Goal: Communication & Community: Answer question/provide support

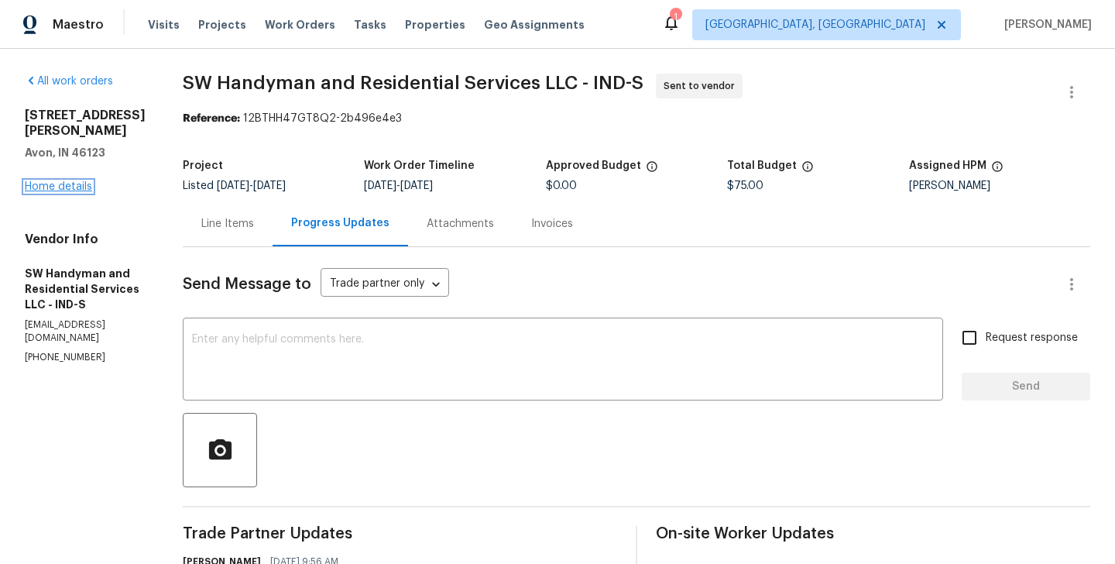
click at [77, 181] on link "Home details" at bounding box center [58, 186] width 67 height 11
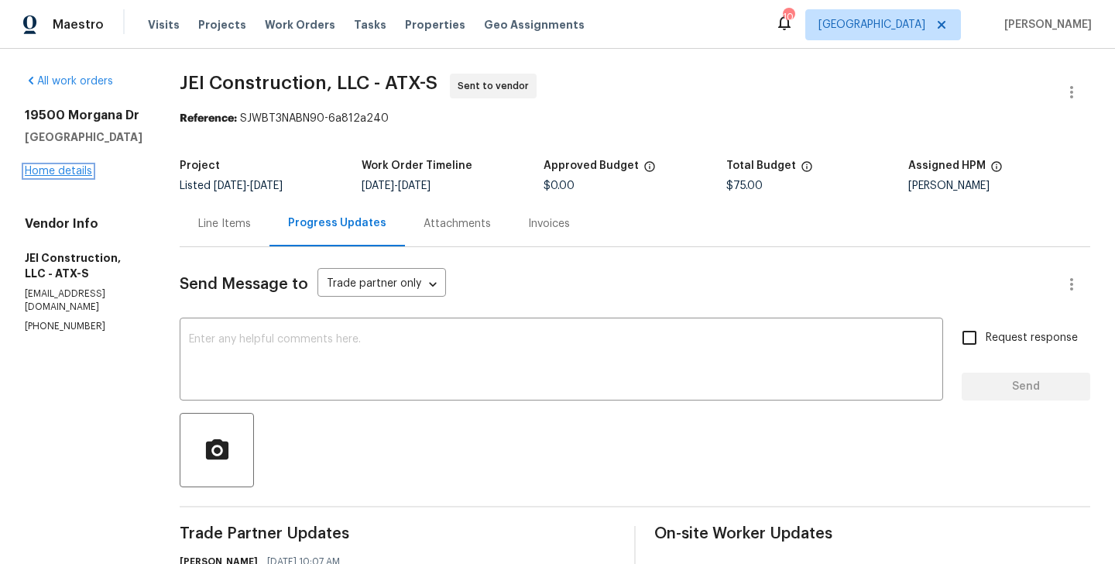
click at [64, 170] on link "Home details" at bounding box center [58, 171] width 67 height 11
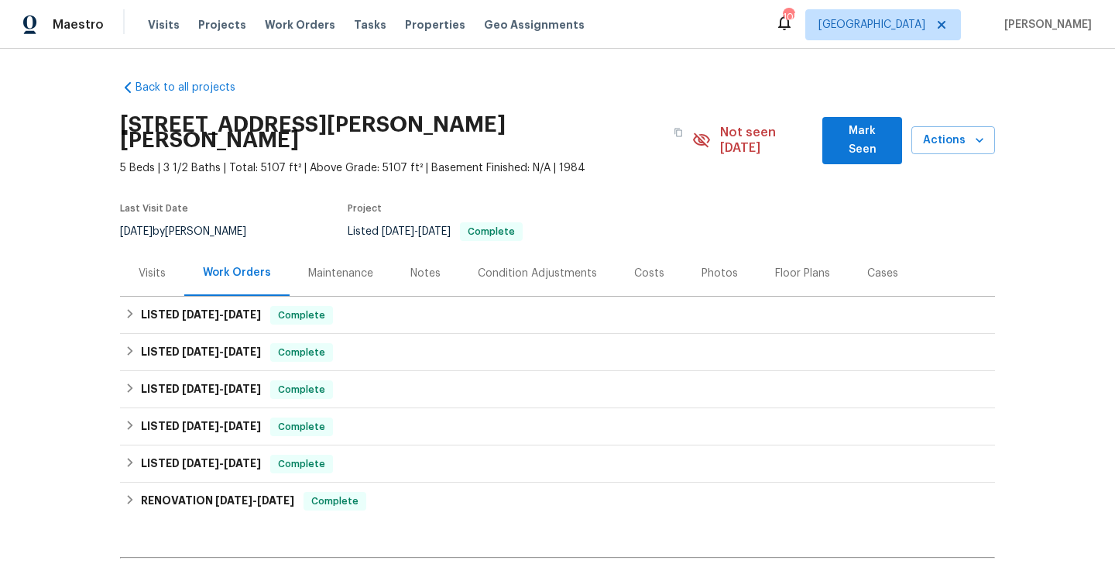
scroll to position [177, 0]
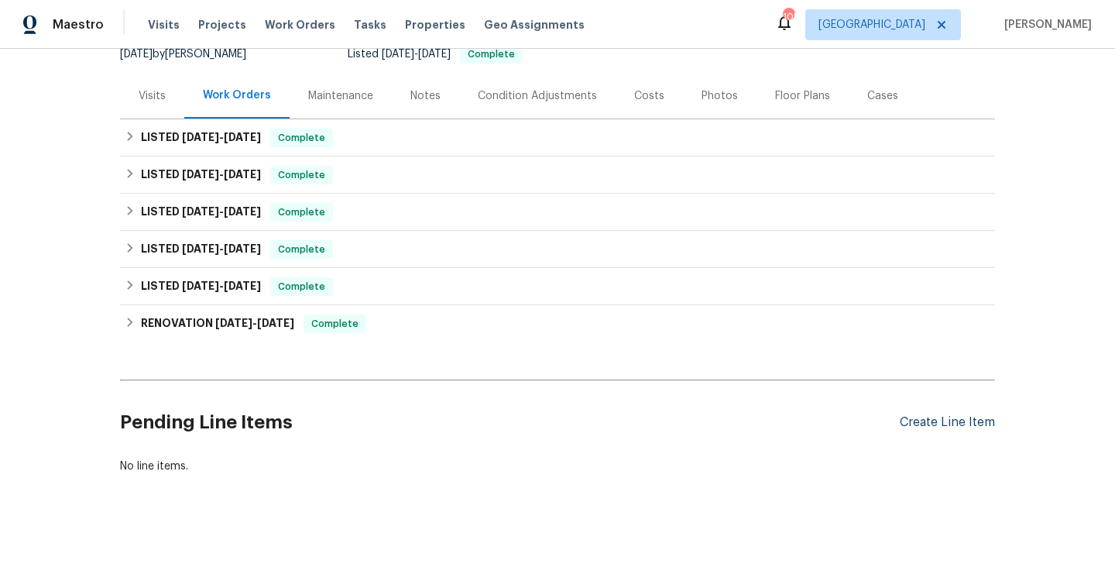
click at [926, 415] on div "Create Line Item" at bounding box center [947, 422] width 95 height 15
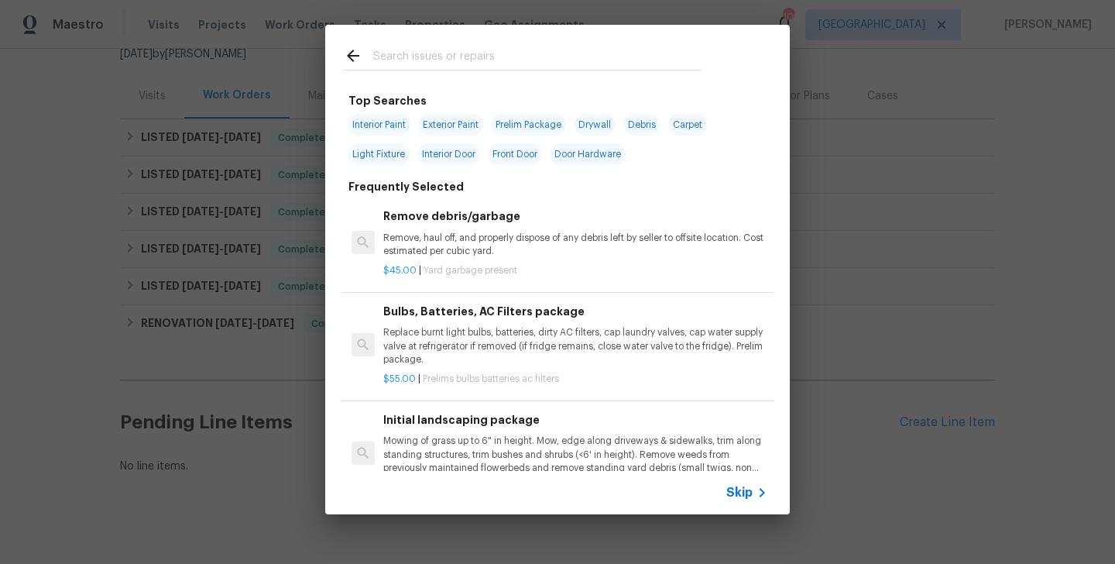
click at [737, 490] on span "Skip" at bounding box center [740, 492] width 26 height 15
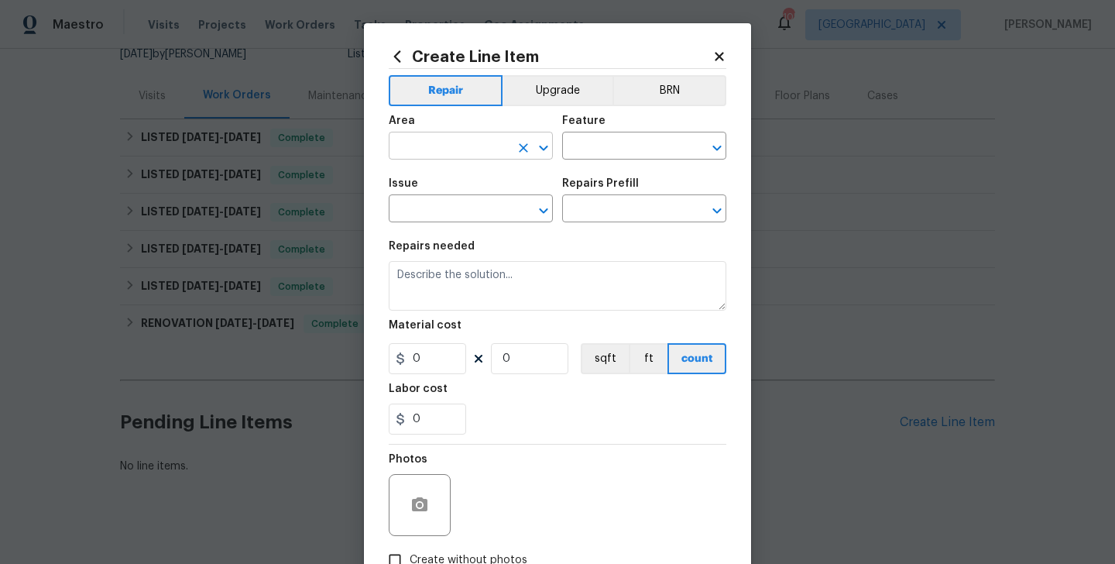
click at [431, 155] on input "text" at bounding box center [449, 148] width 121 height 24
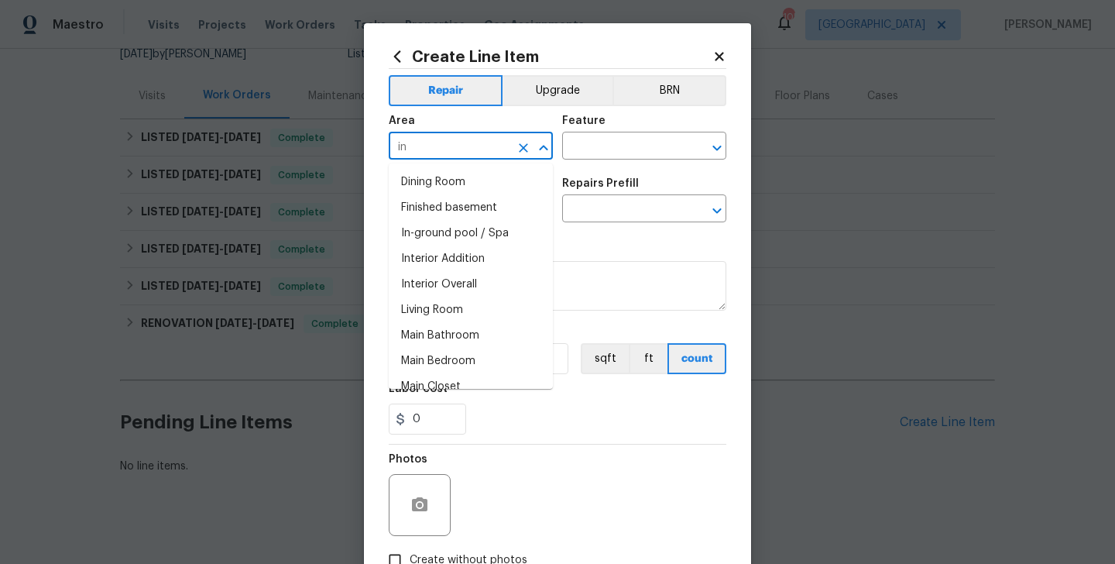
type input "i"
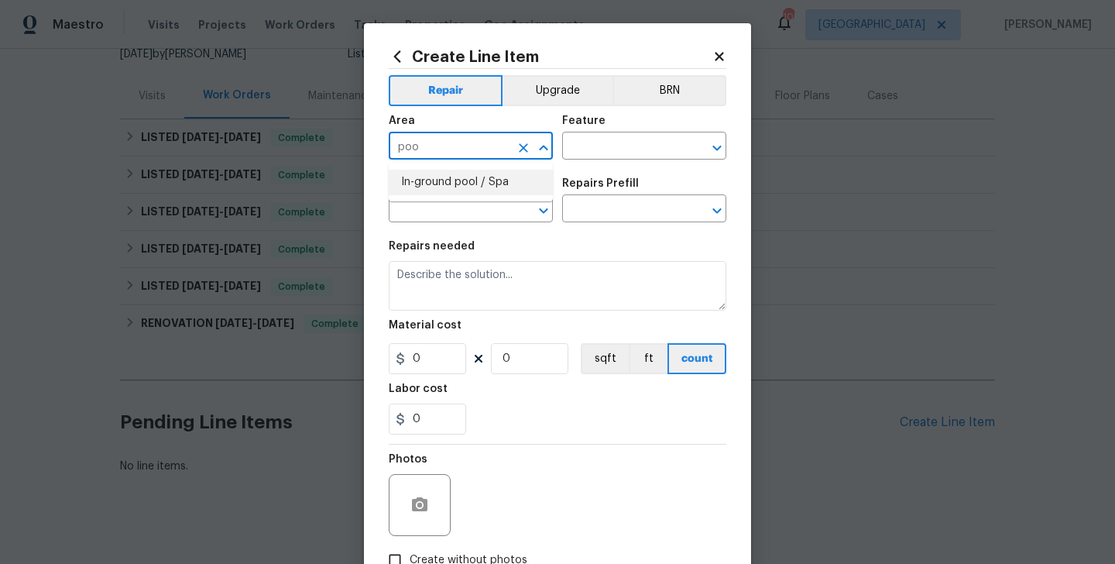
click at [443, 182] on li "In-ground pool / Spa" at bounding box center [471, 183] width 164 height 26
type input "In-ground pool / Spa"
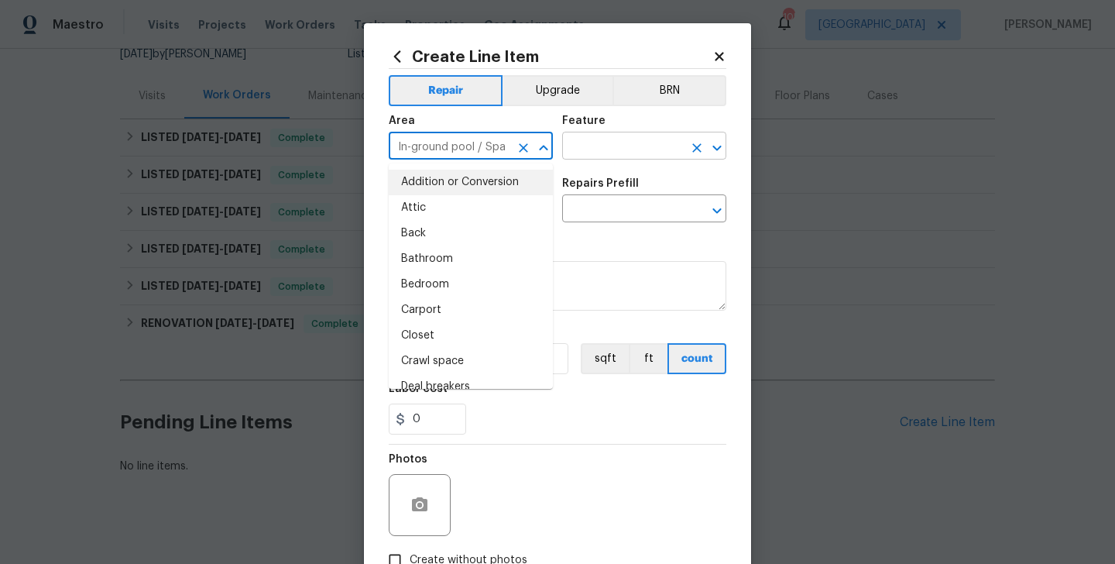
click at [591, 149] on input "text" at bounding box center [622, 148] width 121 height 24
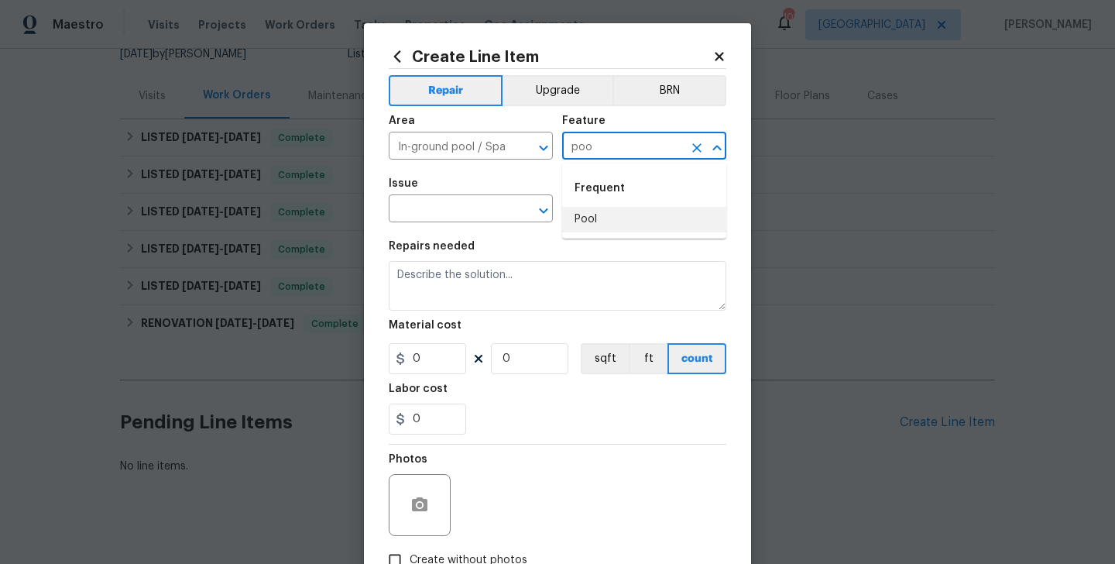
click at [595, 218] on li "Pool" at bounding box center [644, 220] width 164 height 26
type input "Pool"
click at [432, 201] on input "text" at bounding box center [449, 210] width 121 height 24
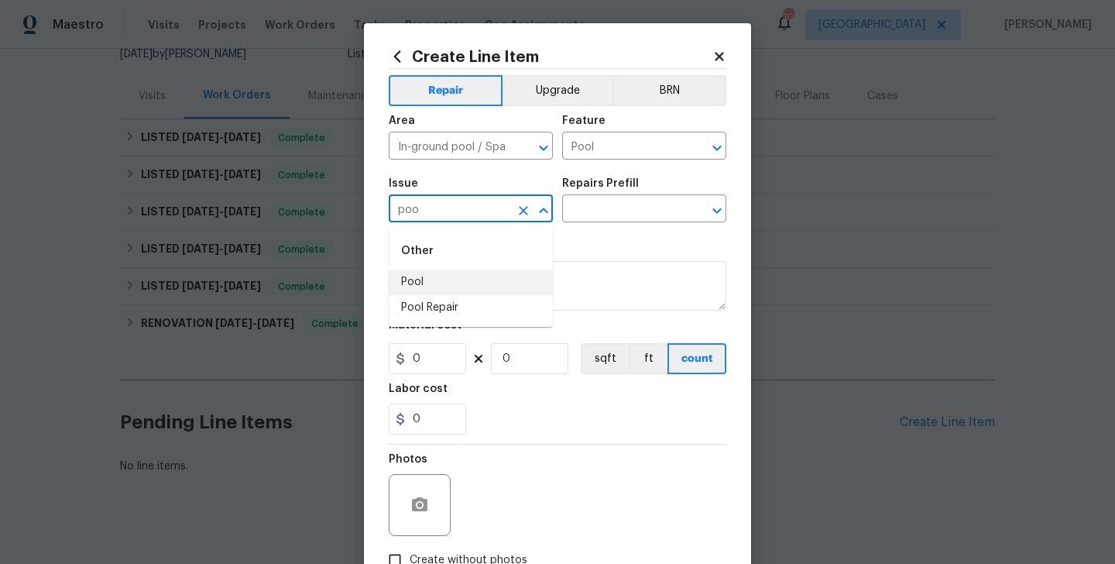
click at [442, 280] on li "Pool" at bounding box center [471, 283] width 164 height 26
type input "Pool"
click at [593, 220] on input "text" at bounding box center [622, 210] width 121 height 24
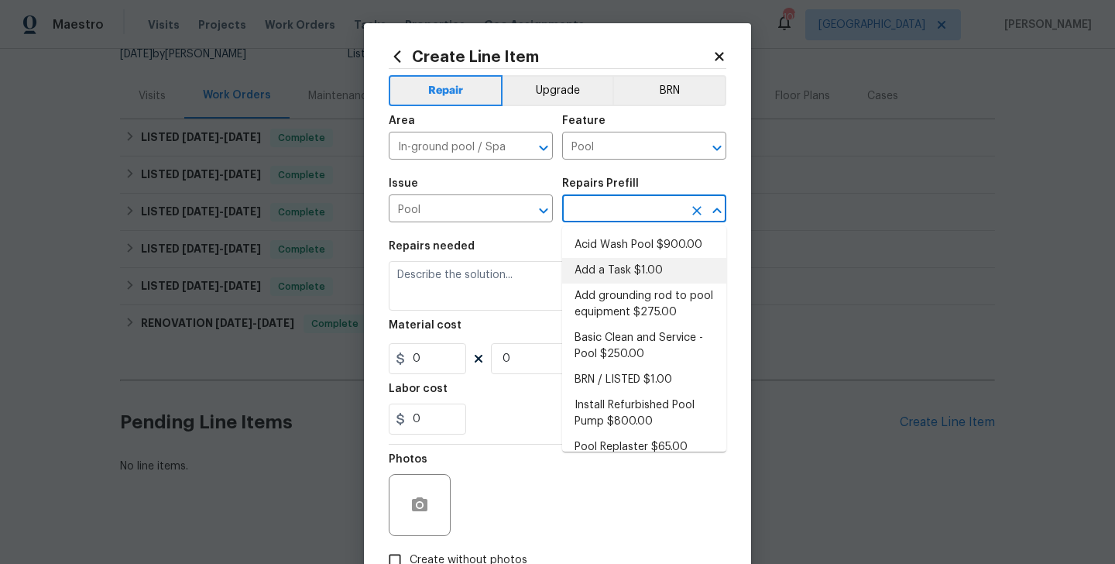
click at [608, 271] on li "Add a Task $1.00" at bounding box center [644, 271] width 164 height 26
type input "Add a Task $1.00"
type textarea "HPM to detail"
type input "1"
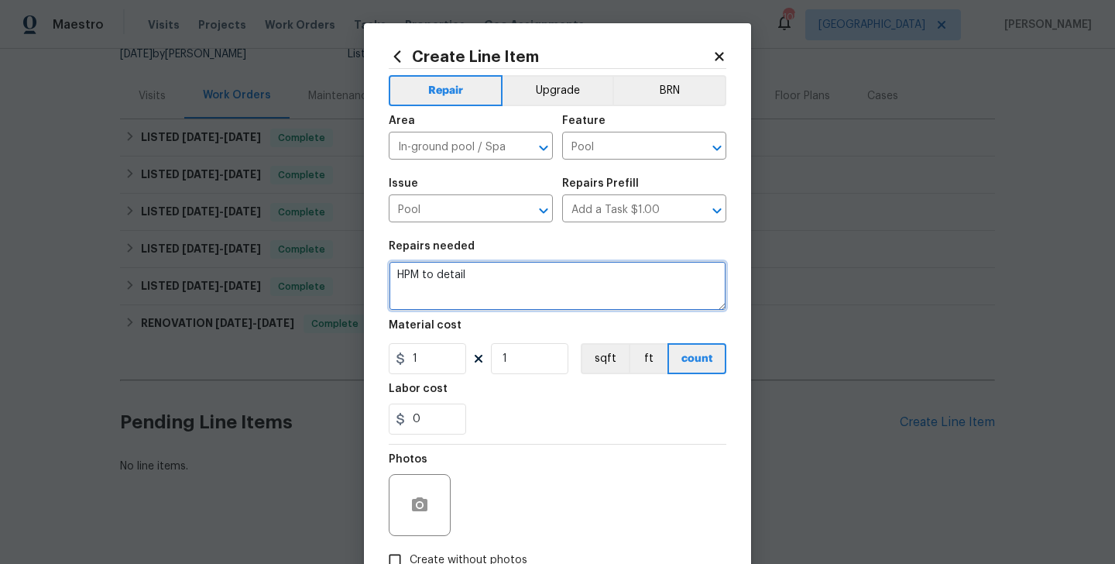
click at [432, 278] on textarea "HPM to detail" at bounding box center [558, 286] width 338 height 50
paste textarea "As requested, WO for yellow algae treatment. Please apply the necessary chemica…"
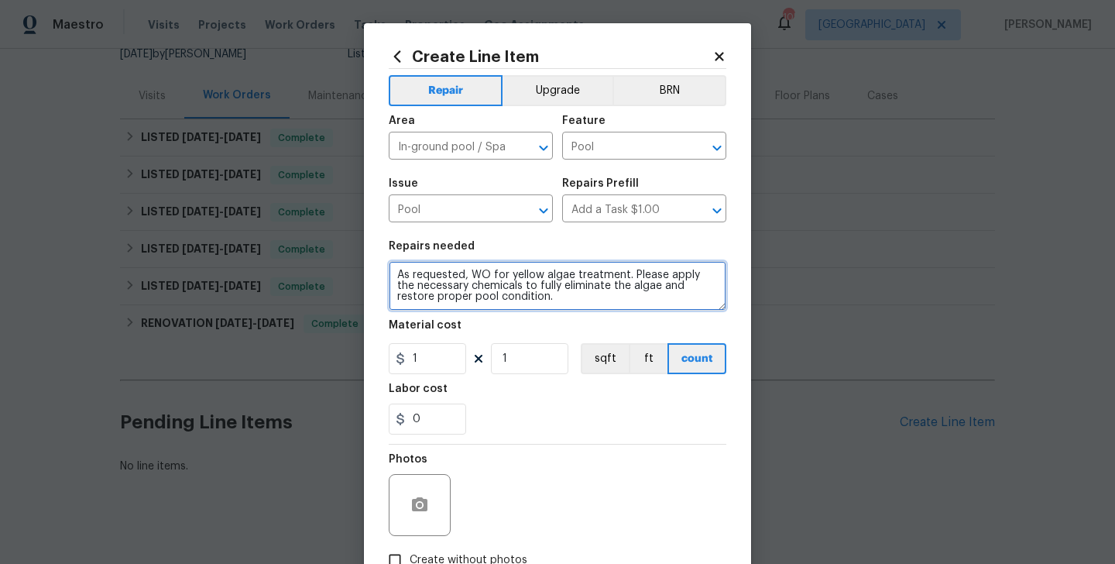
type textarea "As requested, WO for yellow algae treatment. Please apply the necessary chemica…"
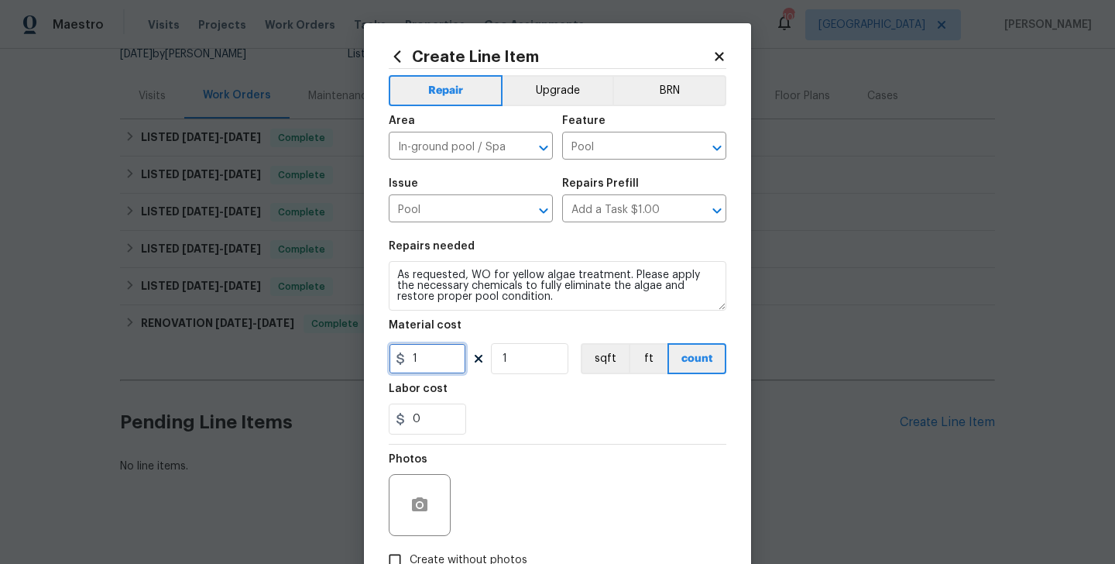
click at [418, 353] on input "1" at bounding box center [427, 358] width 77 height 31
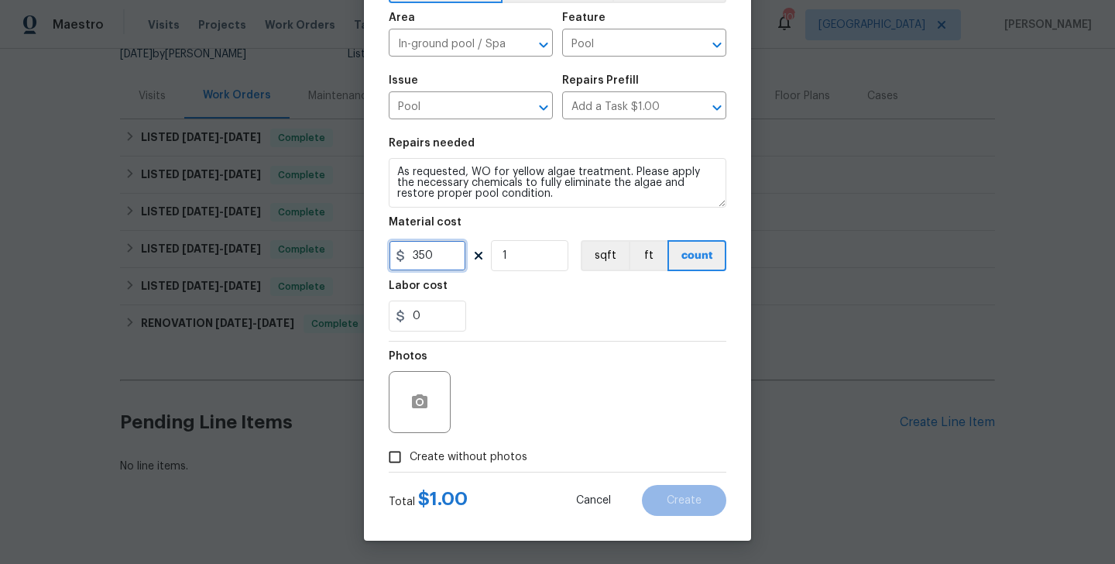
type input "350"
click at [460, 463] on span "Create without photos" at bounding box center [469, 457] width 118 height 16
click at [410, 463] on input "Create without photos" at bounding box center [394, 456] width 29 height 29
checkbox input "true"
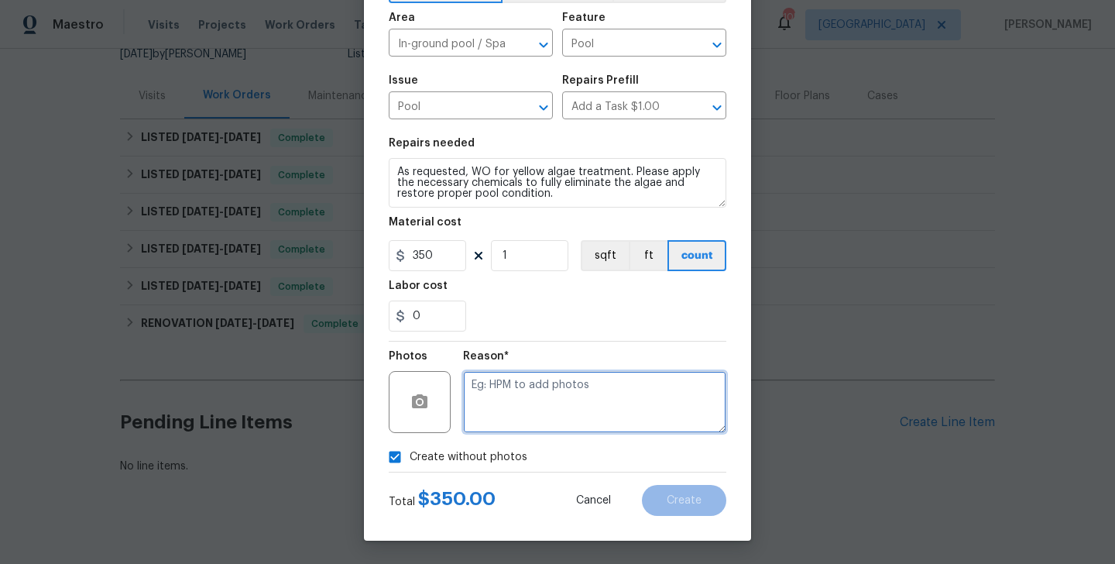
click at [548, 418] on textarea at bounding box center [594, 402] width 263 height 62
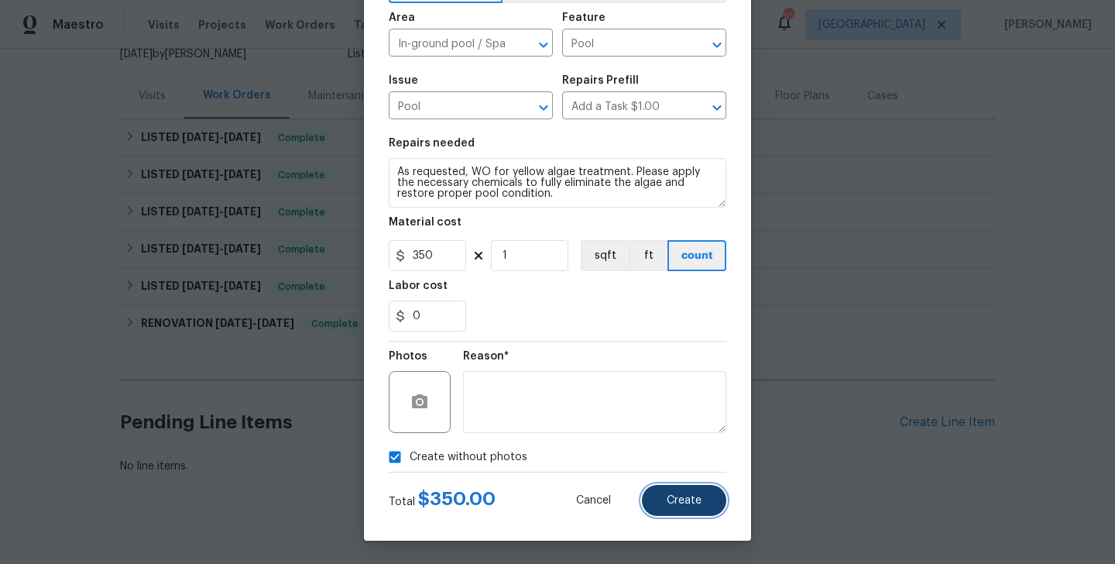
click at [704, 500] on button "Create" at bounding box center [684, 500] width 84 height 31
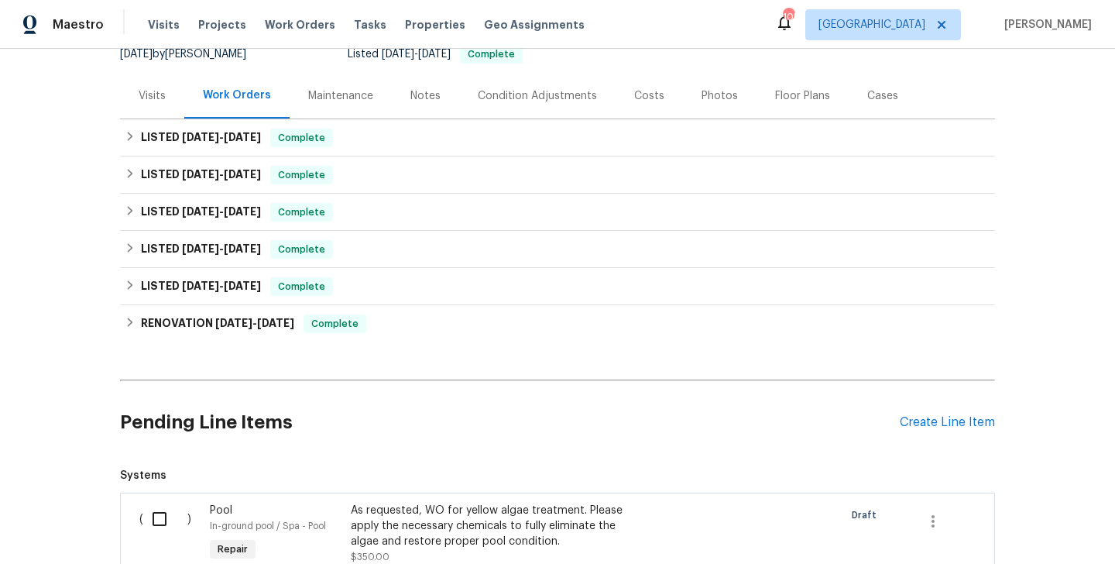
scroll to position [369, 0]
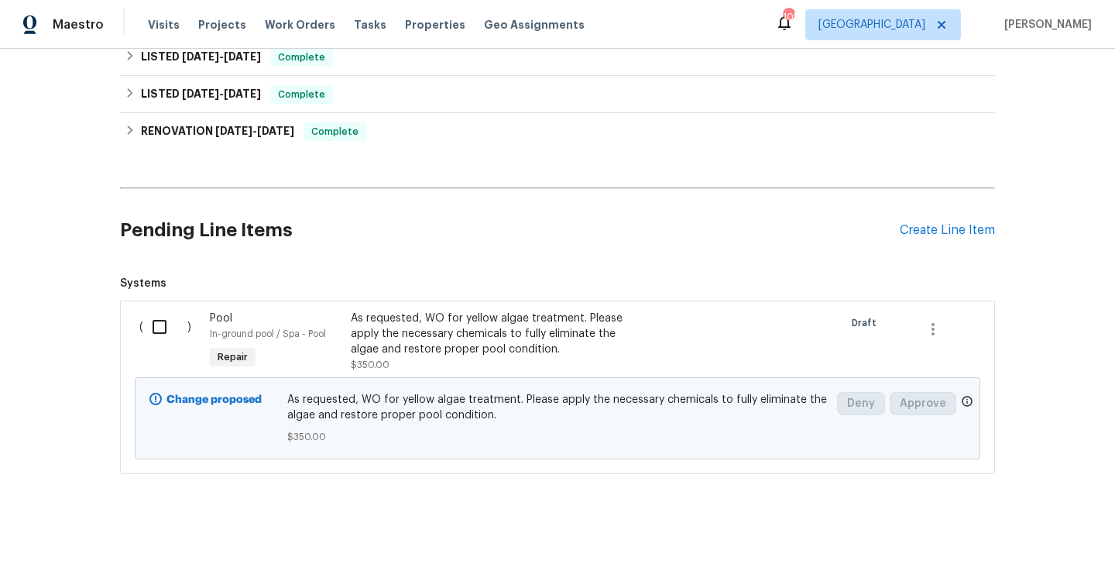
click at [160, 321] on input "checkbox" at bounding box center [165, 327] width 44 height 33
checkbox input "true"
click at [1007, 531] on span "Create Work Order" at bounding box center [1026, 525] width 103 height 19
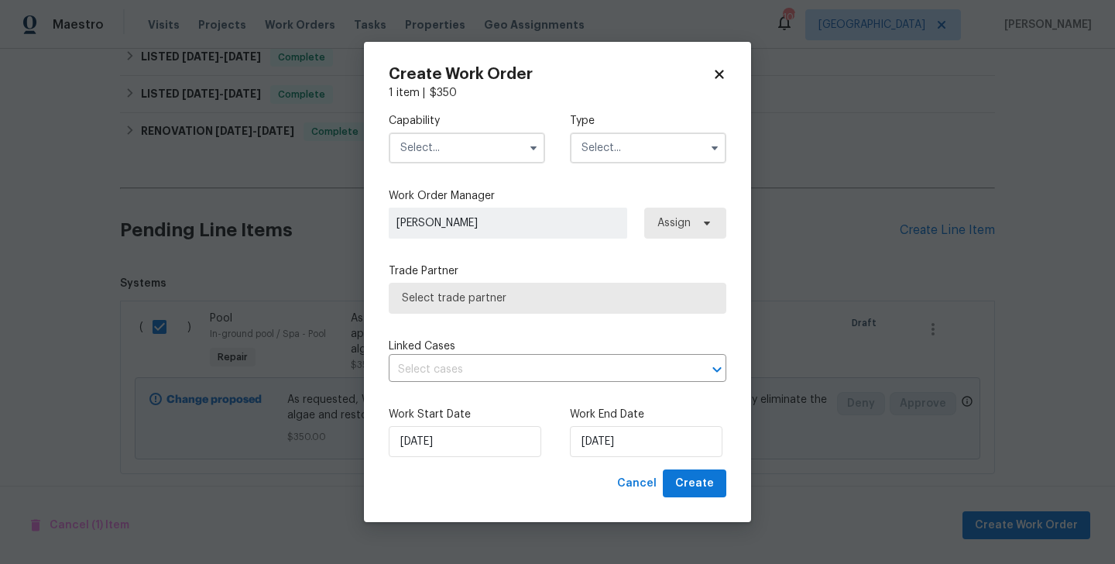
click at [465, 153] on input "text" at bounding box center [467, 147] width 156 height 31
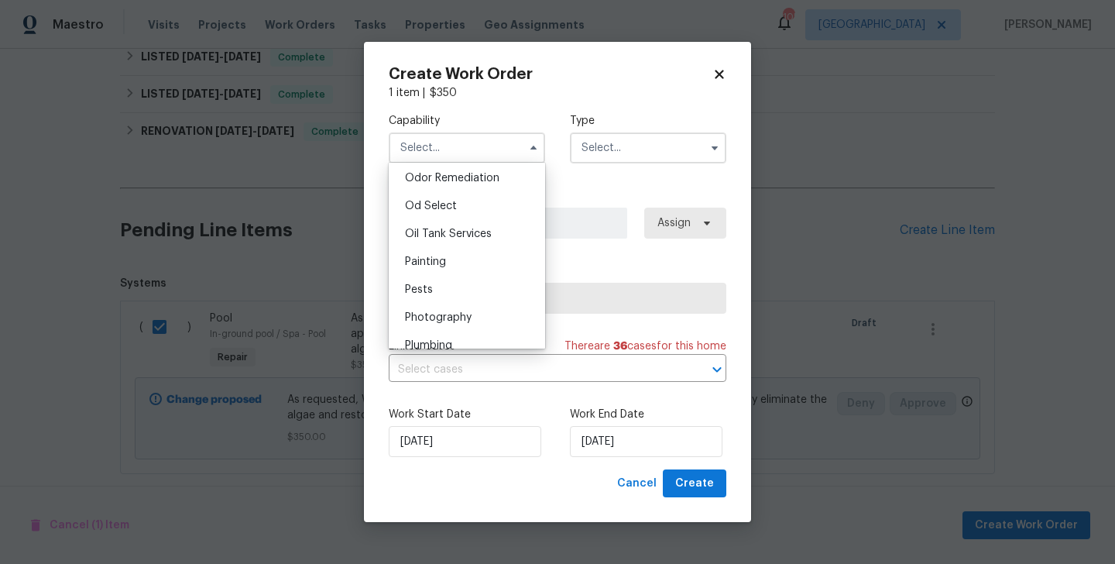
scroll to position [1284, 0]
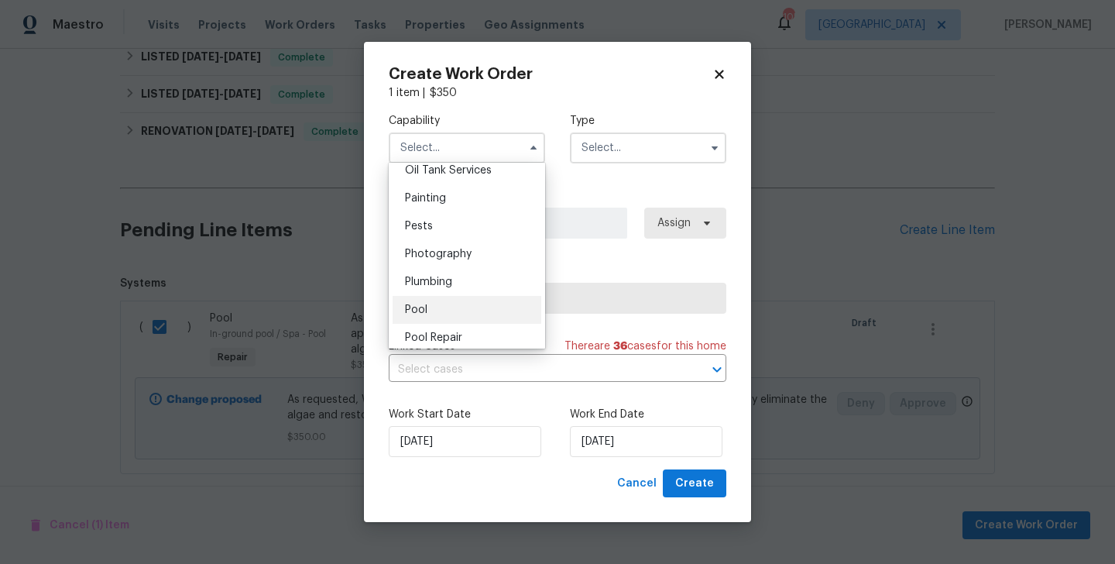
click at [450, 306] on div "Pool" at bounding box center [467, 310] width 149 height 28
type input "Pool"
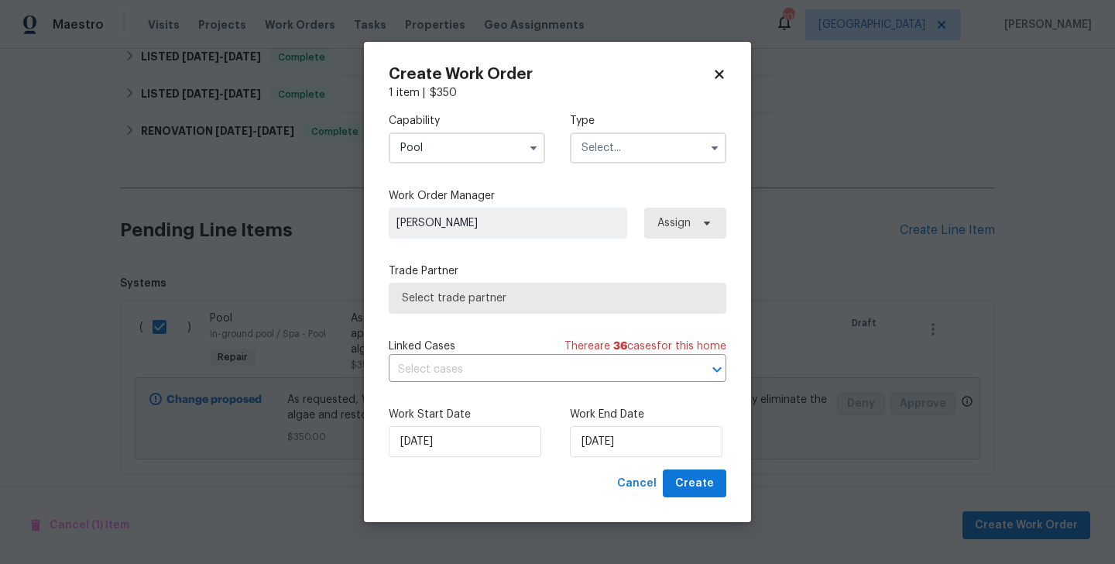
click at [627, 149] on input "text" at bounding box center [648, 147] width 156 height 31
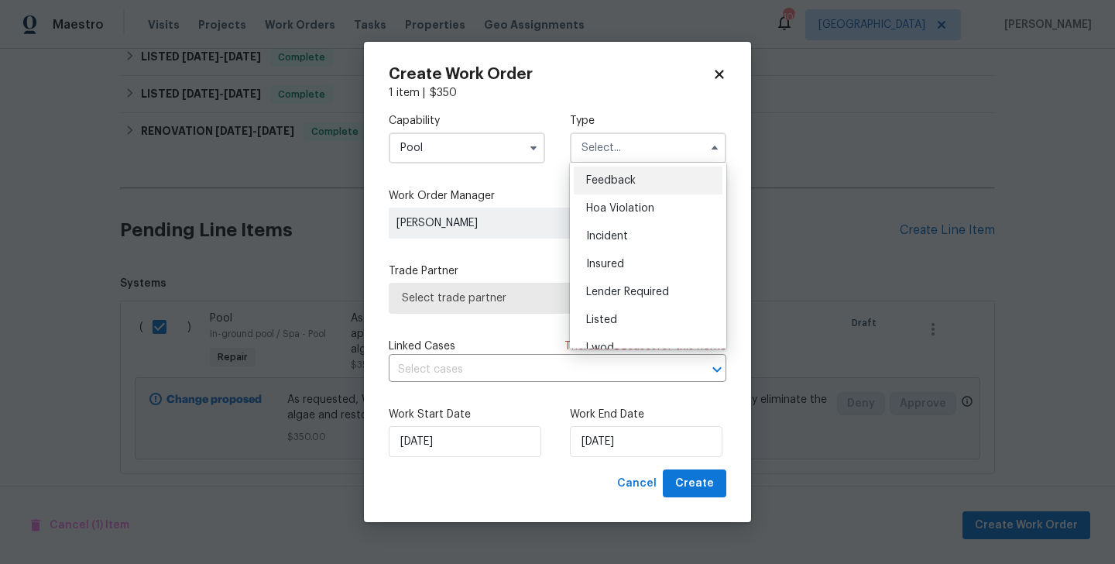
click at [627, 175] on span "Feedback" at bounding box center [611, 180] width 50 height 11
type input "Feedback"
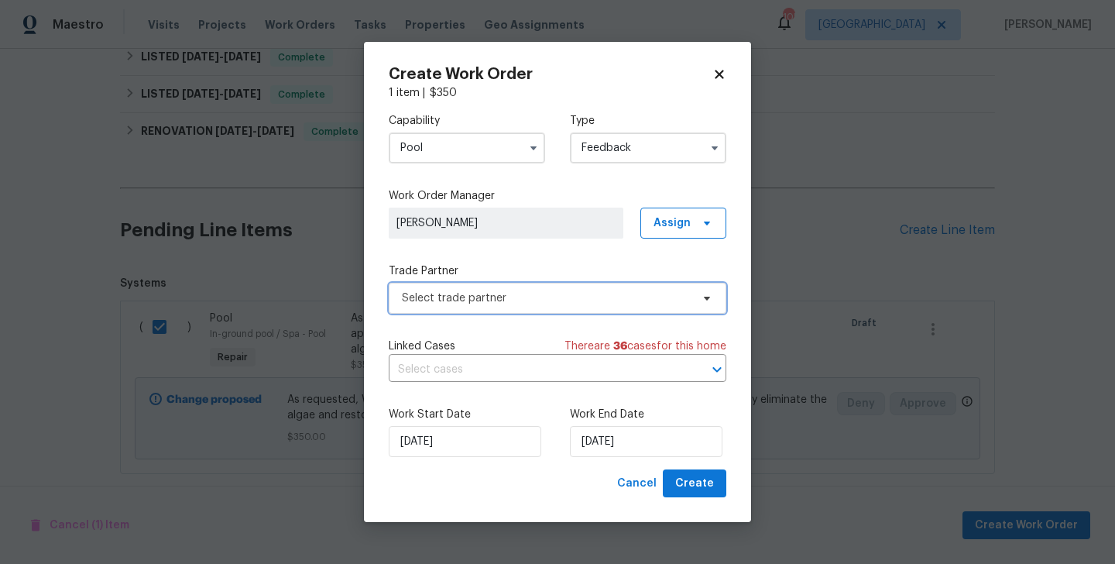
click at [499, 297] on span "Select trade partner" at bounding box center [546, 297] width 289 height 15
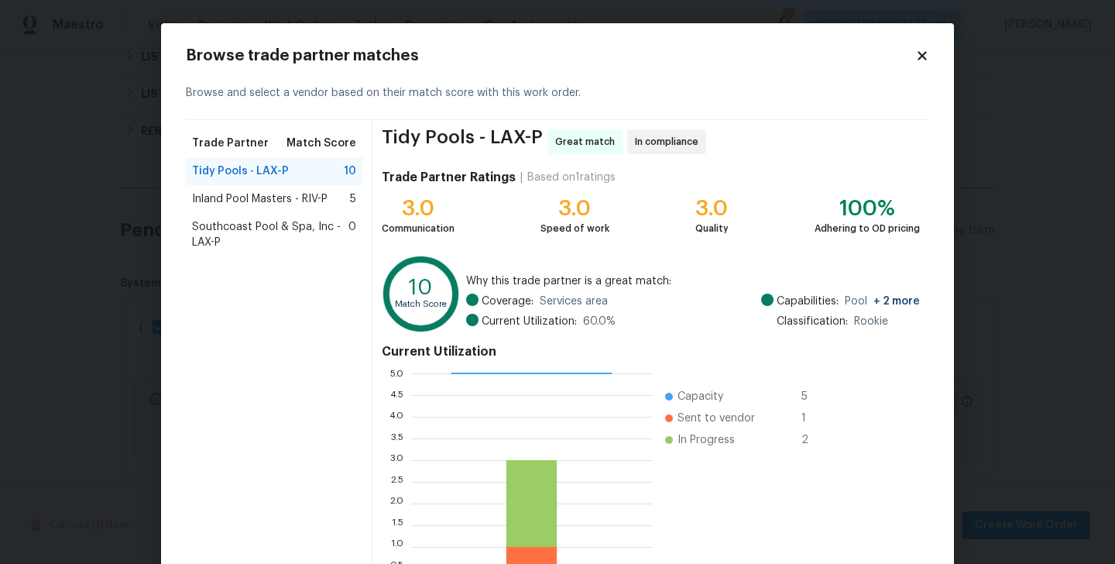
scroll to position [119, 0]
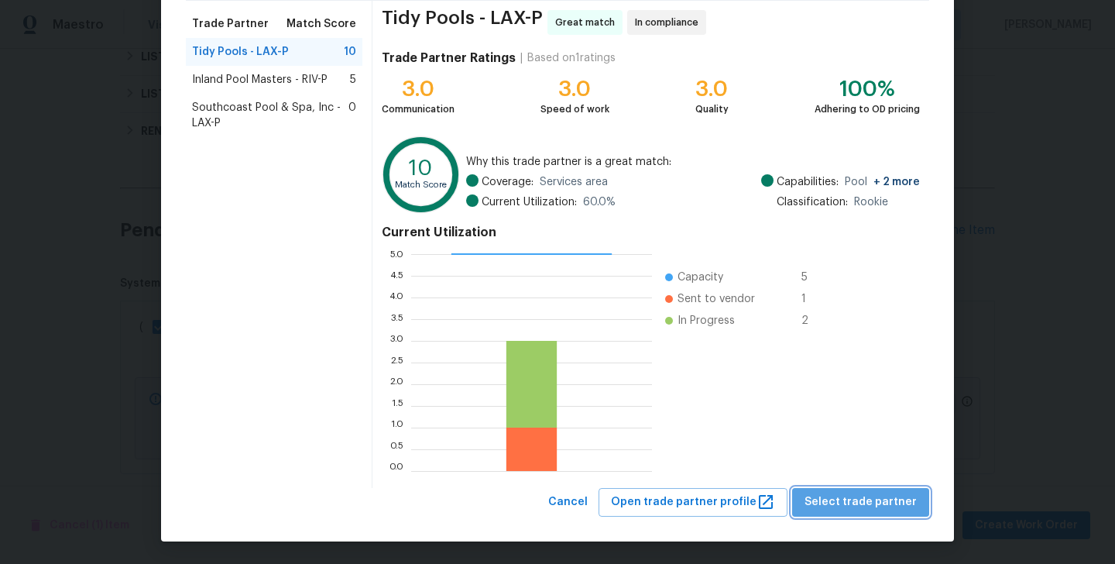
click at [898, 509] on span "Select trade partner" at bounding box center [861, 502] width 112 height 19
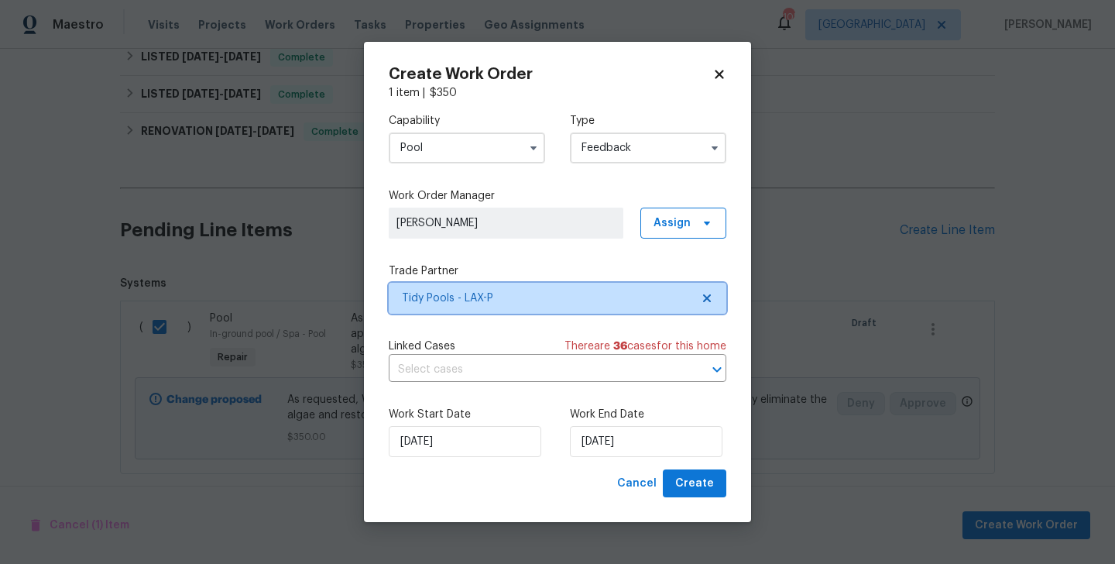
scroll to position [0, 0]
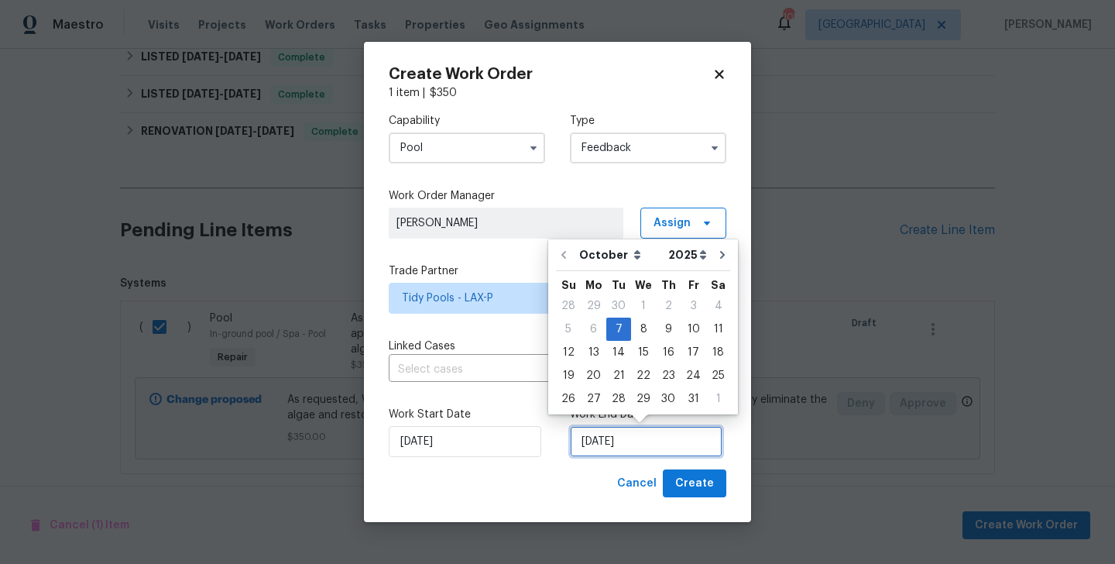
click at [664, 452] on input "07/10/2025" at bounding box center [646, 441] width 153 height 31
click at [658, 326] on div "9" at bounding box center [668, 329] width 25 height 22
type input "09/10/2025"
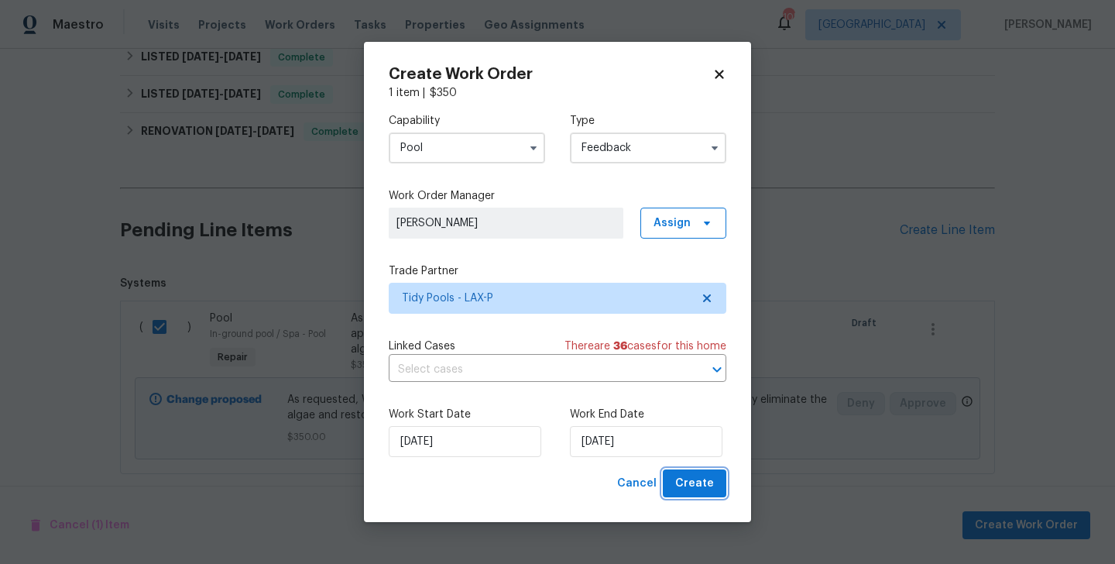
click at [705, 481] on span "Create" at bounding box center [694, 483] width 39 height 19
checkbox input "false"
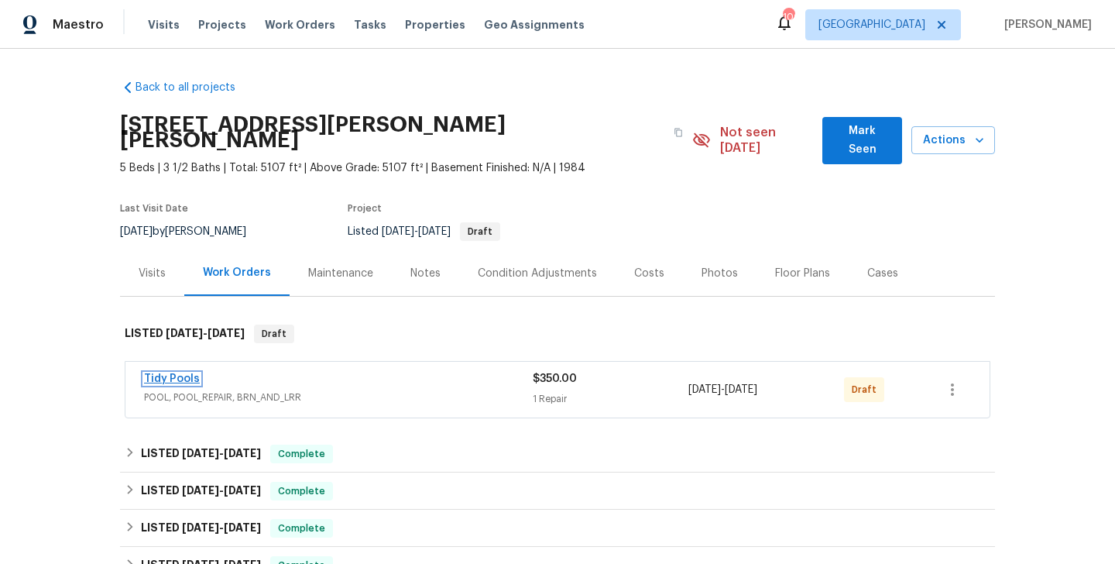
click at [190, 373] on link "Tidy Pools" at bounding box center [172, 378] width 56 height 11
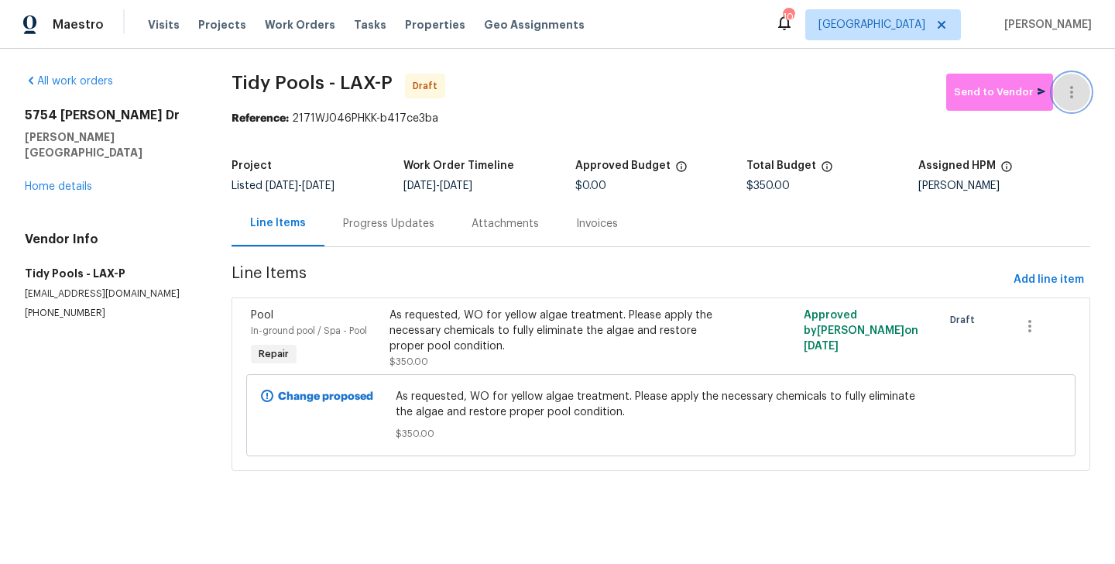
click at [1079, 78] on button "button" at bounding box center [1071, 92] width 37 height 37
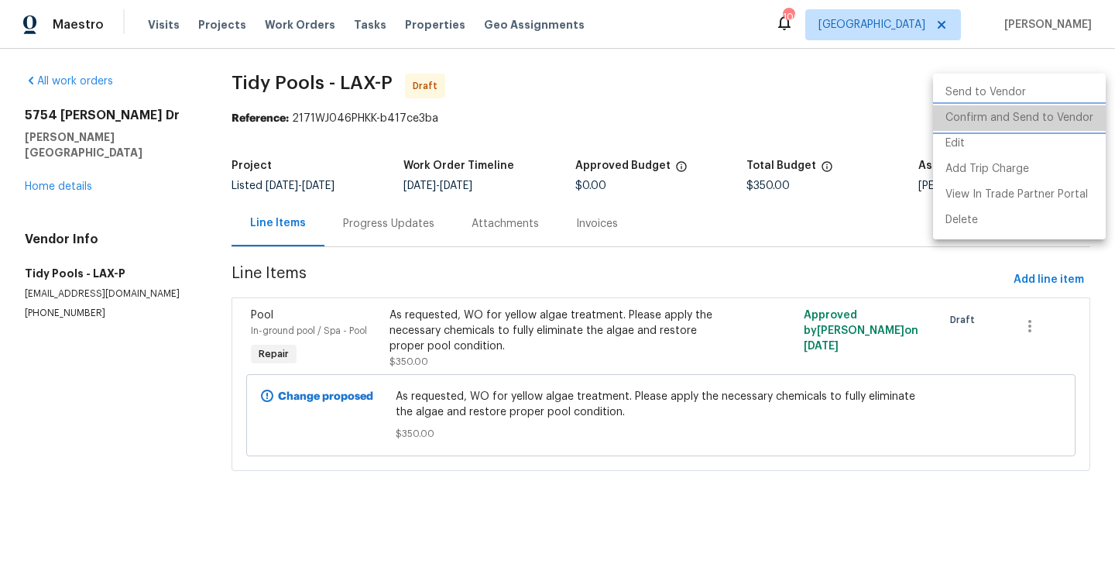
drag, startPoint x: 1079, startPoint y: 78, endPoint x: 1080, endPoint y: 112, distance: 33.3
click at [1080, 112] on li "Confirm and Send to Vendor" at bounding box center [1019, 118] width 173 height 26
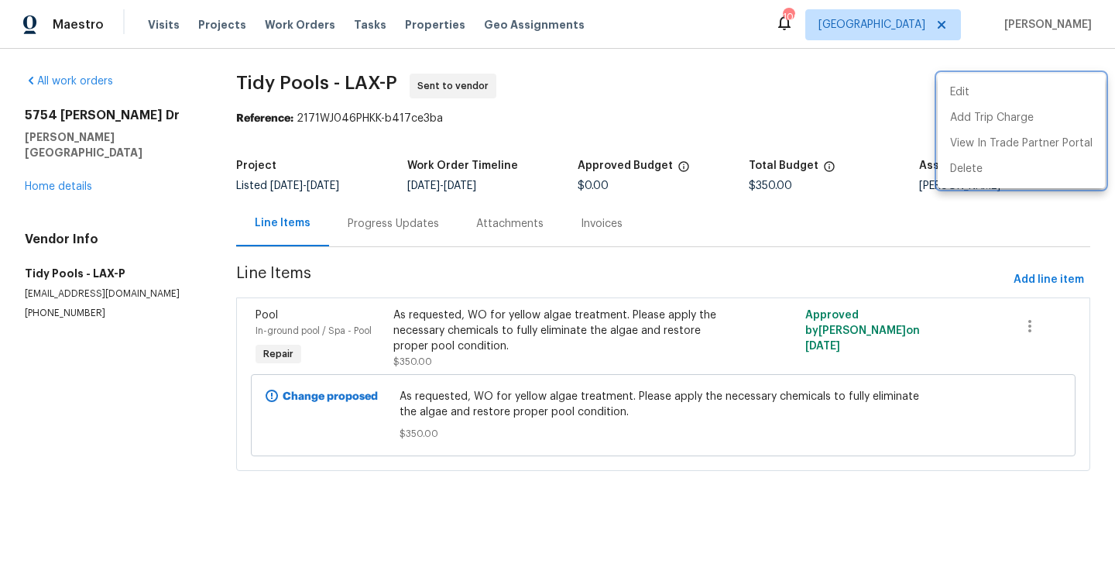
click at [417, 227] on div at bounding box center [557, 282] width 1115 height 564
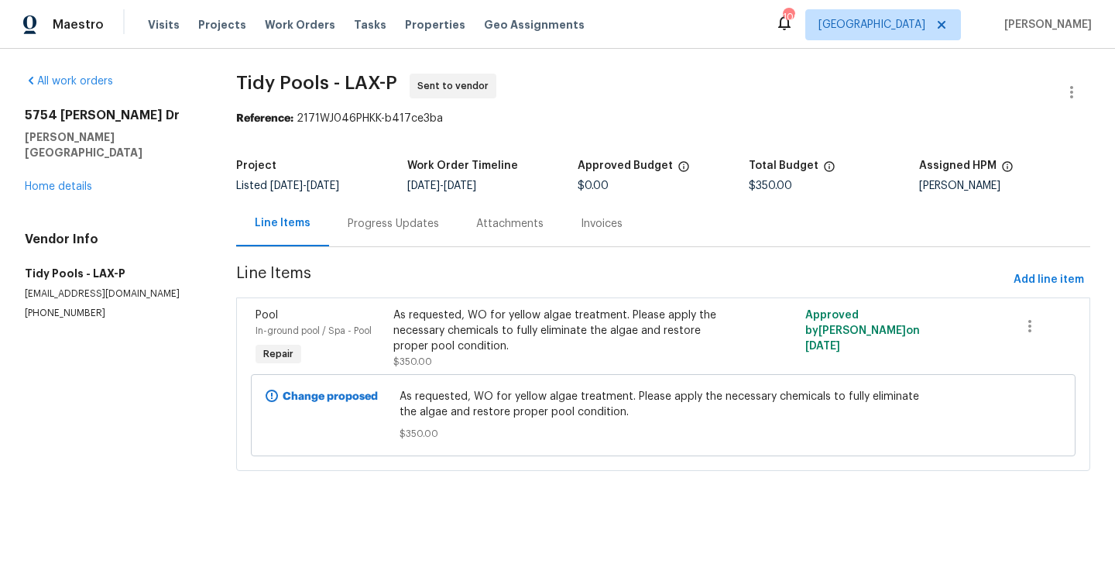
click at [417, 227] on div "Progress Updates" at bounding box center [393, 223] width 91 height 15
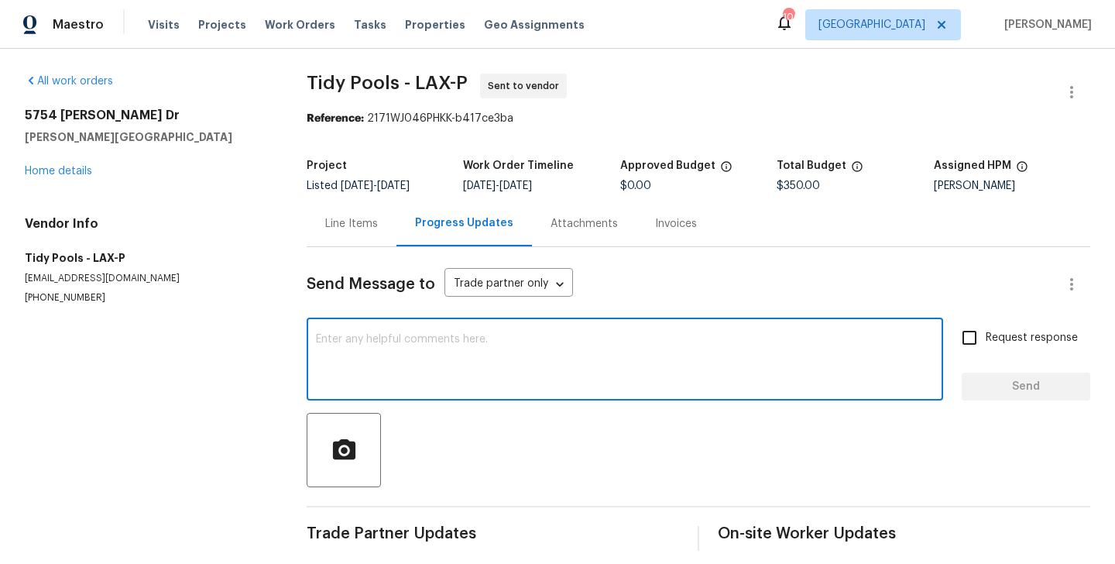
click at [445, 361] on textarea at bounding box center [625, 361] width 618 height 54
paste textarea "Hi this is Blessida with Opendoor. I’m confirming you received the WO for the p…"
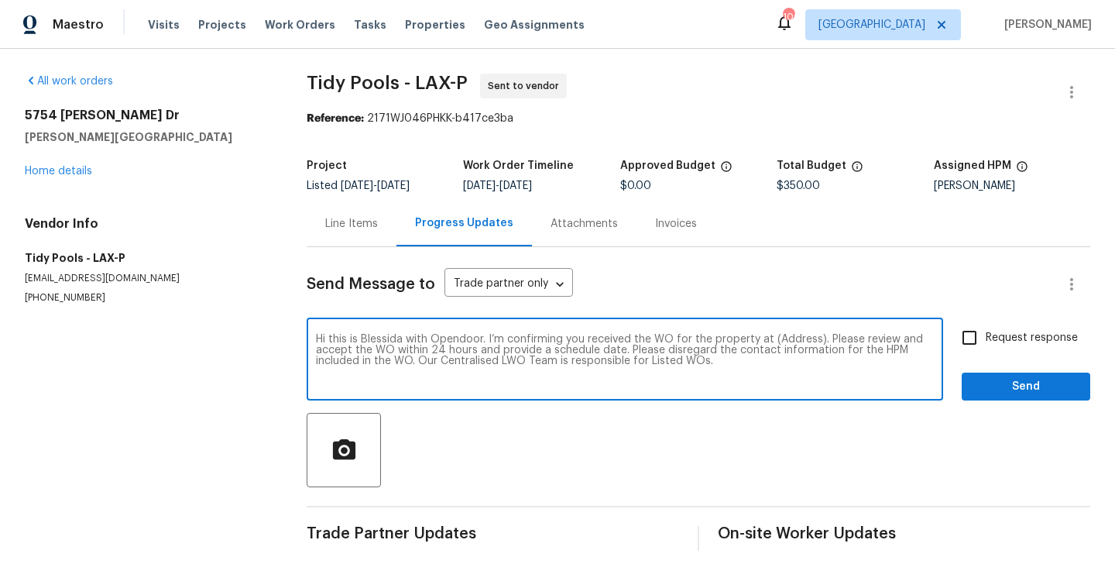
click at [796, 336] on textarea "Hi this is Blessida with Opendoor. I’m confirming you received the WO for the p…" at bounding box center [625, 361] width 618 height 54
paste textarea "5754 Kellogg Dr, Yorba Linda, CA 92886"
type textarea "Hi this is Blessida with Opendoor. I’m confirming you received the WO for the p…"
click at [1000, 331] on span "Request response" at bounding box center [1032, 338] width 92 height 16
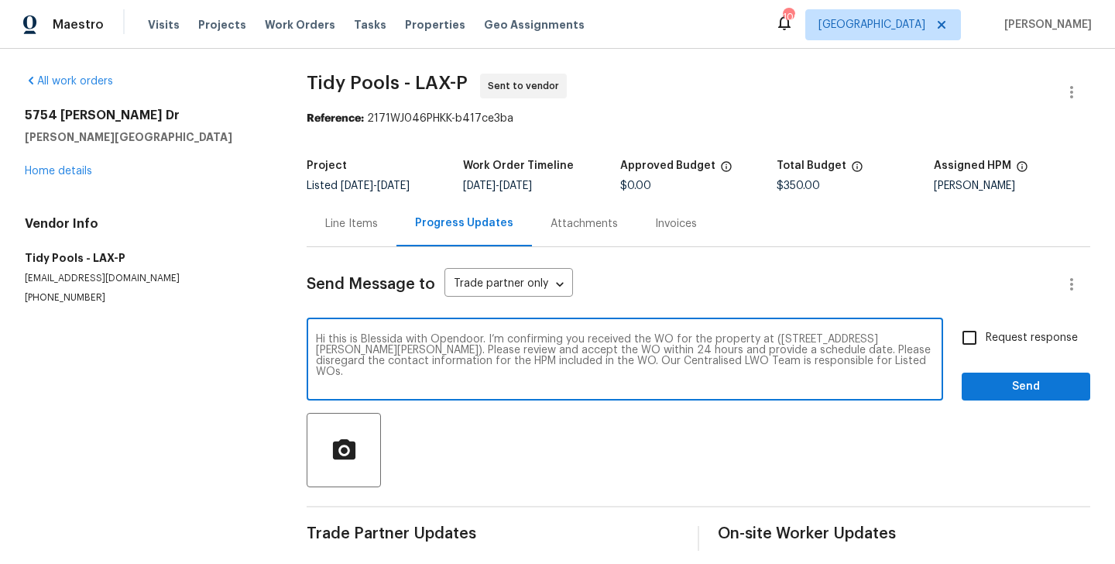
click at [986, 331] on input "Request response" at bounding box center [970, 337] width 33 height 33
checkbox input "true"
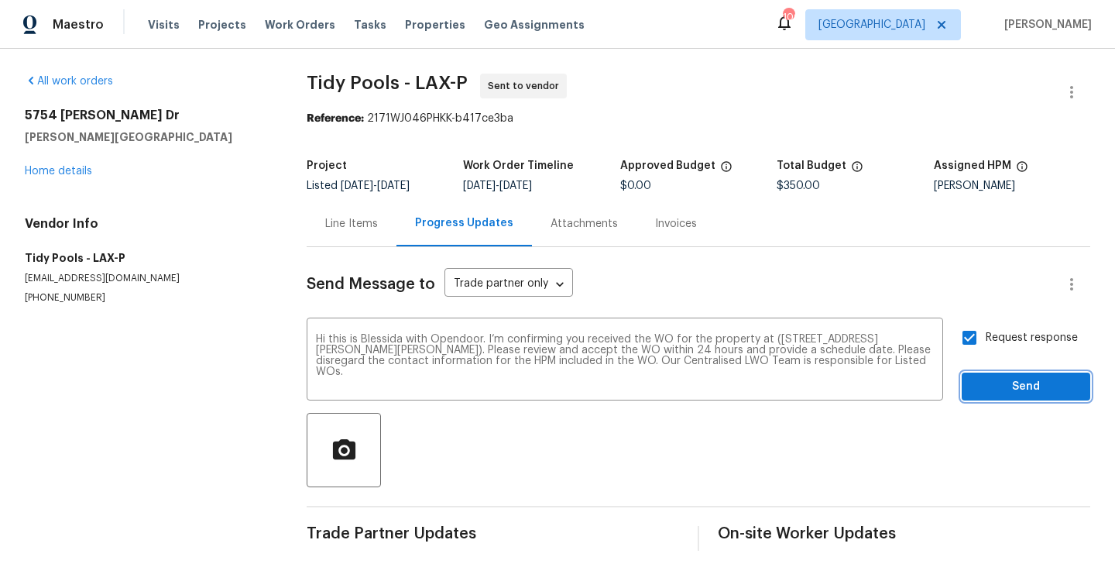
click at [1000, 385] on span "Send" at bounding box center [1026, 386] width 104 height 19
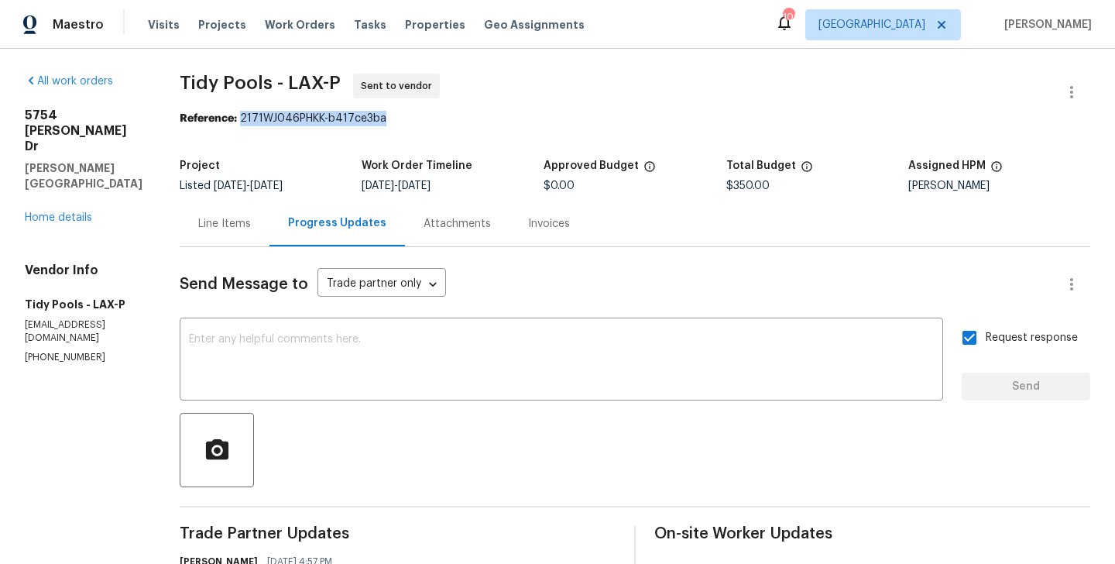
drag, startPoint x: 237, startPoint y: 120, endPoint x: 450, endPoint y: 121, distance: 213.0
click at [450, 120] on div "Reference: 2171WJ046PHKK-b417ce3ba" at bounding box center [635, 118] width 911 height 15
copy div "2171WJ046PHKK-b417ce3ba"
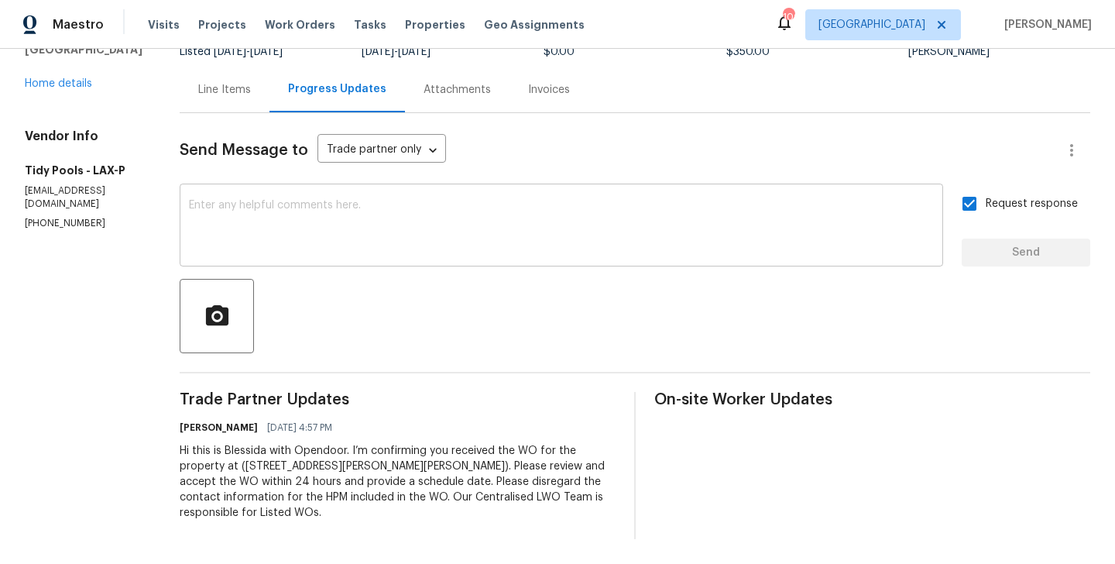
click at [366, 252] on textarea at bounding box center [561, 227] width 745 height 54
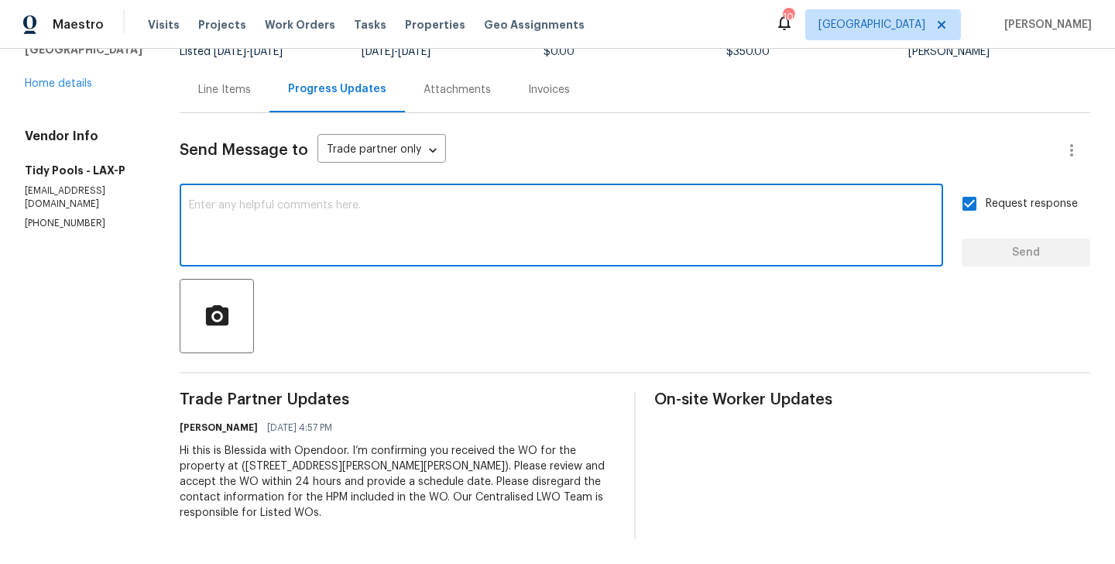
paste textarea "The Work Orders must include before-photos (both close-up and wide-angle) and a…"
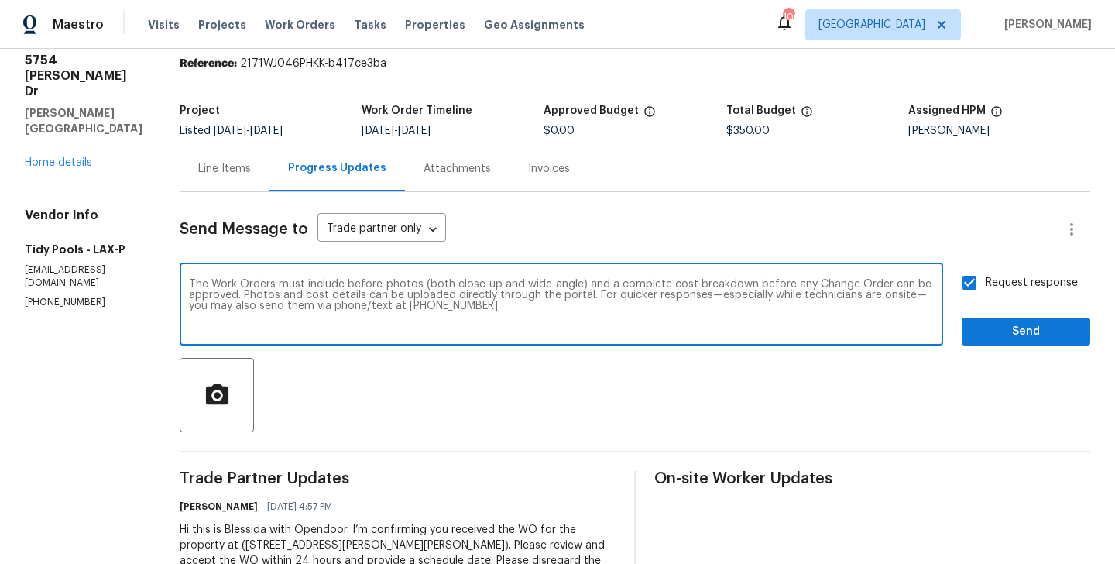
scroll to position [0, 0]
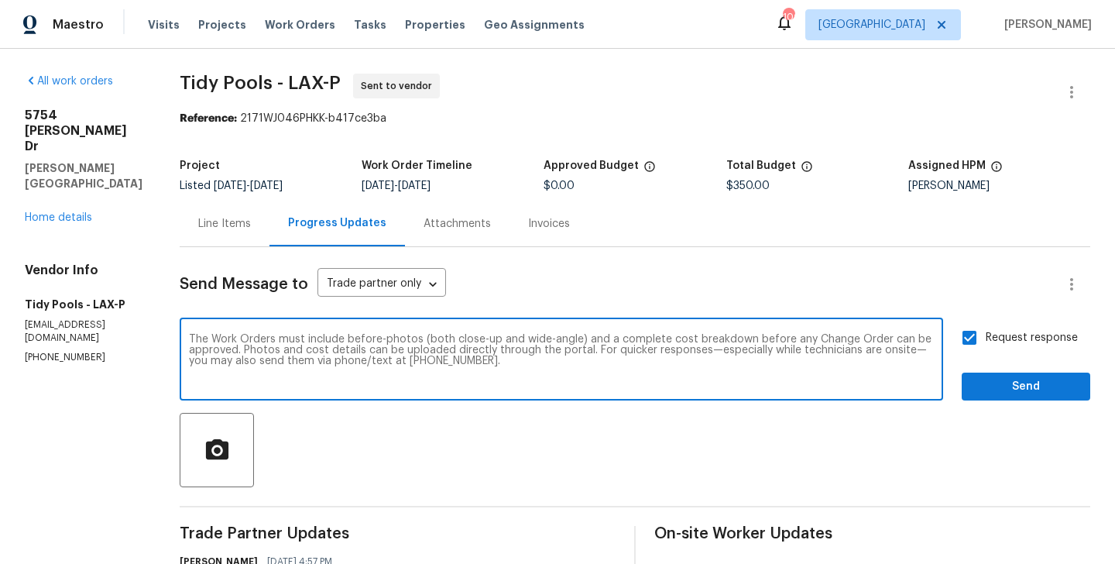
type textarea "The Work Orders must include before-photos (both close-up and wide-angle) and a…"
click at [1003, 377] on span "Send" at bounding box center [1026, 386] width 104 height 19
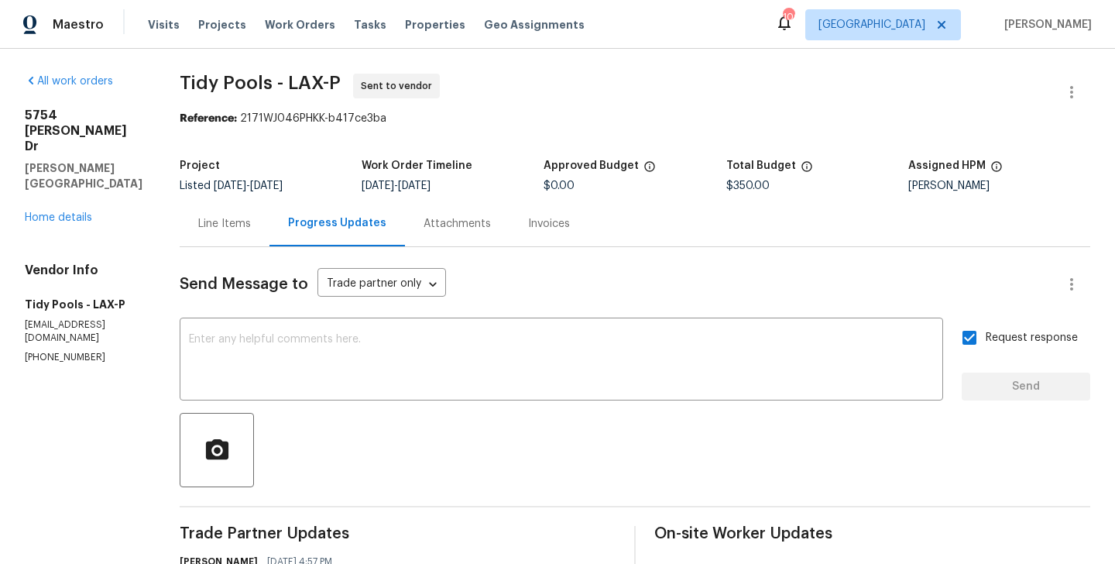
click at [216, 229] on div "Line Items" at bounding box center [224, 223] width 53 height 15
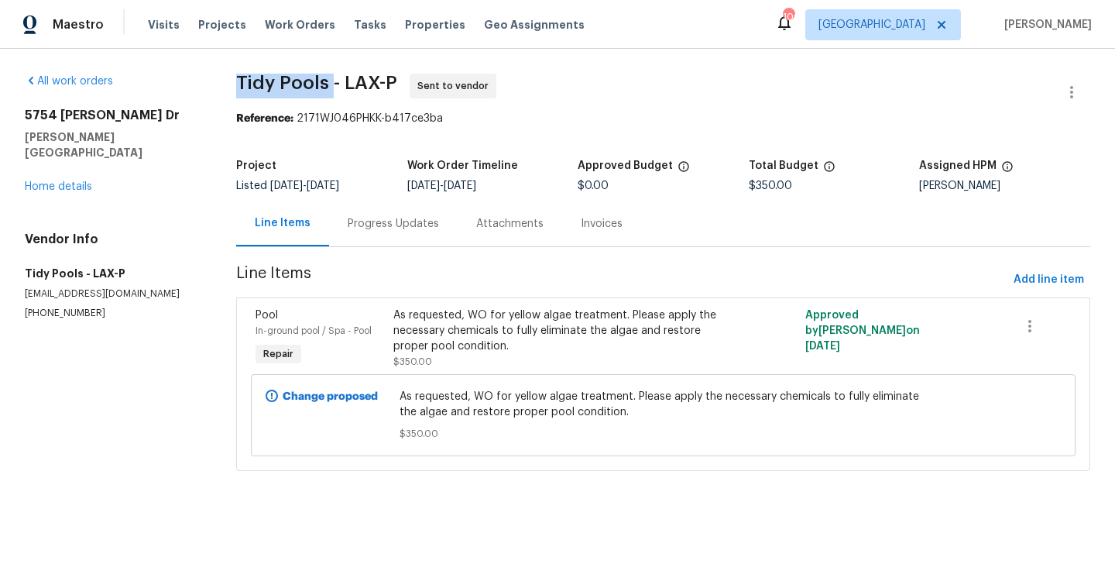
drag, startPoint x: 231, startPoint y: 77, endPoint x: 326, endPoint y: 77, distance: 95.3
click at [326, 77] on div "All work orders 5754 Kellogg Dr Yorba Linda, CA 92886 Home details Vendor Info …" at bounding box center [557, 282] width 1115 height 466
copy span "Tidy Pools"
click at [81, 181] on link "Home details" at bounding box center [58, 186] width 67 height 11
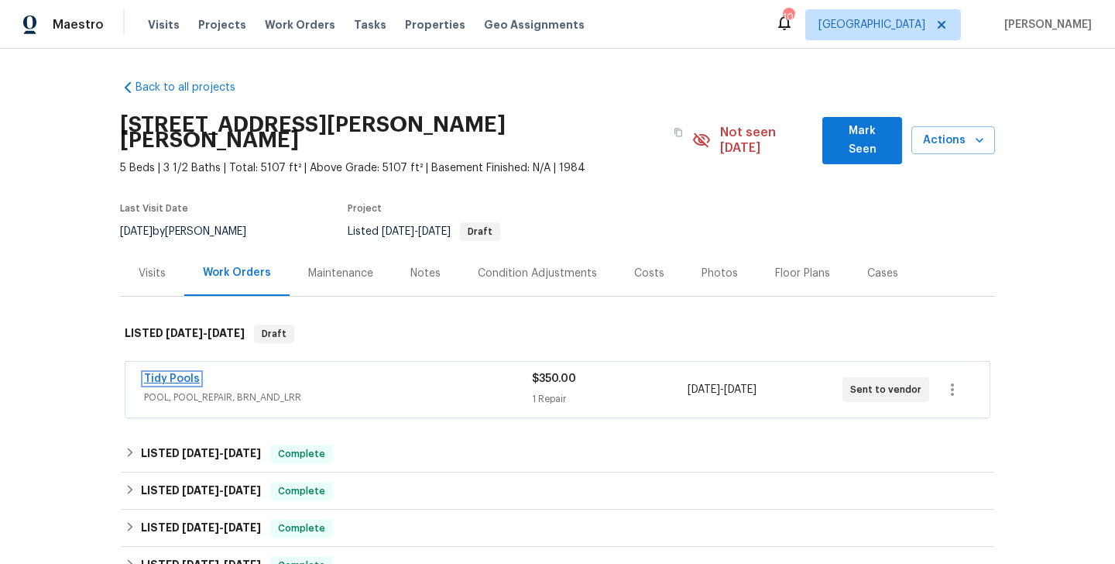
click at [177, 373] on link "Tidy Pools" at bounding box center [172, 378] width 56 height 11
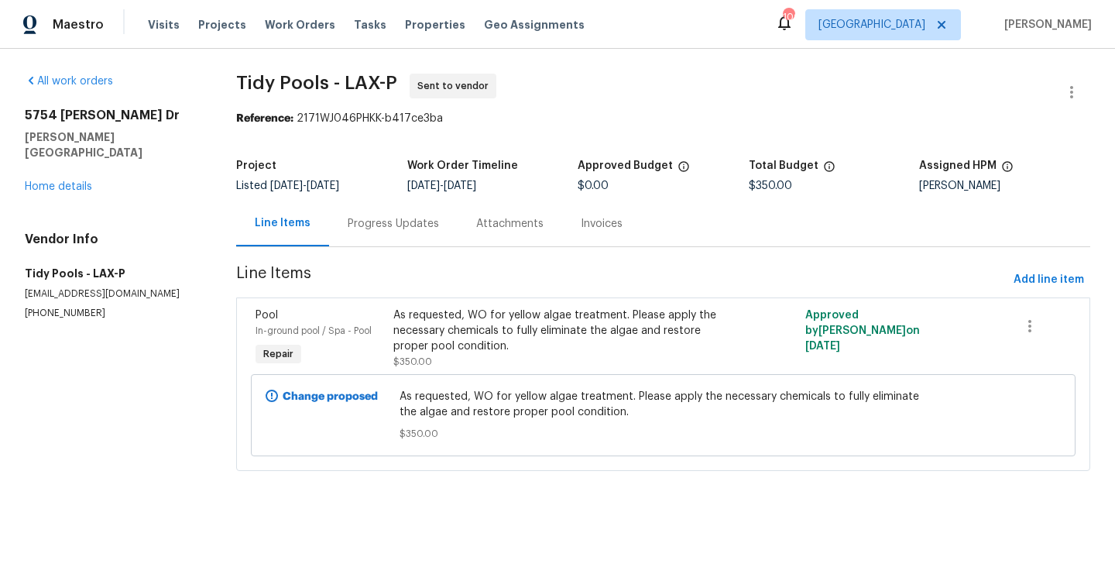
click at [390, 226] on div "Progress Updates" at bounding box center [393, 223] width 91 height 15
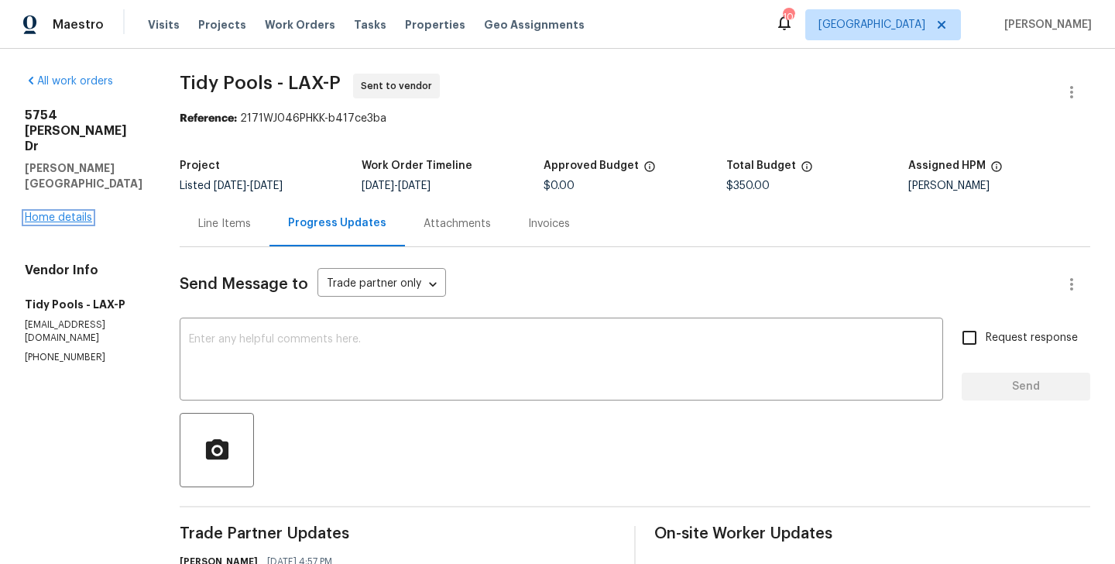
click at [76, 212] on link "Home details" at bounding box center [58, 217] width 67 height 11
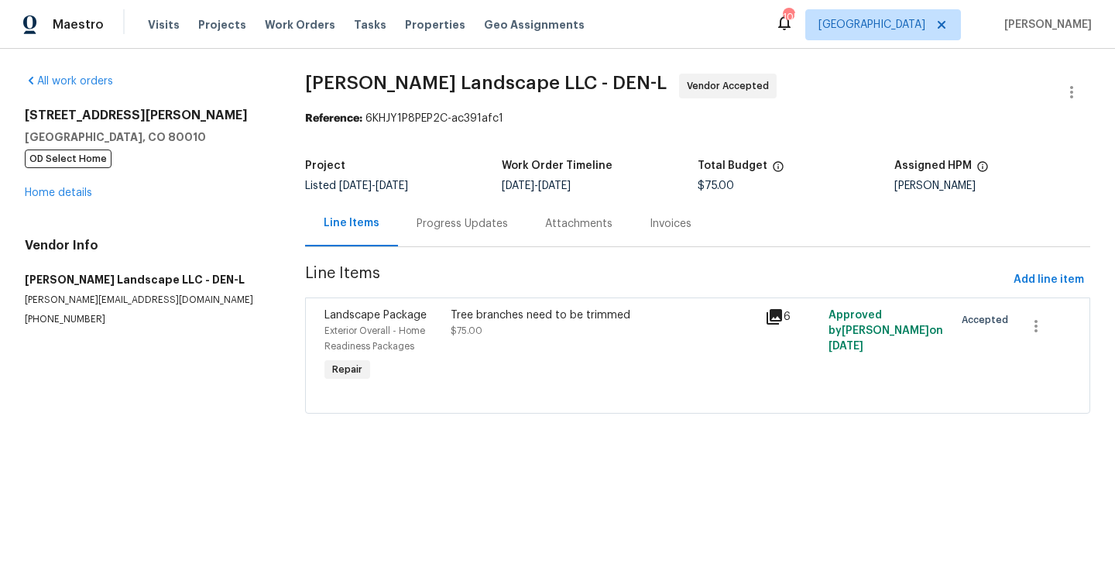
click at [438, 234] on div "Progress Updates" at bounding box center [462, 224] width 129 height 46
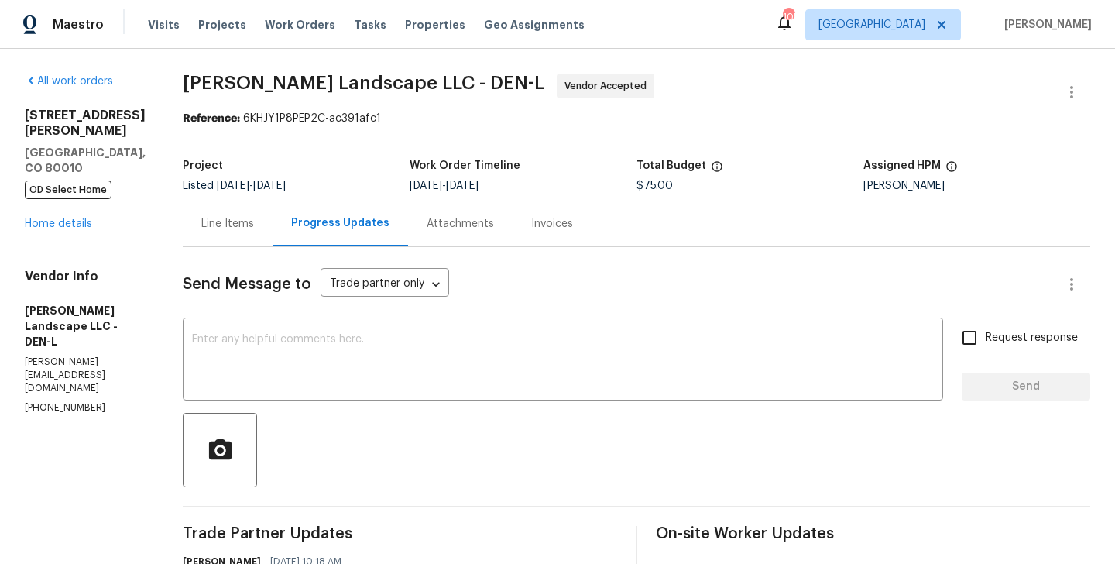
copy p "[PHONE_NUMBER]"
click at [87, 401] on p "[PHONE_NUMBER]" at bounding box center [85, 407] width 121 height 13
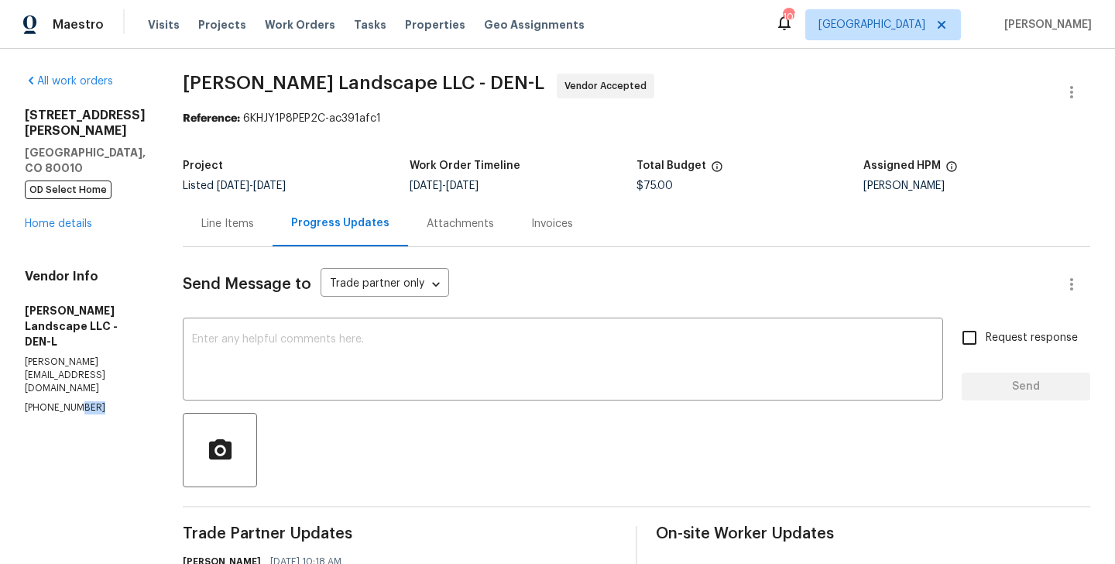
click at [87, 401] on p "(303) 500-2297" at bounding box center [85, 407] width 121 height 13
click at [326, 342] on textarea at bounding box center [563, 361] width 742 height 54
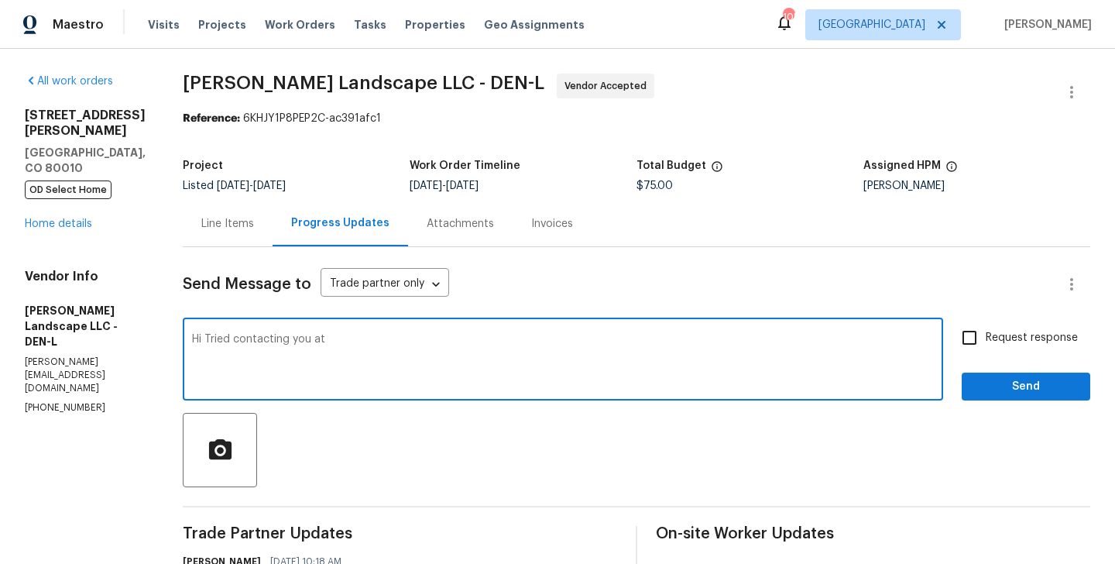
paste textarea "(303) 500-2297"
click at [445, 349] on textarea "Hi Tried contacting you at (303) 500-2297" at bounding box center [563, 361] width 742 height 54
click at [429, 344] on textarea "Hi Tried contacting you at (303) 500-2297" at bounding box center [563, 361] width 742 height 54
type textarea "Hi Tried contacting you at (303) 500-2297 but couldn't get any response. Please…"
click at [1000, 342] on span "Request response" at bounding box center [1032, 338] width 92 height 16
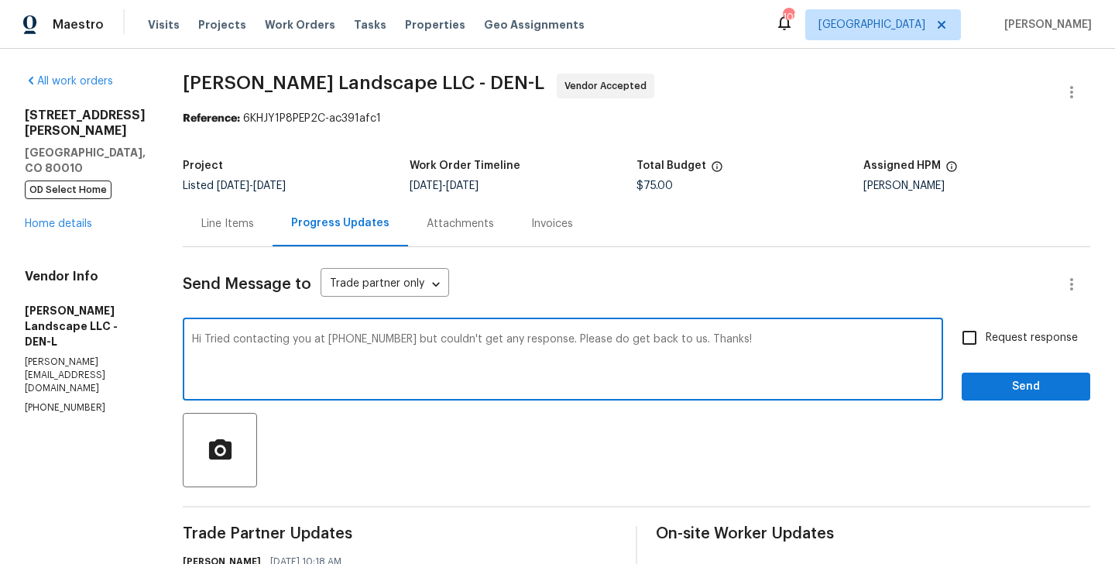
click at [986, 342] on input "Request response" at bounding box center [970, 337] width 33 height 33
checkbox input "true"
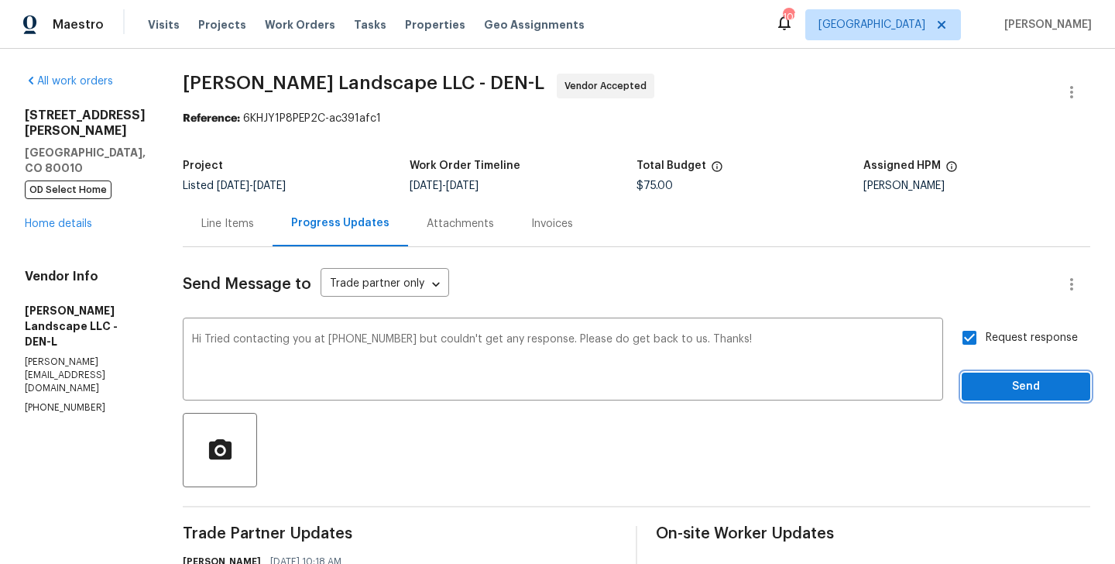
click at [995, 376] on button "Send" at bounding box center [1026, 387] width 129 height 29
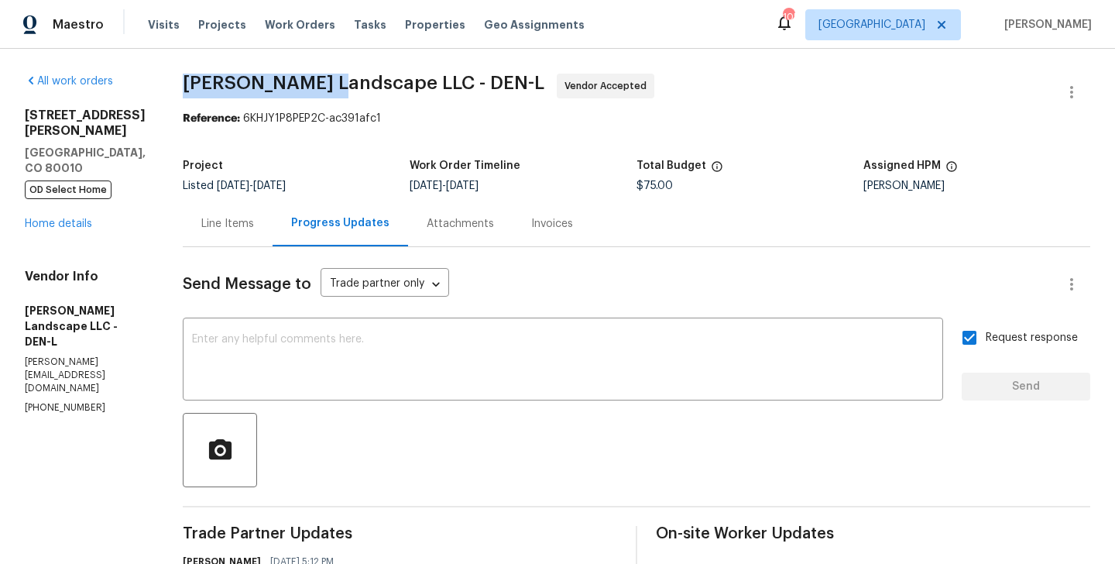
drag, startPoint x: 187, startPoint y: 88, endPoint x: 333, endPoint y: 89, distance: 145.6
copy span "Dalia Landscape"
click at [44, 201] on div "All work orders 1200 Iola St Aurora, CO 80010 OD Select Home Home details Vendo…" at bounding box center [85, 245] width 121 height 342
click at [39, 218] on link "Home details" at bounding box center [58, 223] width 67 height 11
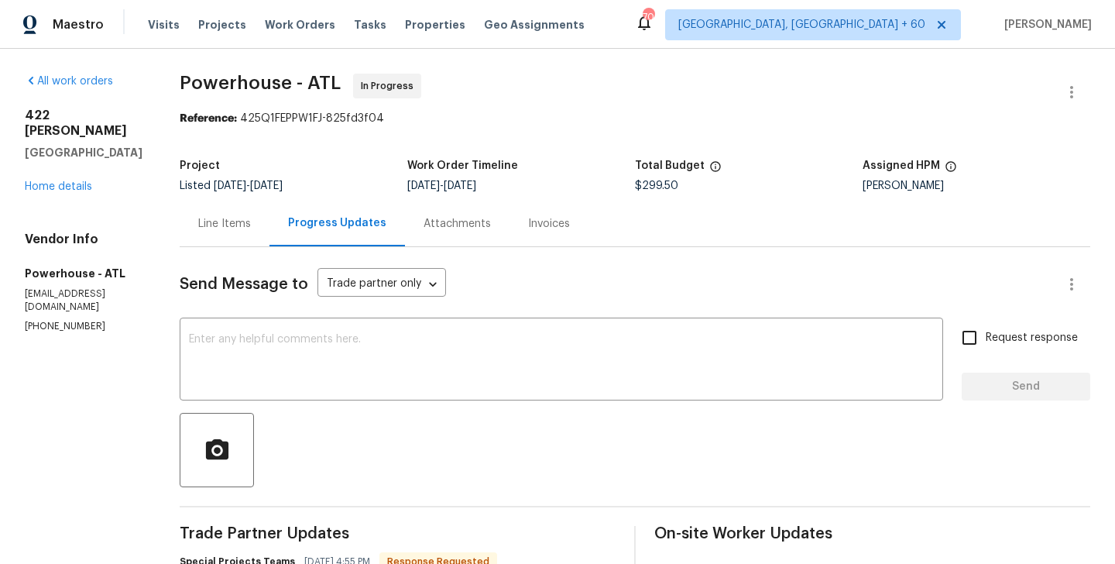
scroll to position [219, 0]
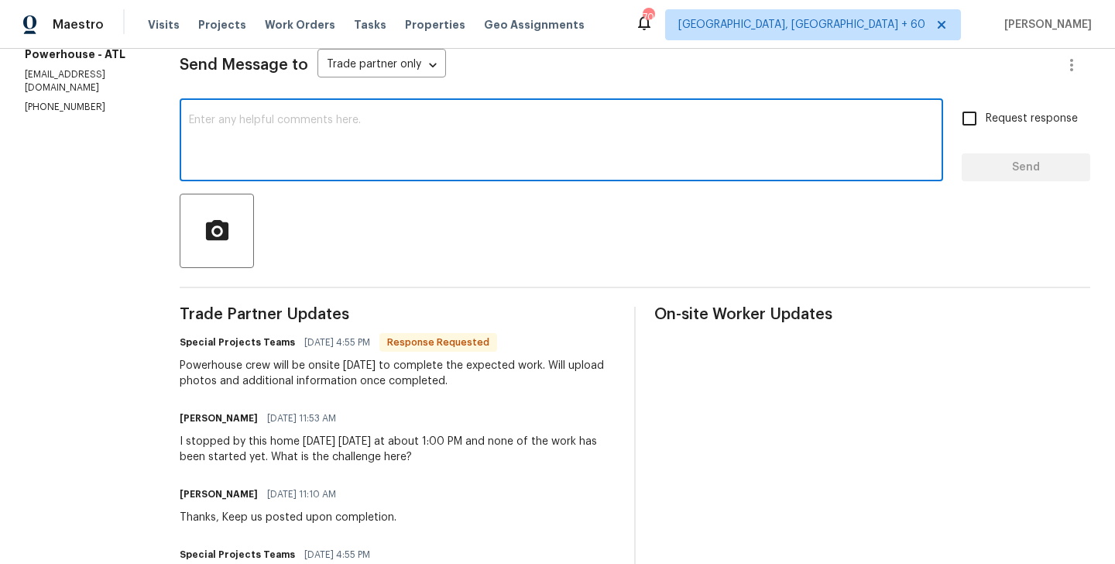
click at [314, 149] on textarea at bounding box center [561, 142] width 745 height 54
type textarea "Thanks. Keep us posted."
click at [981, 122] on input "Request response" at bounding box center [970, 118] width 33 height 33
checkbox input "true"
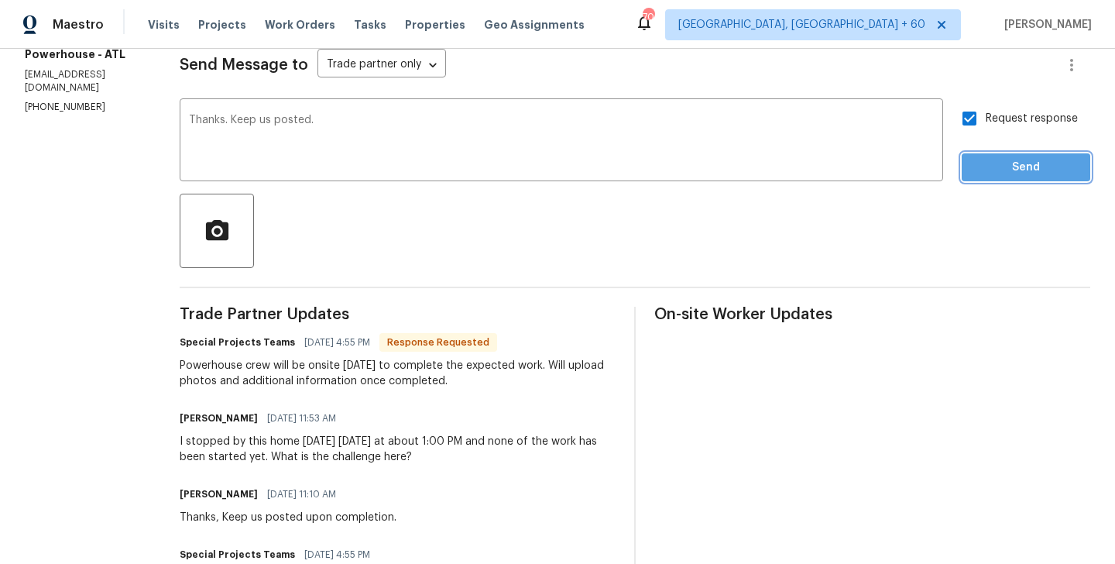
click at [981, 167] on span "Send" at bounding box center [1026, 167] width 104 height 19
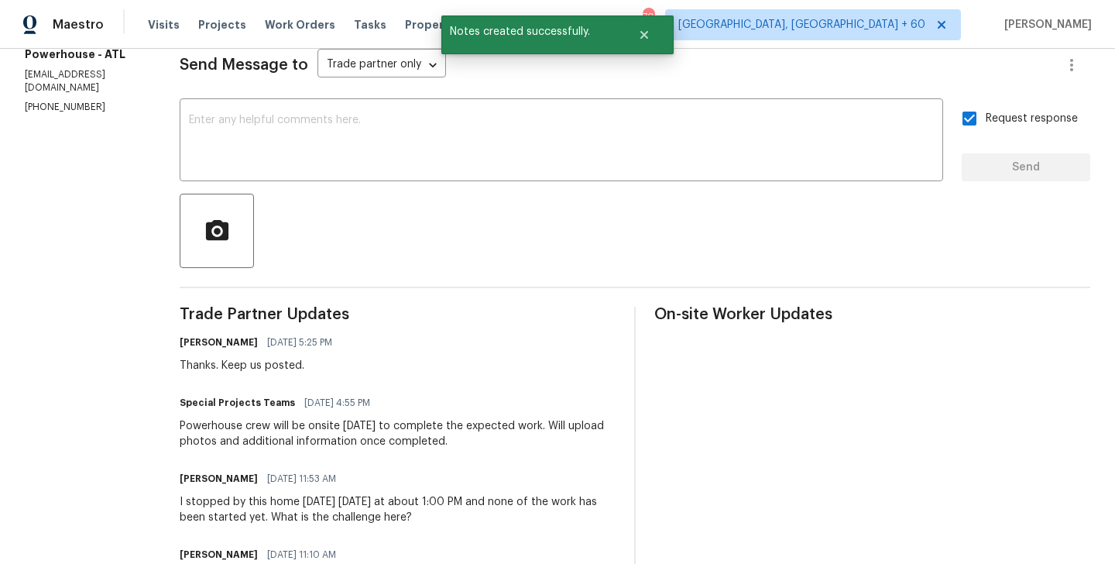
scroll to position [0, 0]
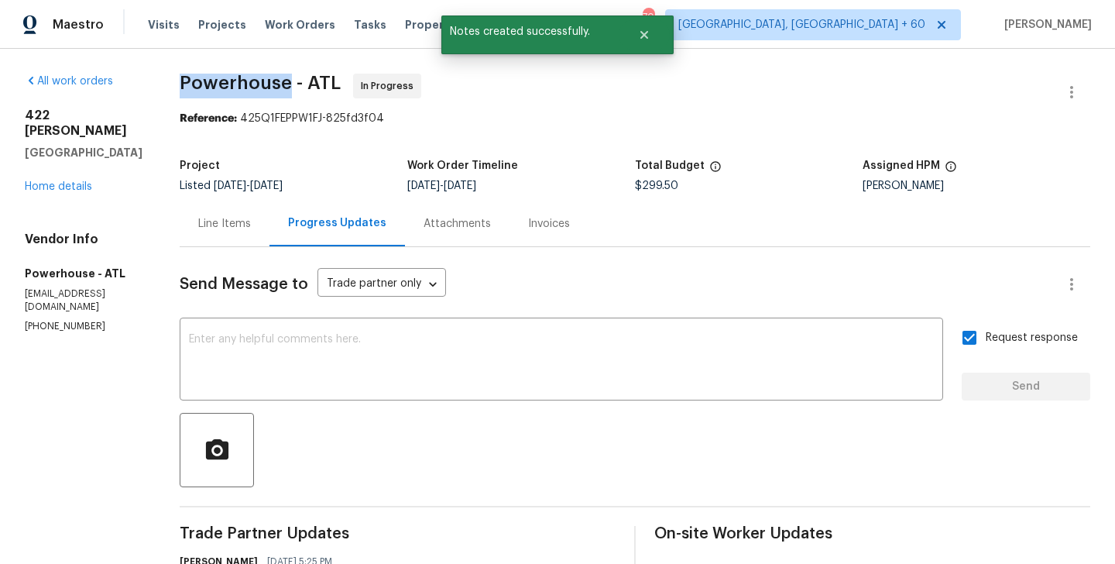
drag, startPoint x: 228, startPoint y: 86, endPoint x: 340, endPoint y: 88, distance: 112.3
copy span "Powerhouse"
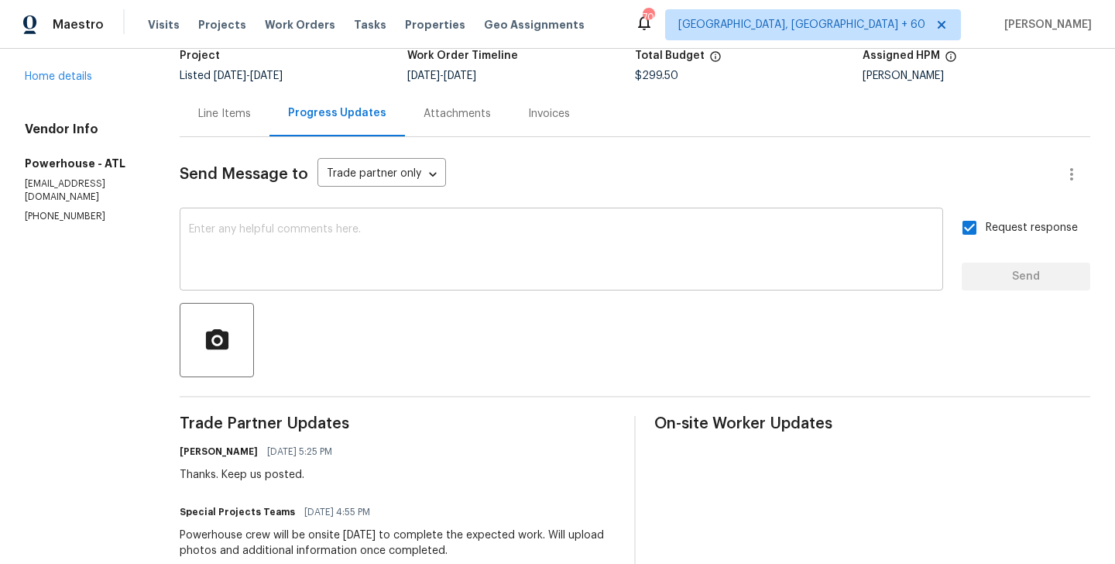
scroll to position [252, 0]
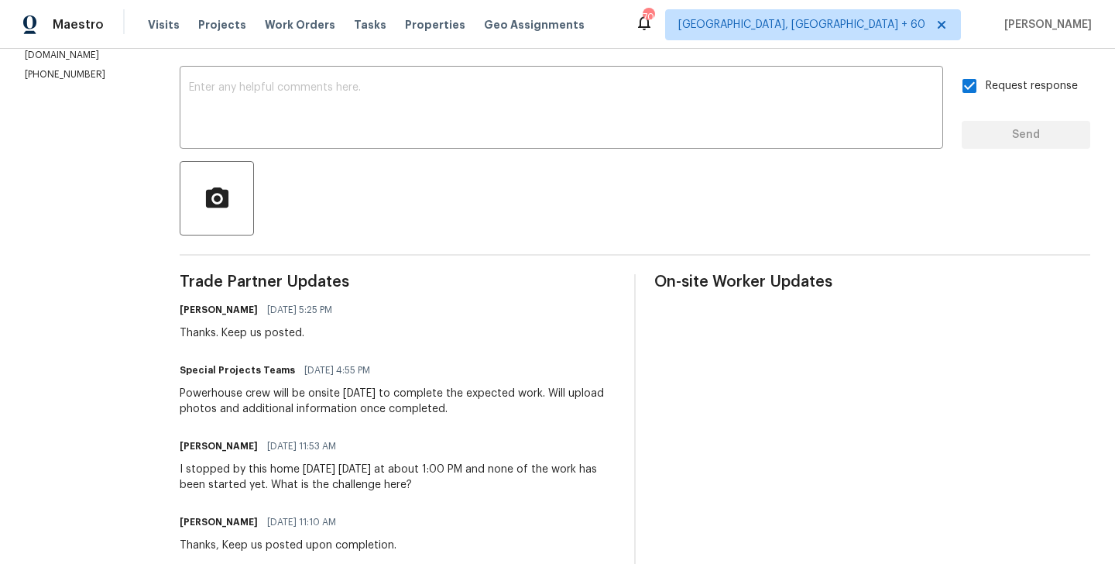
click at [381, 405] on div "Powerhouse crew will be onsite tomorrow to complete the expected work. Will upl…" at bounding box center [398, 401] width 436 height 31
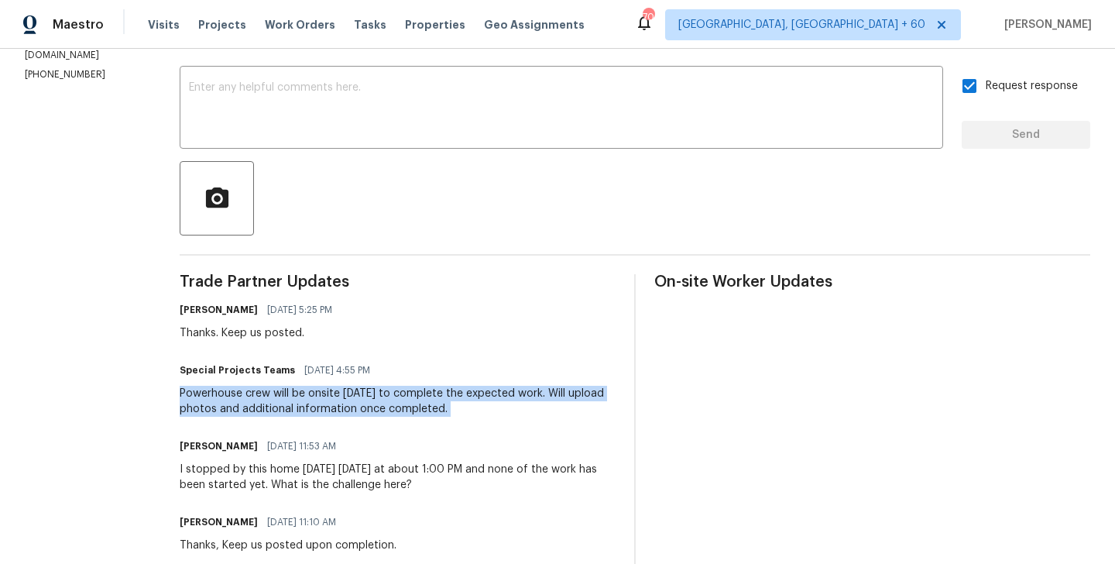
click at [381, 405] on div "Powerhouse crew will be onsite tomorrow to complete the expected work. Will upl…" at bounding box center [398, 401] width 436 height 31
copy div "Powerhouse crew will be onsite tomorrow to complete the expected work. Will upl…"
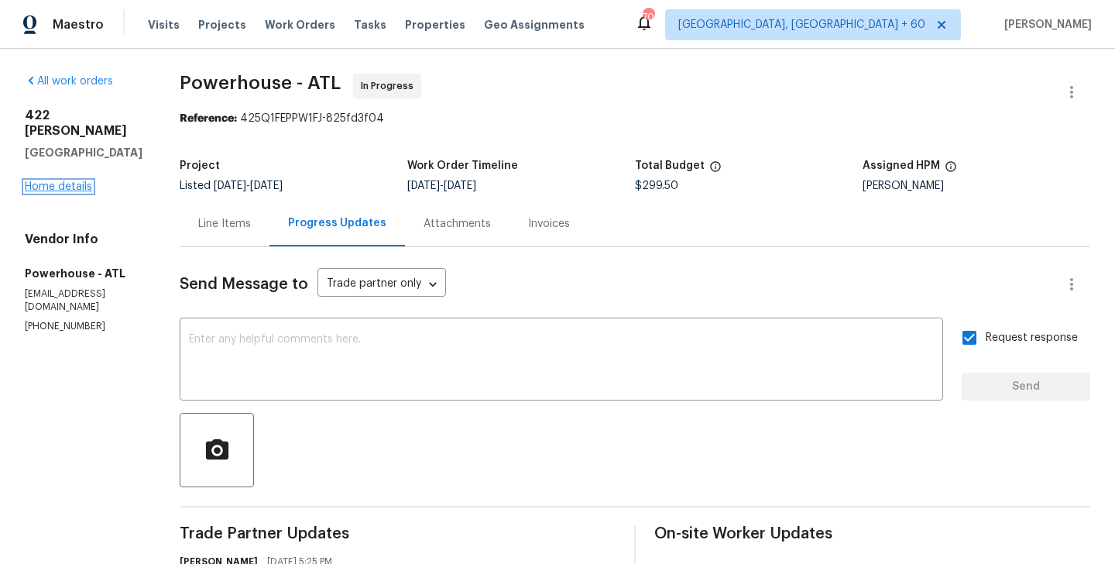
click at [54, 181] on link "Home details" at bounding box center [58, 186] width 67 height 11
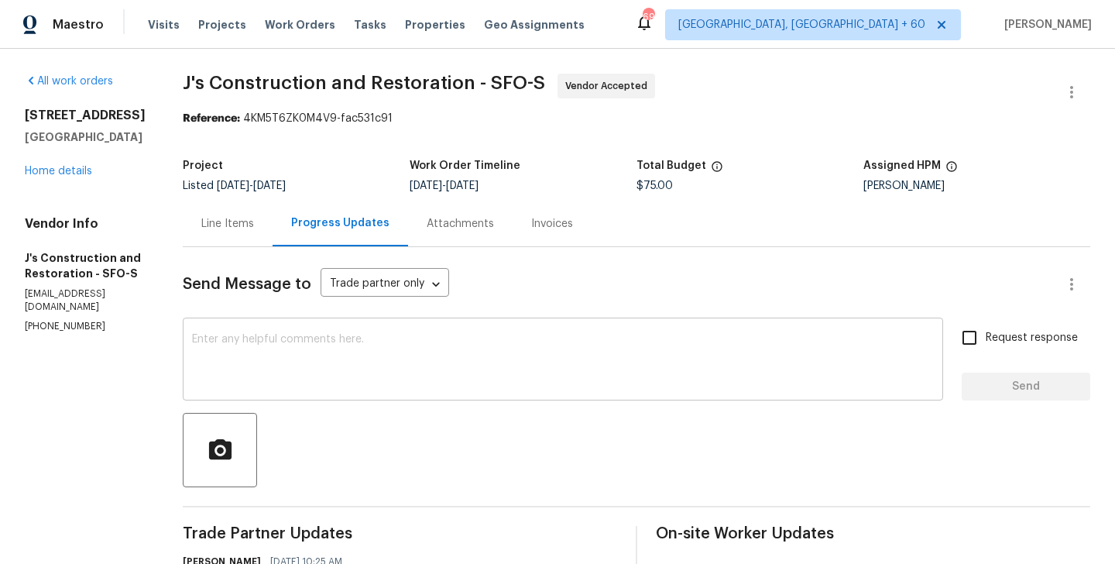
click at [328, 383] on textarea at bounding box center [563, 361] width 742 height 54
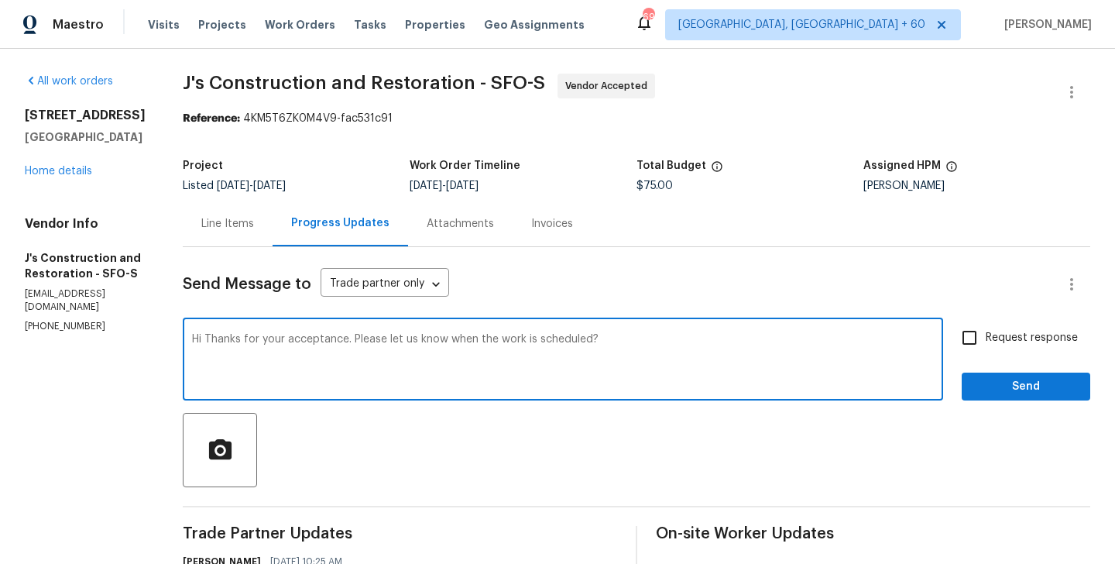
type textarea "Hi Thanks for your acceptance. Please let us know when the work is scheduled?"
click at [982, 350] on input "Request response" at bounding box center [970, 337] width 33 height 33
checkbox input "true"
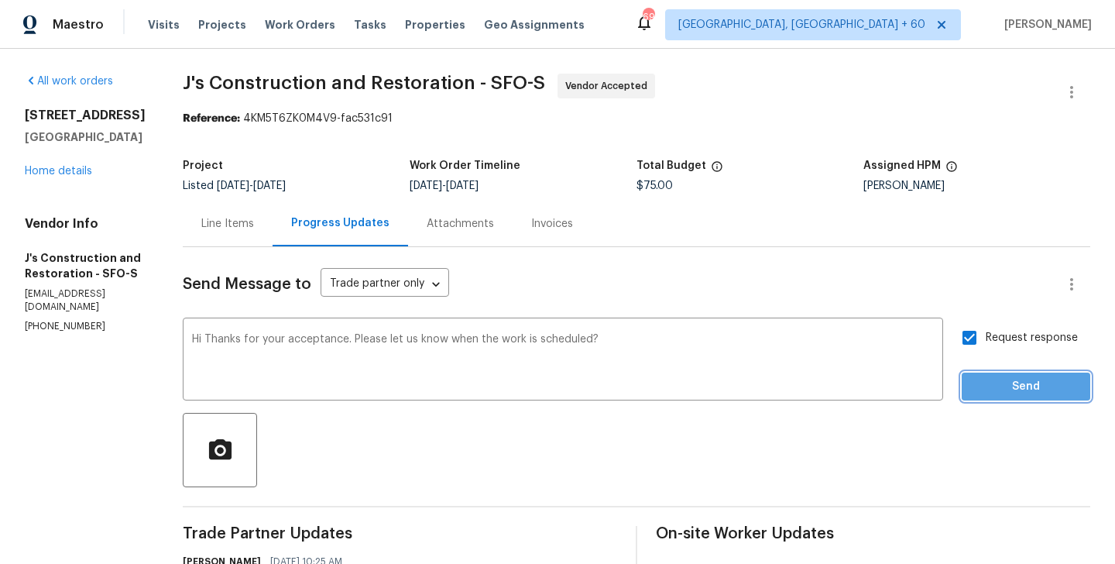
click at [982, 380] on span "Send" at bounding box center [1026, 386] width 104 height 19
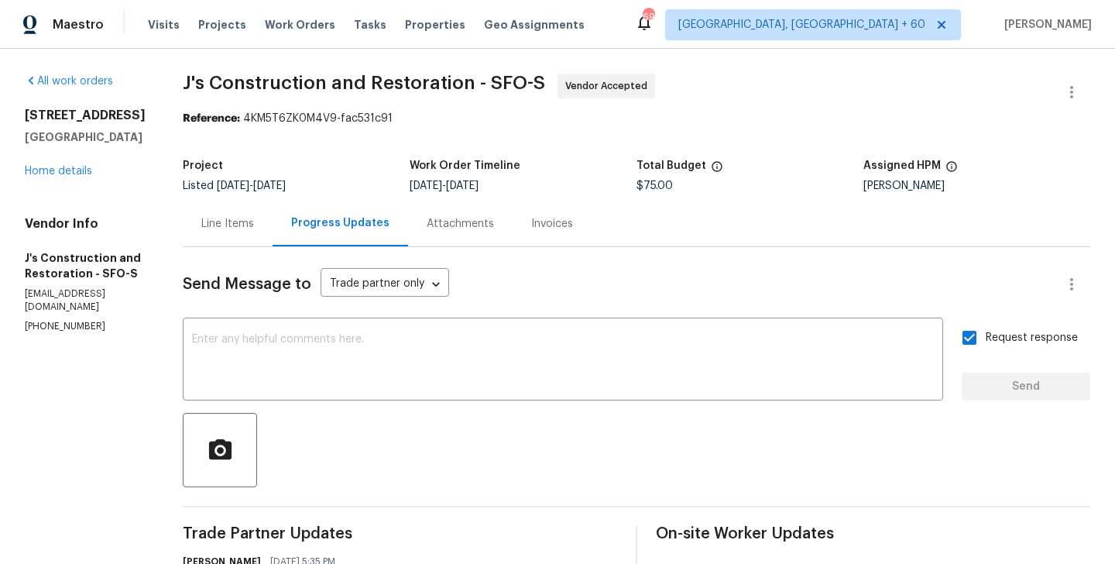
drag, startPoint x: 212, startPoint y: 88, endPoint x: 480, endPoint y: 87, distance: 268.0
click at [480, 87] on span "J's Construction and Restoration - SFO-S" at bounding box center [364, 83] width 363 height 19
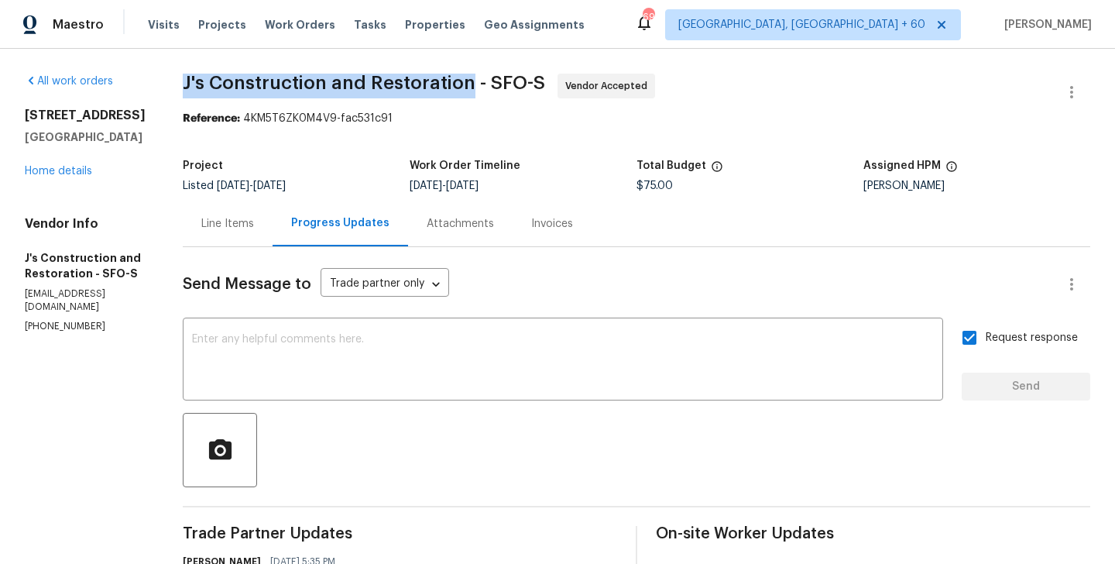
drag, startPoint x: 495, startPoint y: 86, endPoint x: 205, endPoint y: 86, distance: 289.7
click at [205, 86] on div "All work orders [STREET_ADDRESS] Home details Vendor Info J's Construction and …" at bounding box center [557, 487] width 1115 height 877
copy span "J's Construction and Restoration"
click at [52, 169] on link "Home details" at bounding box center [58, 171] width 67 height 11
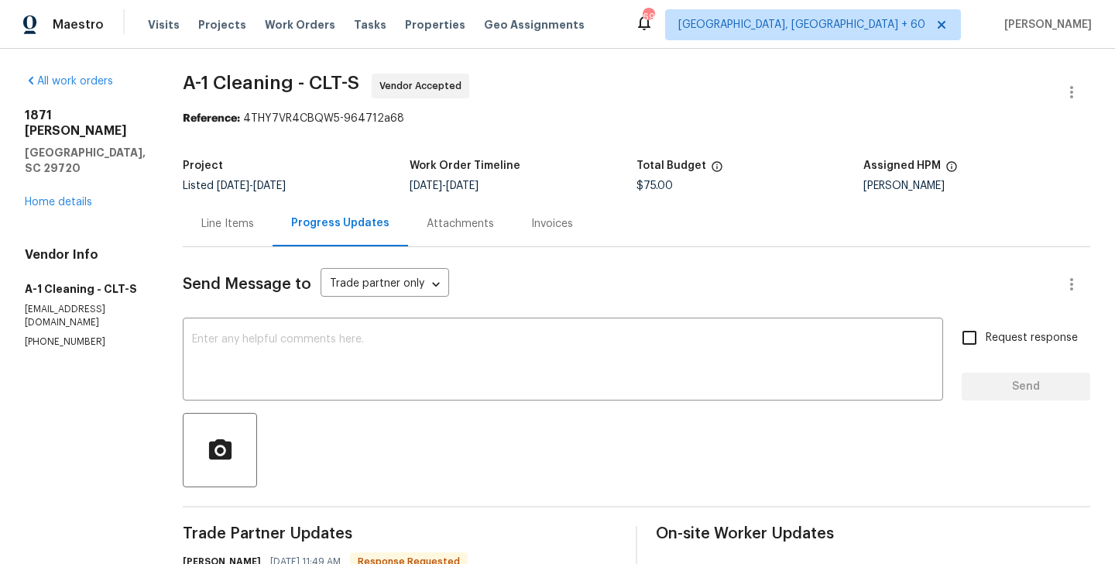
click at [239, 207] on div "Line Items" at bounding box center [228, 224] width 90 height 46
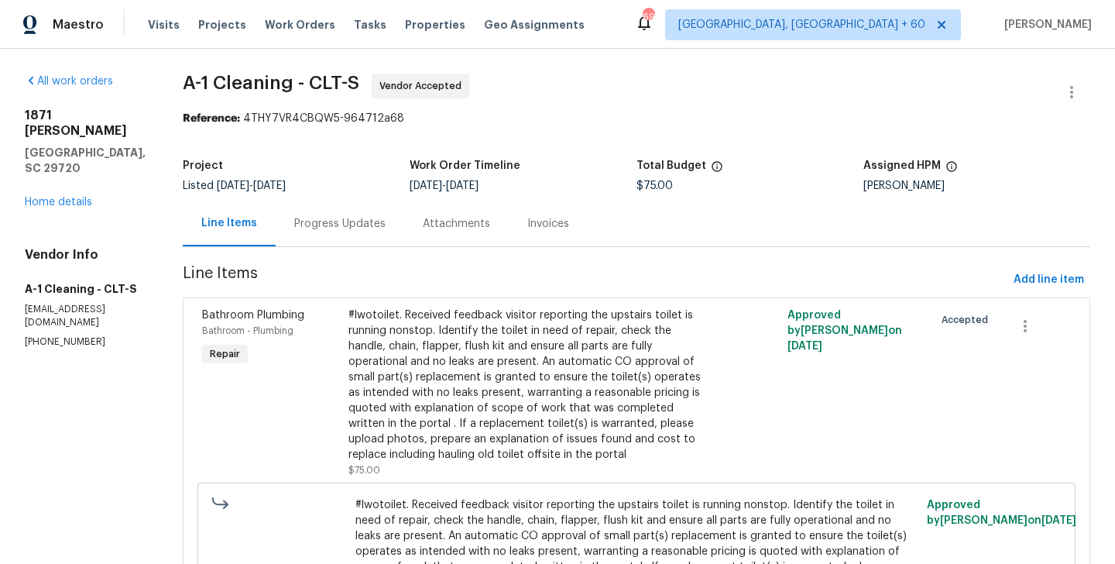
click at [331, 225] on div "Progress Updates" at bounding box center [339, 223] width 91 height 15
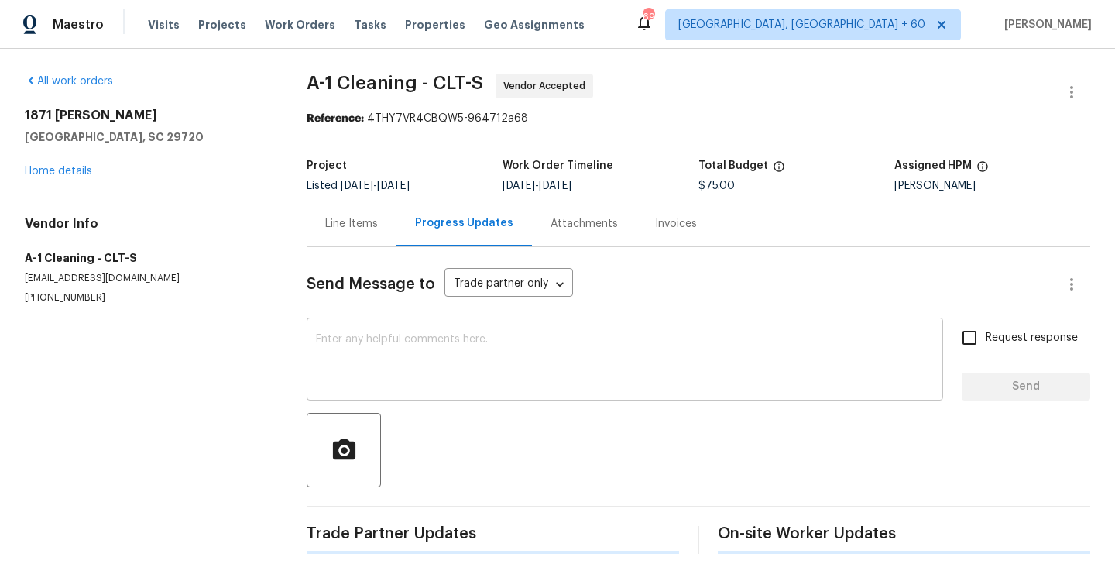
scroll to position [320, 0]
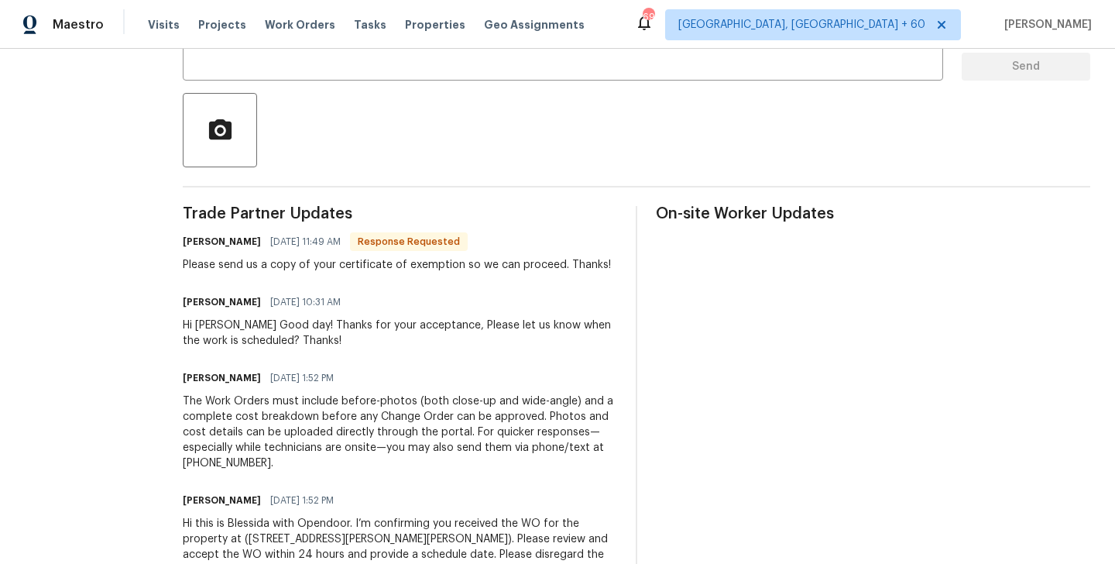
click at [190, 247] on h6 "[PERSON_NAME]" at bounding box center [222, 241] width 78 height 15
copy h6 "[PERSON_NAME]"
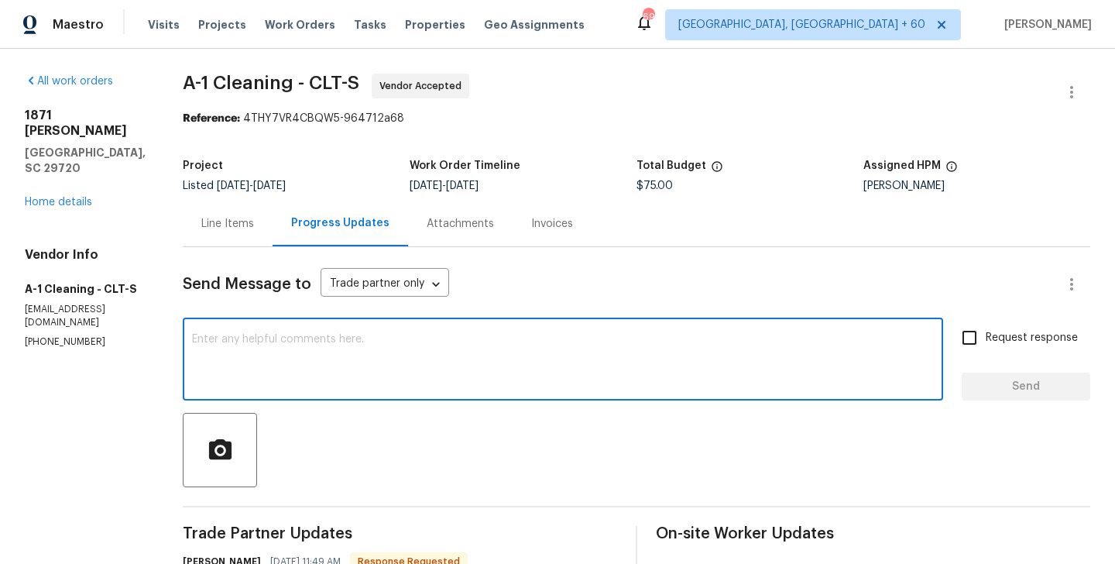
click at [270, 346] on textarea at bounding box center [563, 361] width 742 height 54
paste textarea "[PERSON_NAME]"
type textarea "[PERSON_NAME] I will circle back to you."
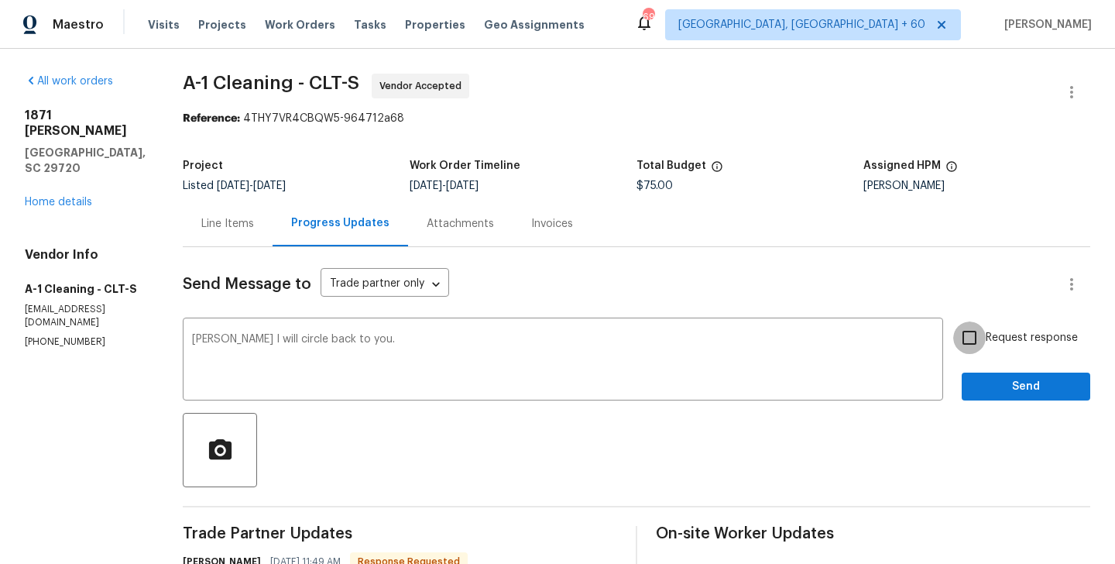
click at [965, 345] on input "Request response" at bounding box center [970, 337] width 33 height 33
checkbox input "true"
click at [980, 387] on span "Send" at bounding box center [1026, 386] width 104 height 19
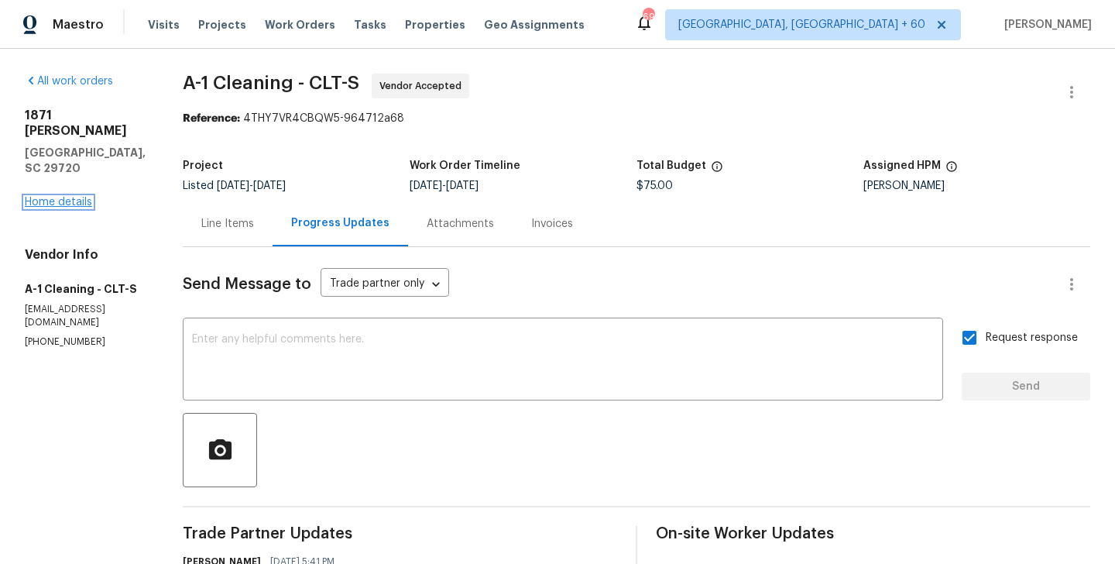
click at [57, 197] on link "Home details" at bounding box center [58, 202] width 67 height 11
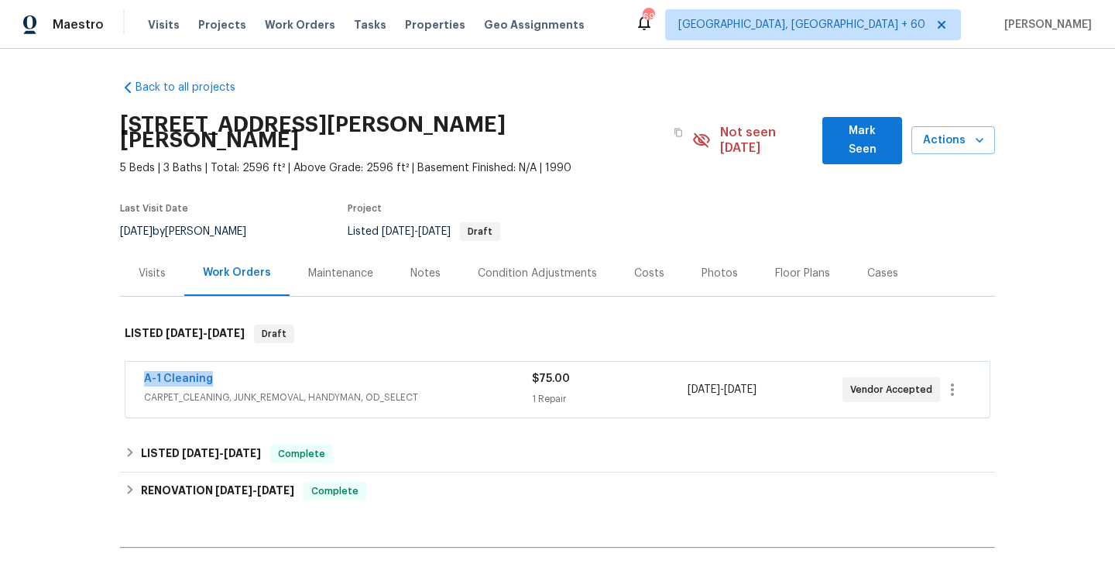
drag, startPoint x: 230, startPoint y: 363, endPoint x: 143, endPoint y: 363, distance: 87.5
click at [142, 363] on div "A-1 Cleaning CARPET_CLEANING, JUNK_REMOVAL, HANDYMAN, OD_SELECT $75.00 1 Repair…" at bounding box center [557, 390] width 864 height 56
copy link "A-1 Cleaning"
click at [169, 373] on link "A-1 Cleaning" at bounding box center [178, 378] width 69 height 11
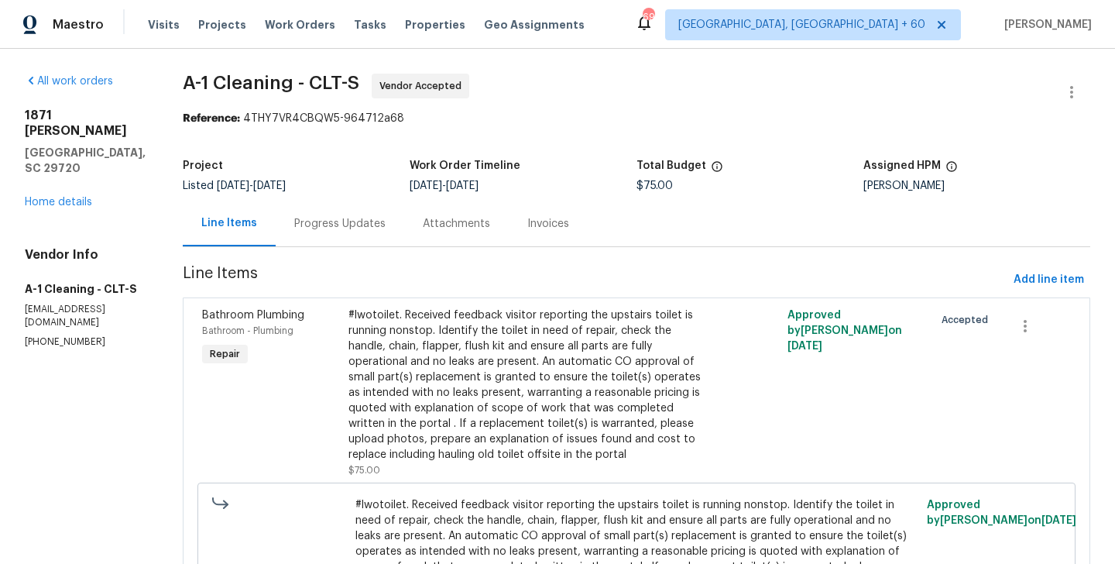
click at [331, 227] on div "Progress Updates" at bounding box center [339, 223] width 91 height 15
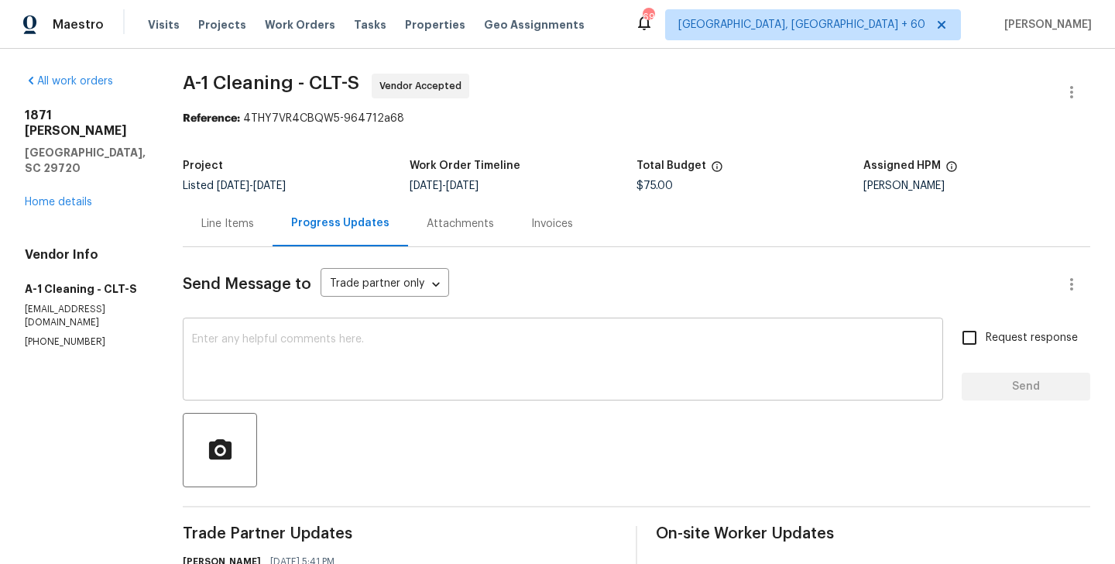
scroll to position [401, 0]
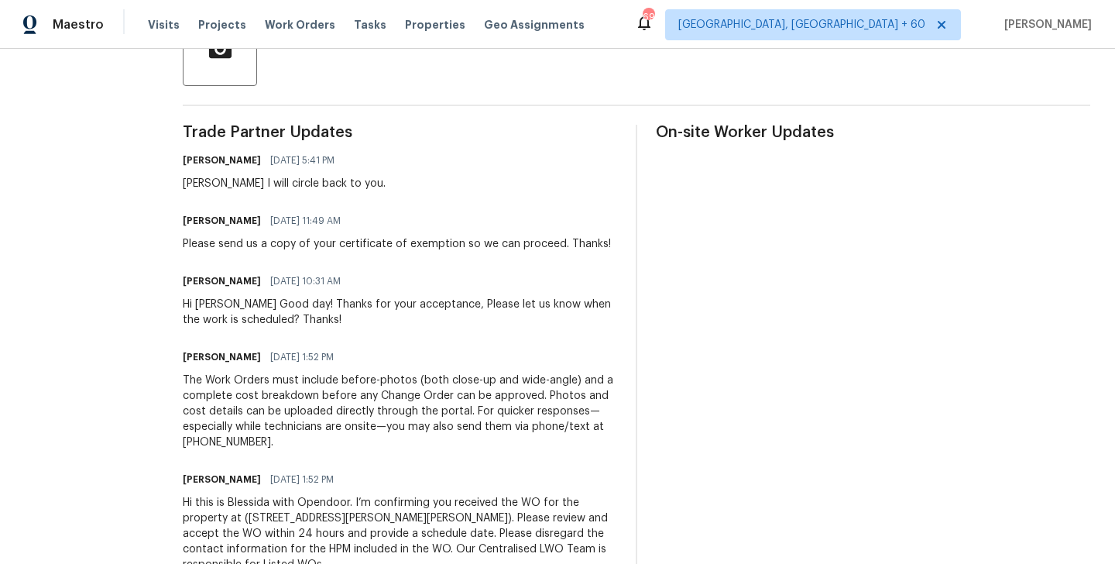
click at [327, 242] on div "Please send us a copy of your certificate of exemption so we can proceed. Thank…" at bounding box center [397, 243] width 428 height 15
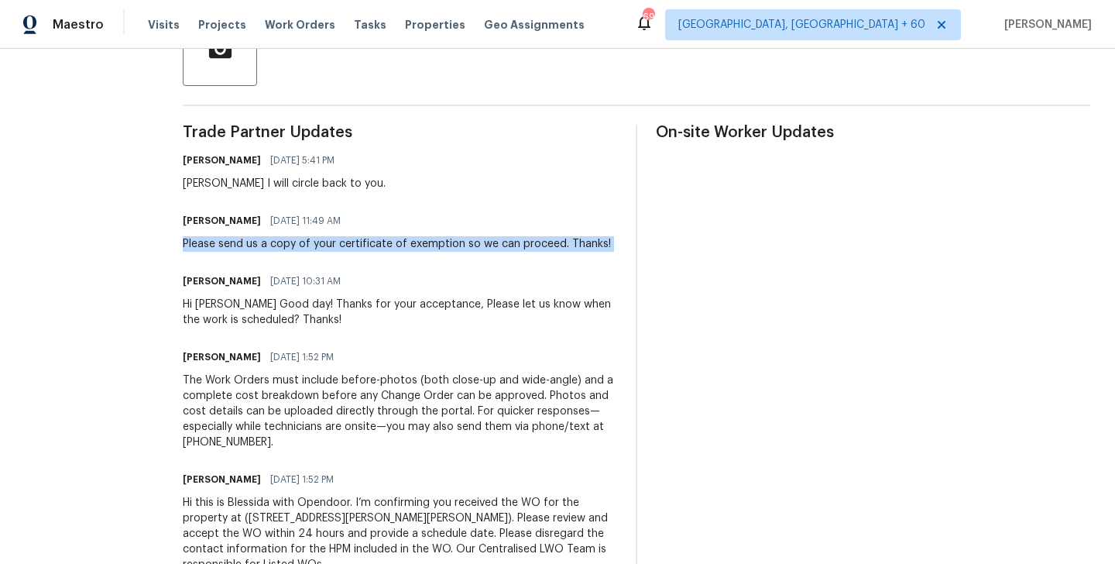
click at [327, 242] on div "Please send us a copy of your certificate of exemption so we can proceed. Thank…" at bounding box center [397, 243] width 428 height 15
copy div "Please send us a copy of your certificate of exemption so we can proceed. Thank…"
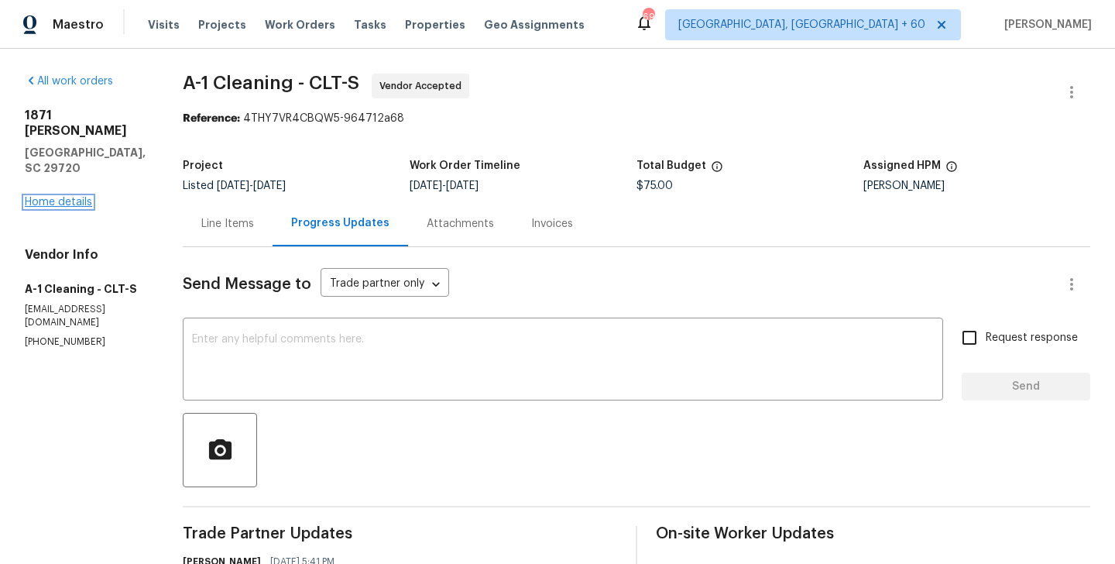
click at [61, 197] on link "Home details" at bounding box center [58, 202] width 67 height 11
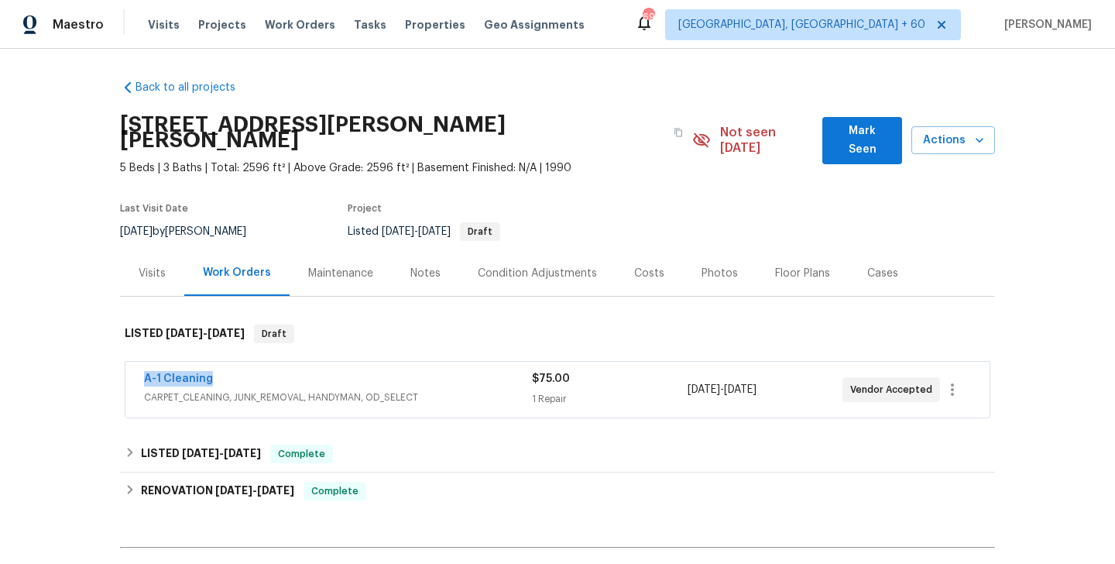
drag, startPoint x: 224, startPoint y: 370, endPoint x: 97, endPoint y: 370, distance: 127.0
click at [97, 370] on div "Back to all projects 1871 Tara Trl, Lancaster, SC 29720 5 Beds | 3 Baths | Tota…" at bounding box center [557, 306] width 1115 height 515
copy link "A-1 Cleaning"
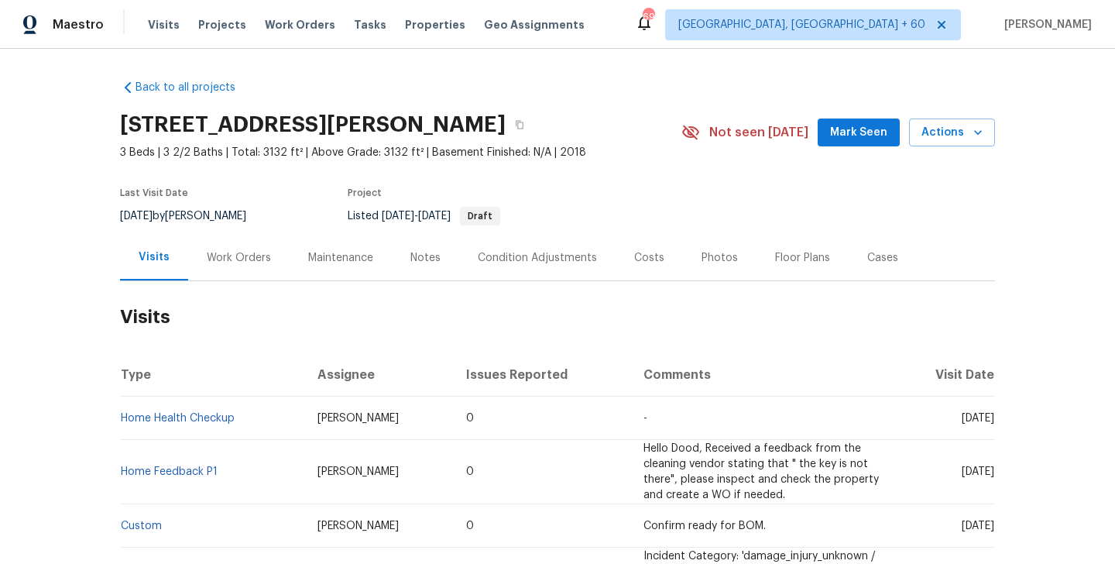
click at [221, 276] on div "Work Orders" at bounding box center [238, 258] width 101 height 46
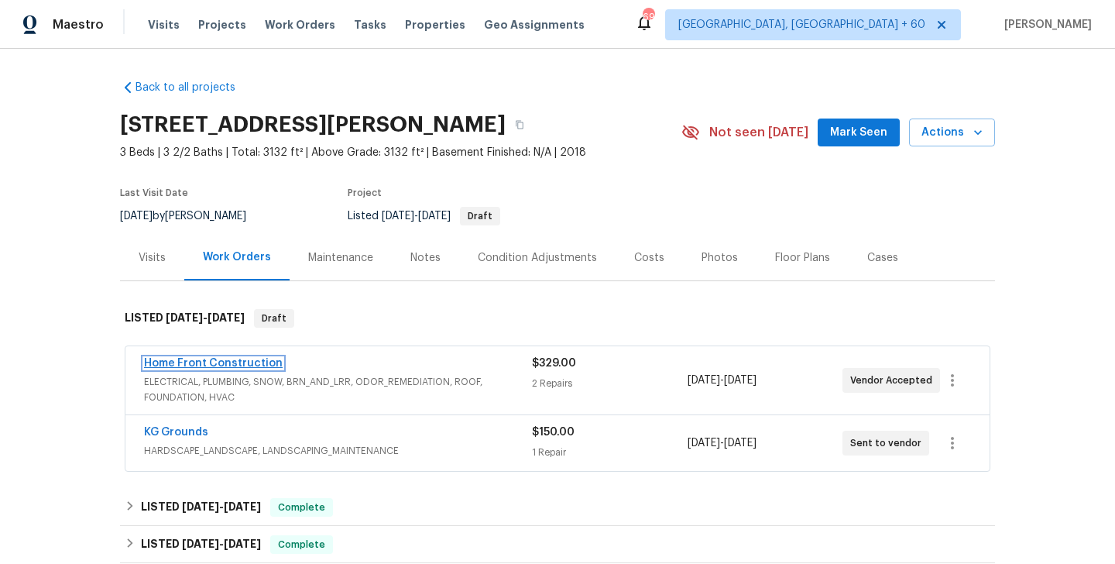
click at [241, 366] on link "Home Front Construction" at bounding box center [213, 363] width 139 height 11
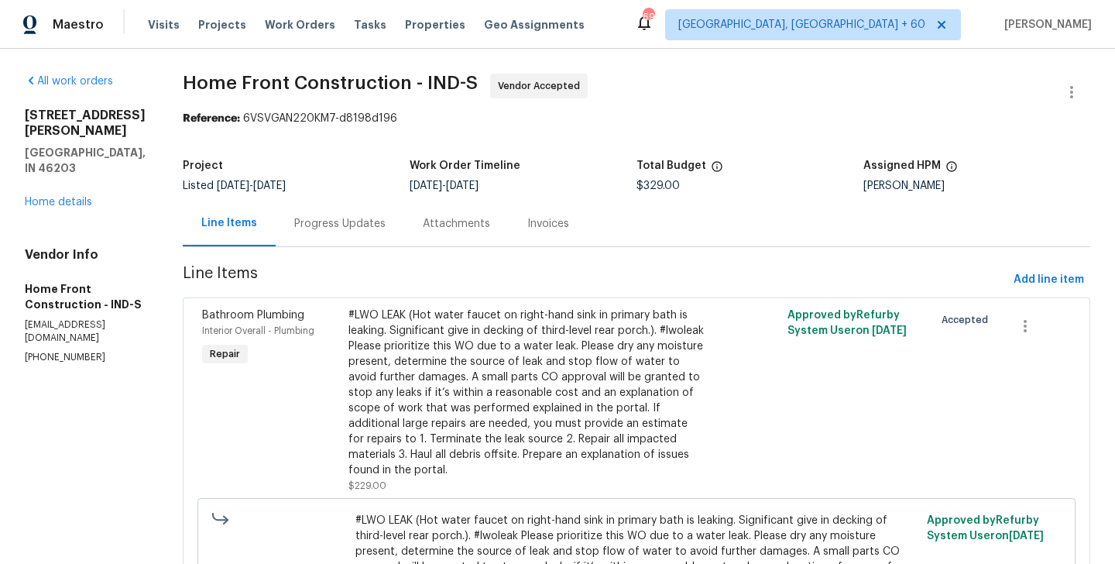
click at [385, 233] on div "Progress Updates" at bounding box center [340, 224] width 129 height 46
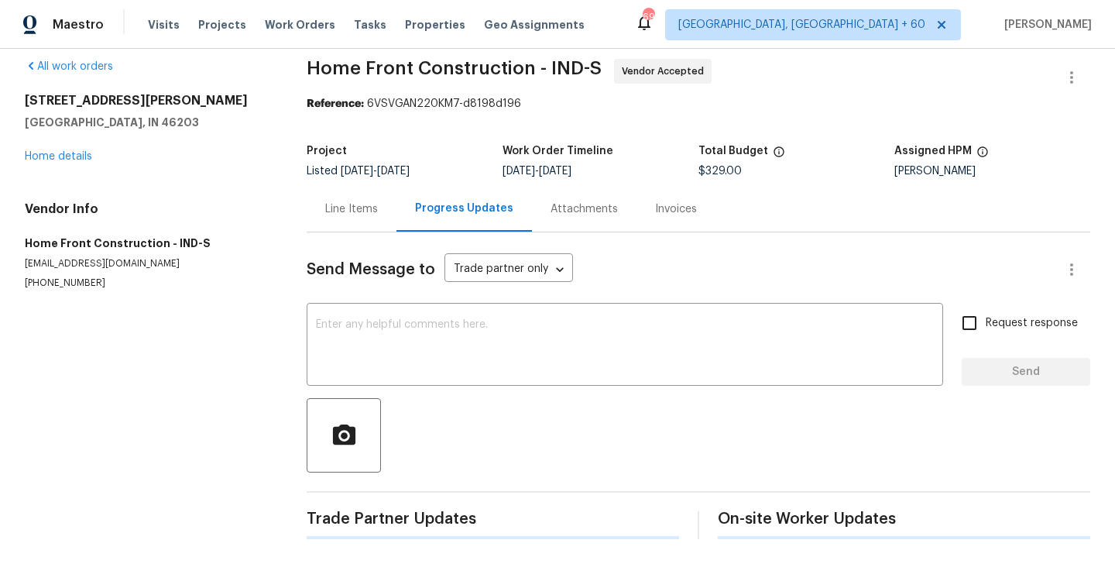
scroll to position [219, 0]
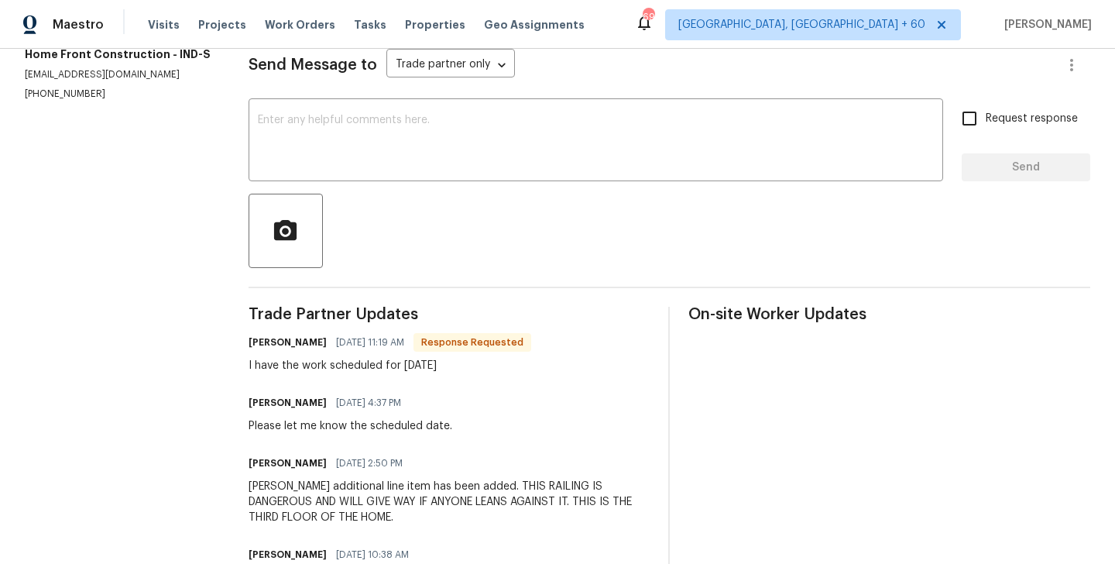
click at [263, 341] on h6 "[PERSON_NAME]" at bounding box center [288, 342] width 78 height 15
copy h6 "[PERSON_NAME]"
click at [343, 173] on div "x ​" at bounding box center [596, 141] width 695 height 79
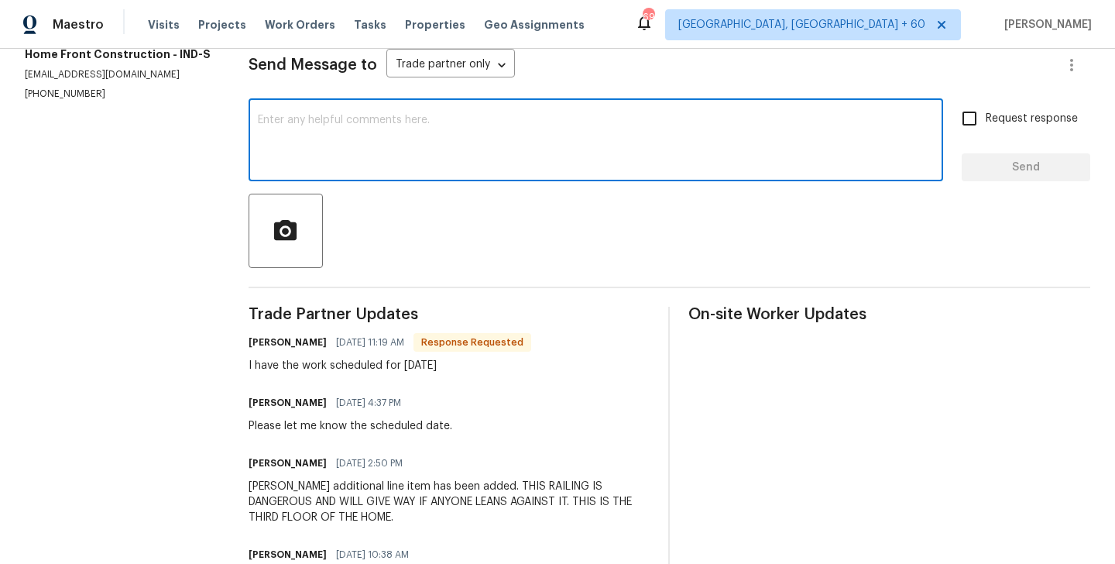
paste textarea "[PERSON_NAME]"
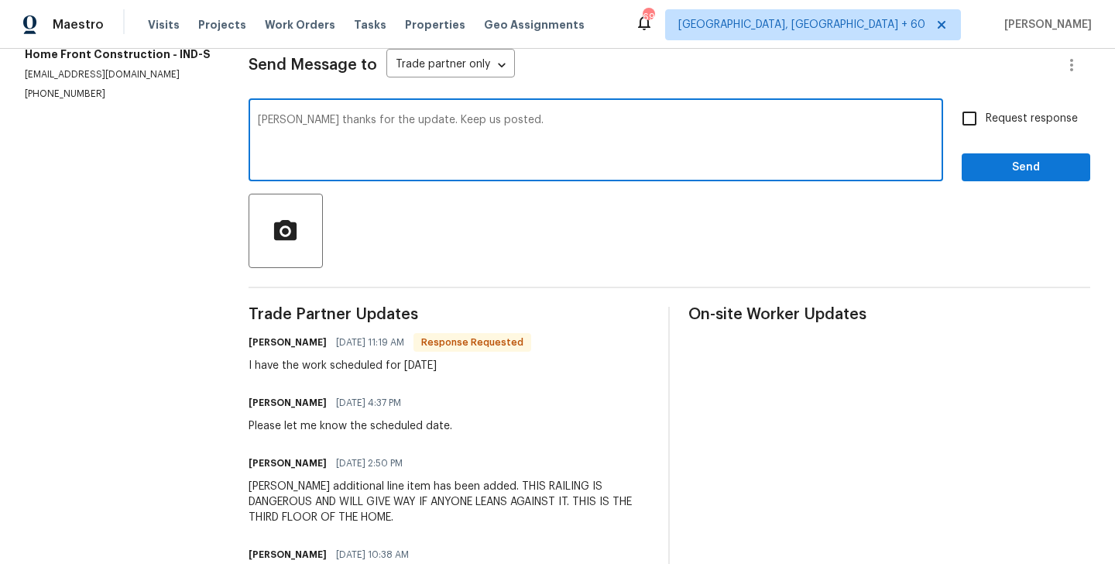
type textarea "[PERSON_NAME] thanks for the update. Keep us posted."
click at [960, 119] on input "Request response" at bounding box center [970, 118] width 33 height 33
checkbox input "true"
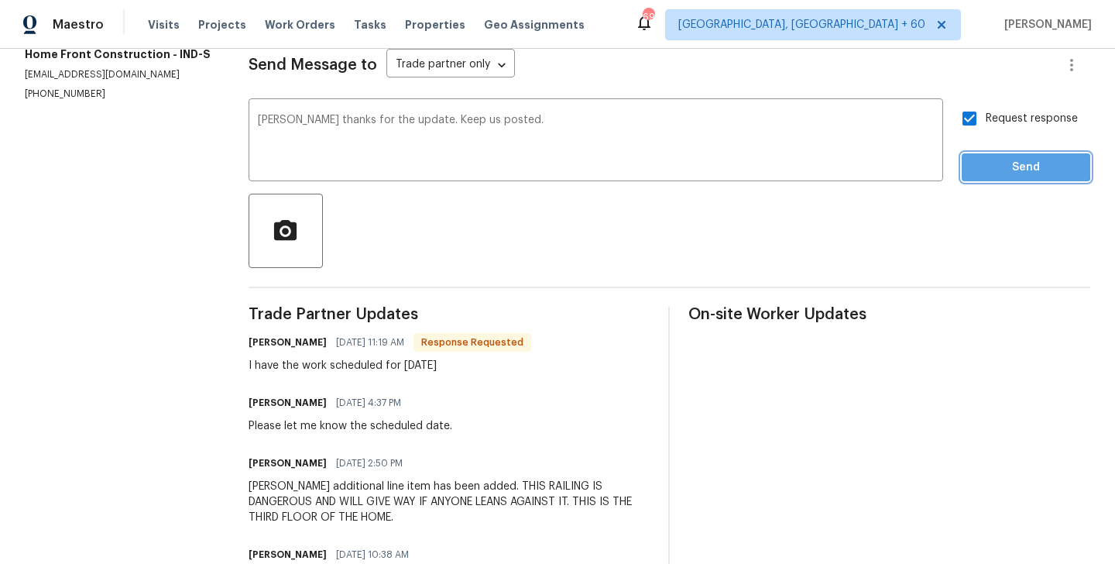
click at [986, 158] on span "Send" at bounding box center [1026, 167] width 104 height 19
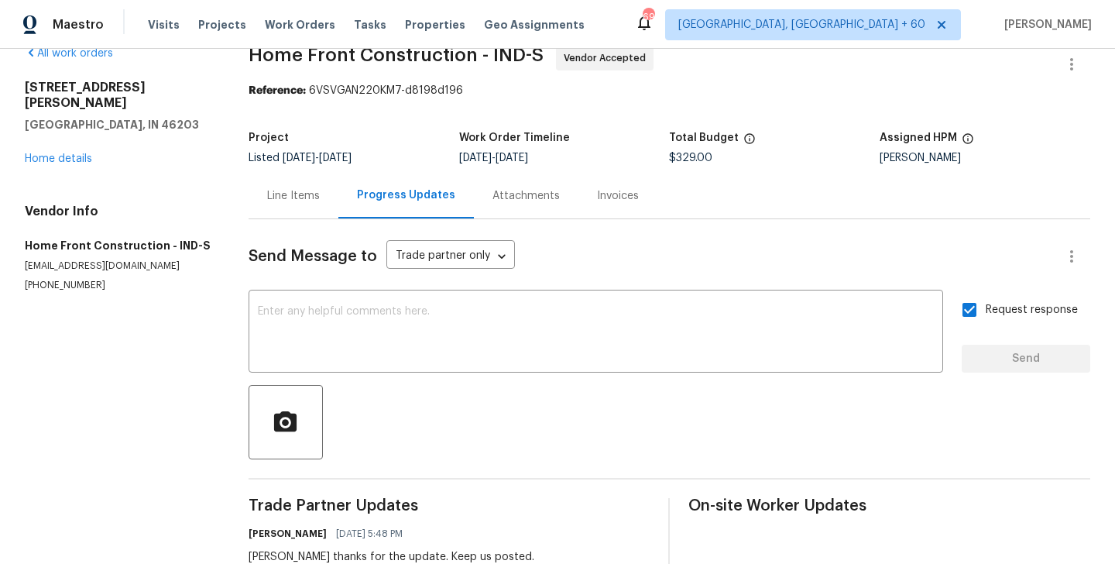
scroll to position [0, 0]
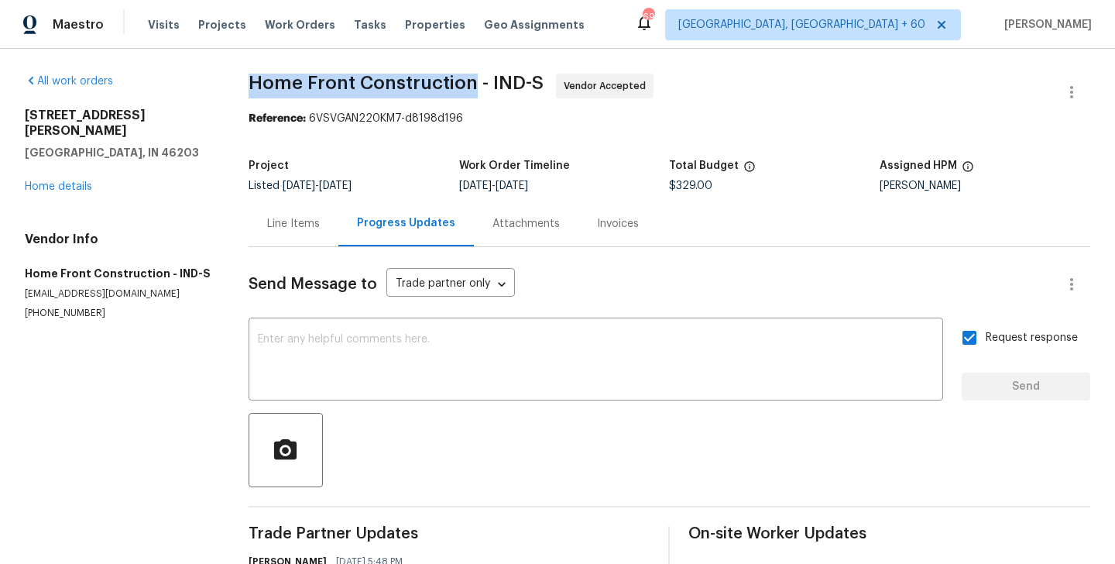
drag, startPoint x: 248, startPoint y: 87, endPoint x: 481, endPoint y: 84, distance: 233.2
click at [481, 84] on div "All work orders [STREET_ADDRESS][PERSON_NAME] Home details Vendor Info Home Fro…" at bounding box center [557, 524] width 1115 height 951
copy span "Home Front Construction"
click at [83, 181] on link "Home details" at bounding box center [58, 186] width 67 height 11
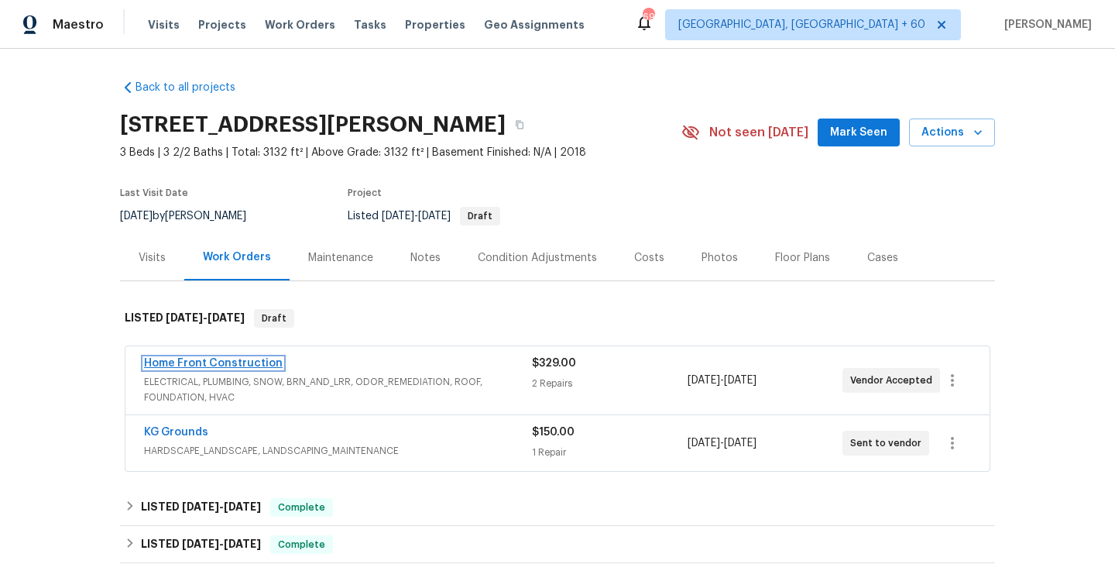
click at [237, 359] on link "Home Front Construction" at bounding box center [213, 363] width 139 height 11
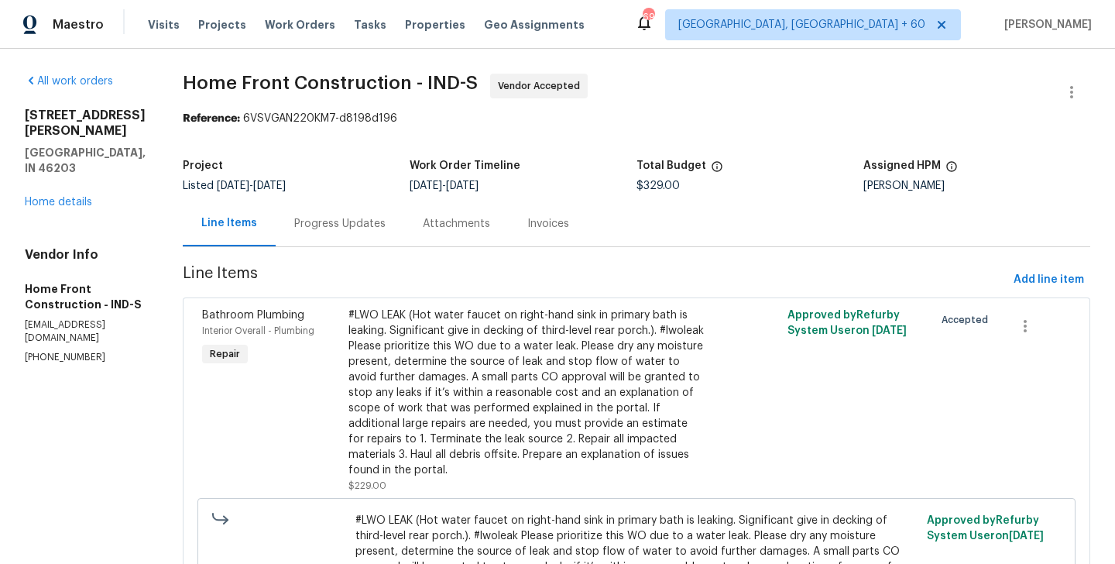
click at [401, 243] on div "Progress Updates" at bounding box center [340, 224] width 129 height 46
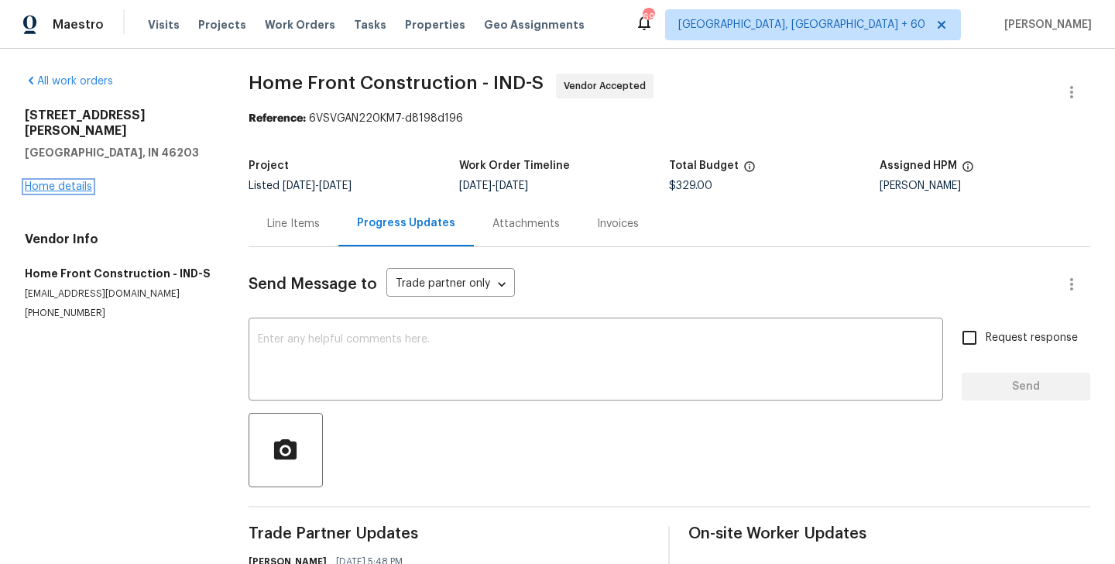
click at [73, 181] on link "Home details" at bounding box center [58, 186] width 67 height 11
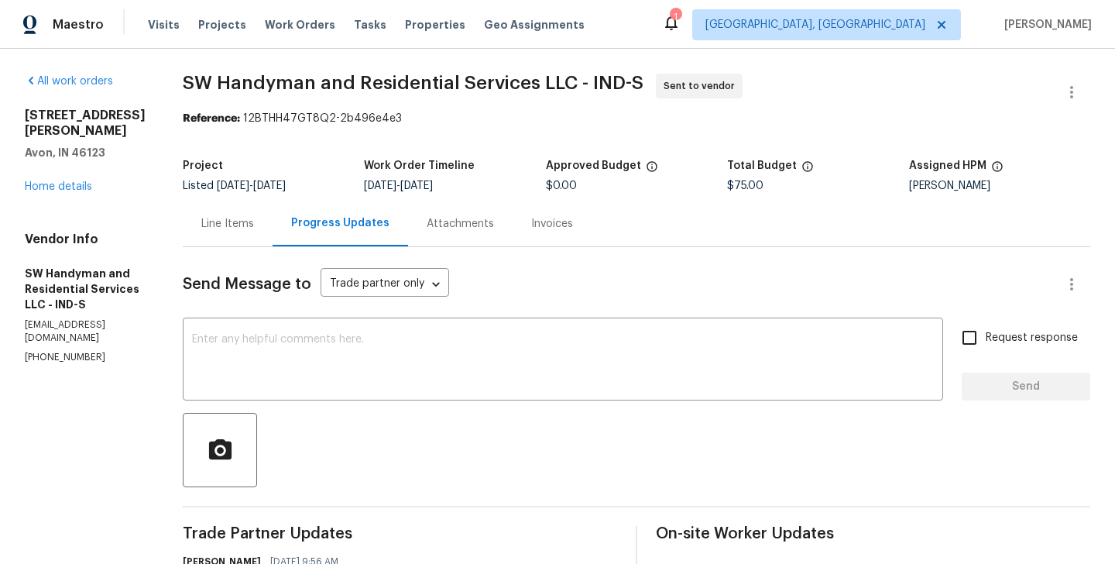
click at [56, 155] on div "4832 Vermillion Ct Avon, IN 46123 Home details" at bounding box center [85, 151] width 121 height 87
click at [56, 181] on link "Home details" at bounding box center [58, 186] width 67 height 11
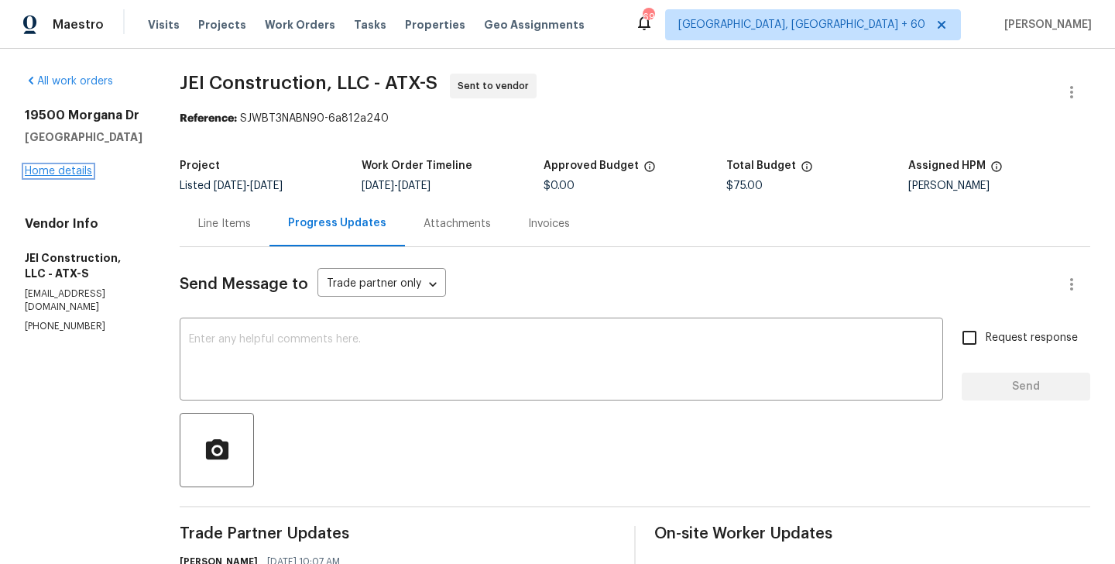
click at [82, 174] on link "Home details" at bounding box center [58, 171] width 67 height 11
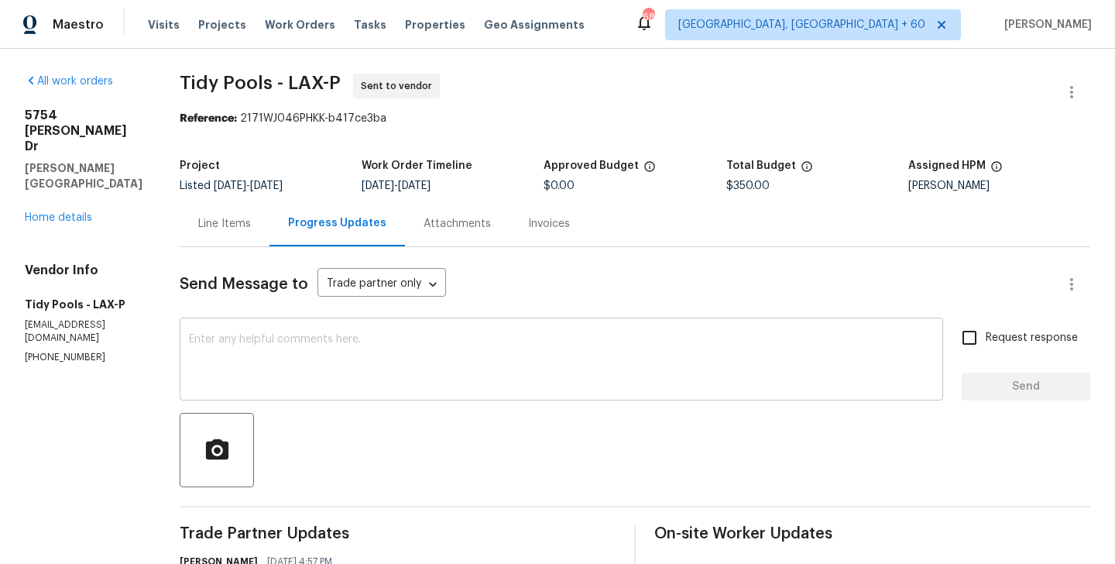
click at [356, 347] on textarea at bounding box center [561, 361] width 745 height 54
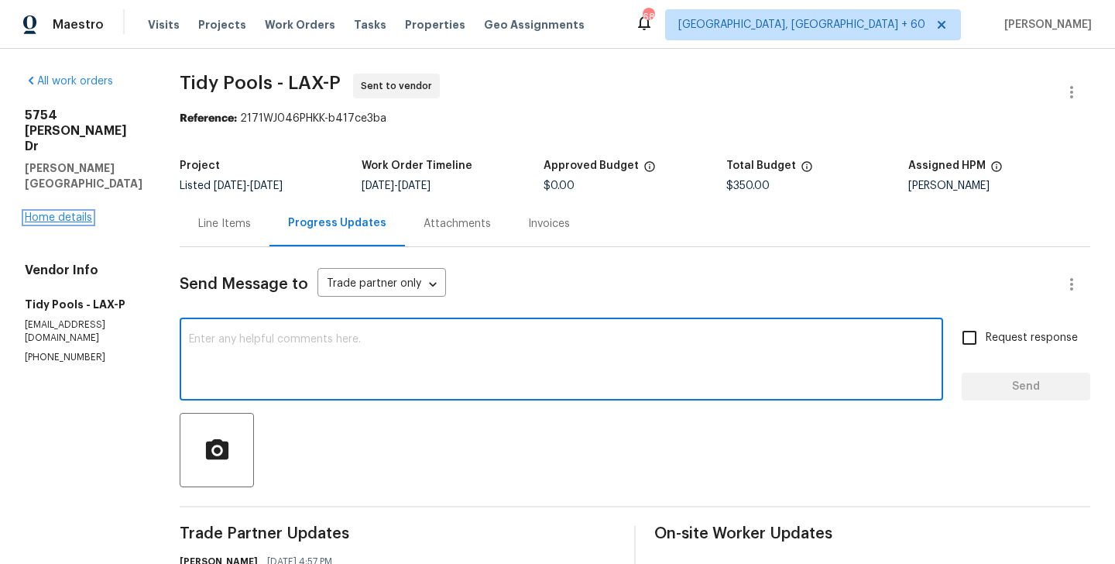
click at [46, 212] on link "Home details" at bounding box center [58, 217] width 67 height 11
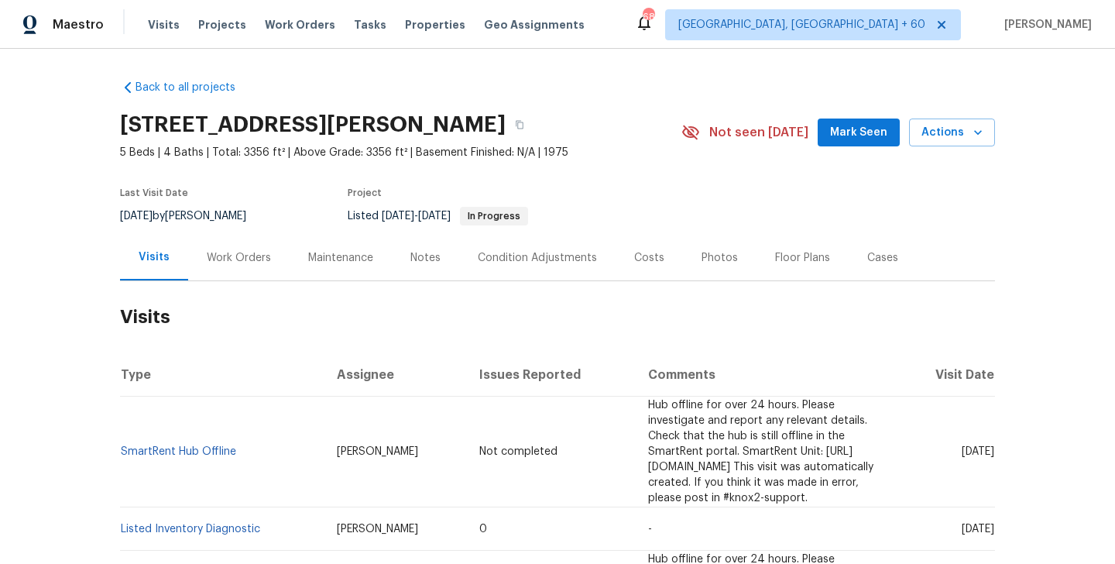
click at [261, 263] on div "Work Orders" at bounding box center [239, 257] width 64 height 15
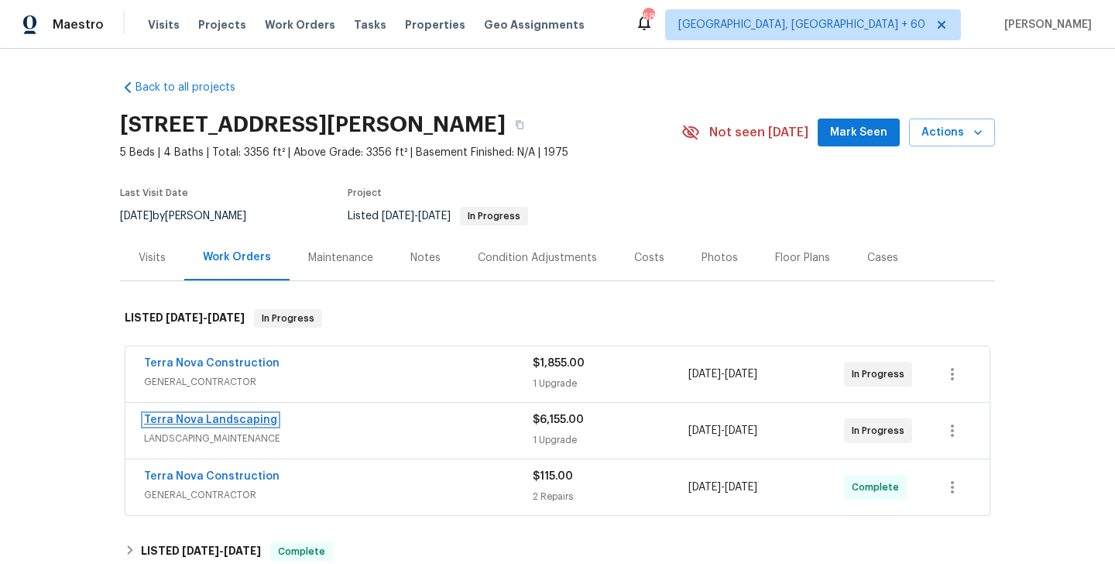
click at [241, 419] on link "Terra Nova Landscaping" at bounding box center [210, 419] width 133 height 11
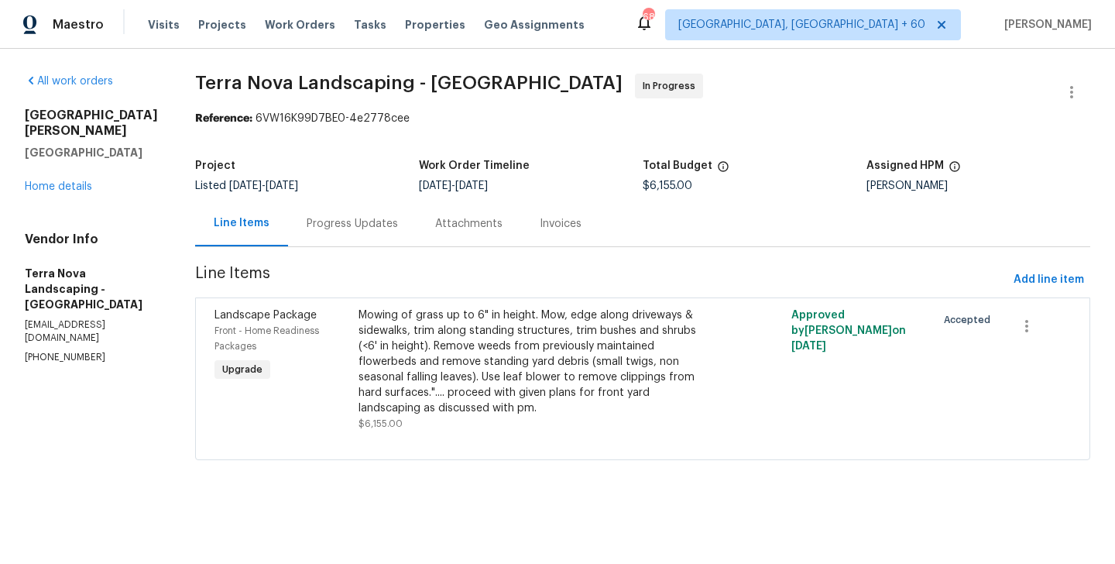
click at [345, 222] on div "Progress Updates" at bounding box center [352, 223] width 91 height 15
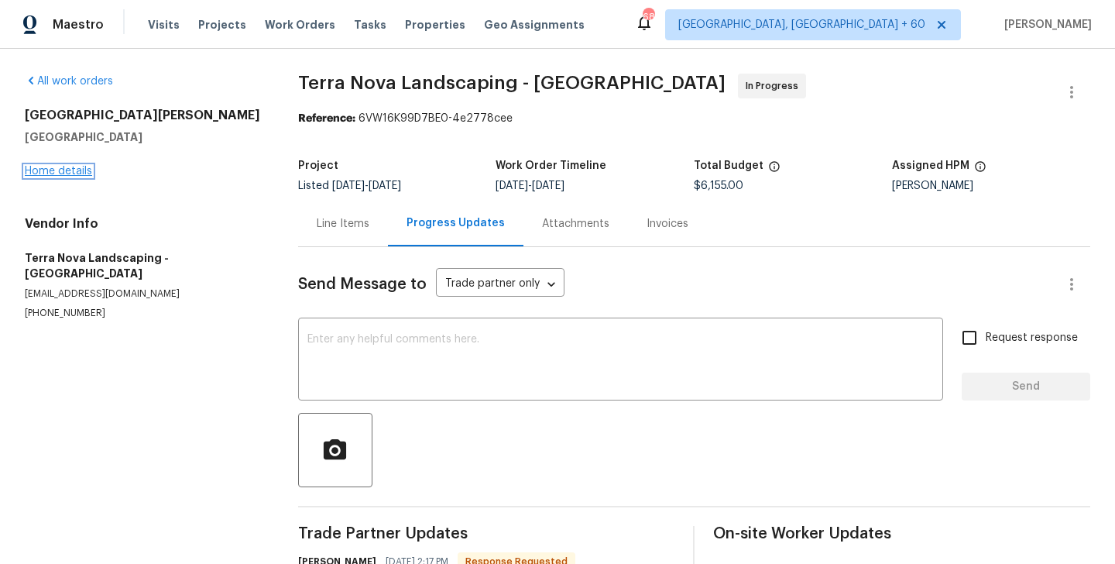
click at [47, 167] on link "Home details" at bounding box center [58, 171] width 67 height 11
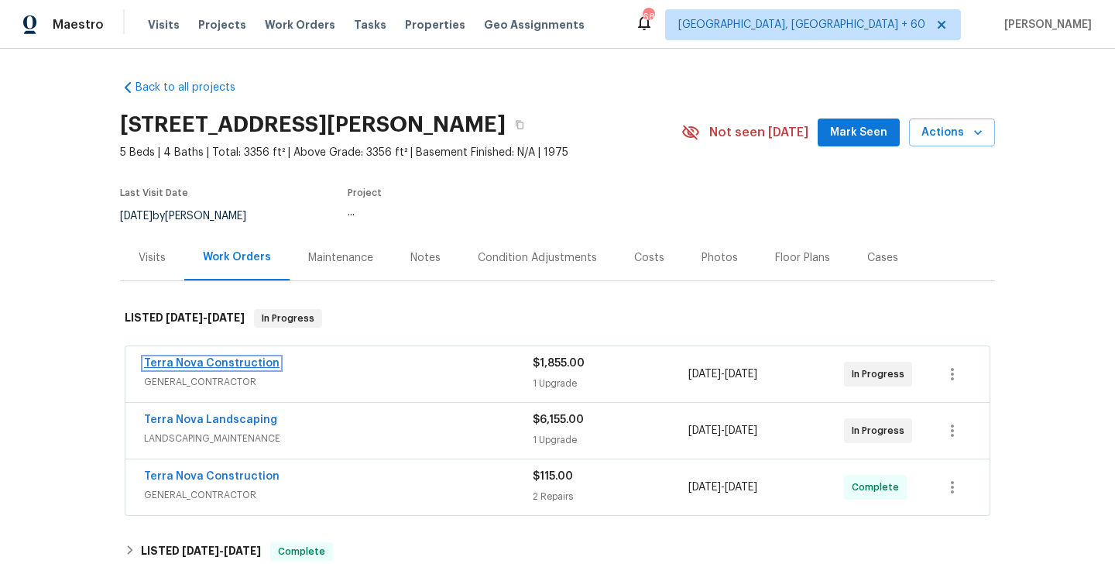
click at [222, 361] on link "Terra Nova Construction" at bounding box center [212, 363] width 136 height 11
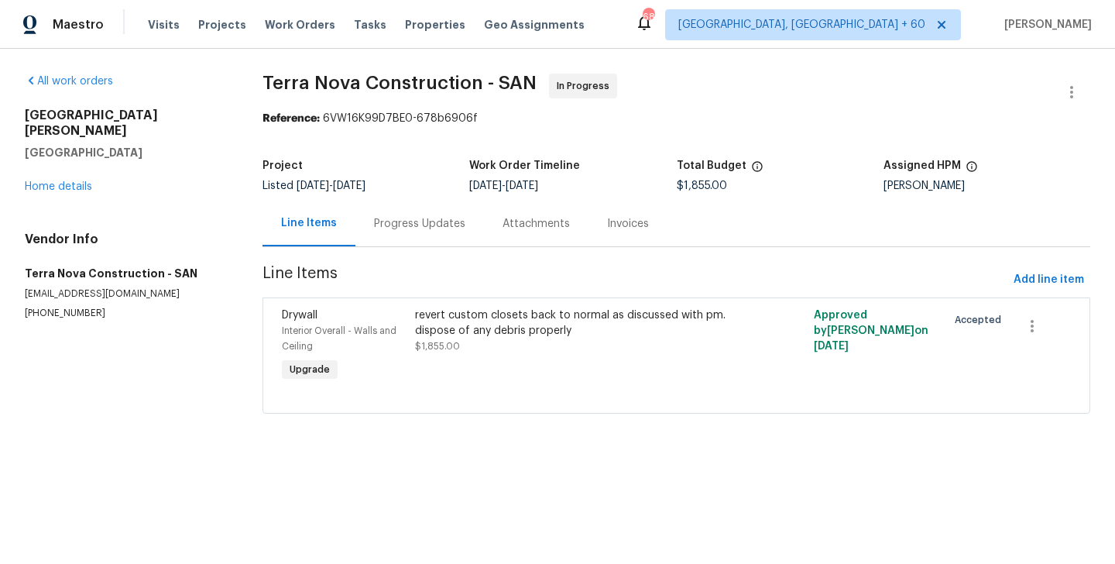
click at [369, 206] on div "Progress Updates" at bounding box center [420, 224] width 129 height 46
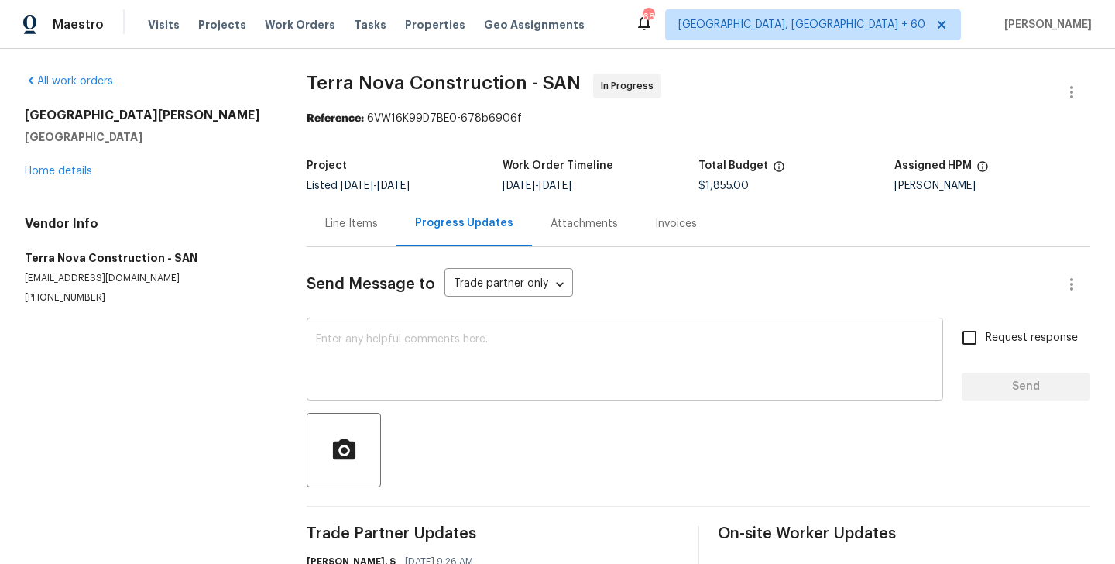
scroll to position [88, 0]
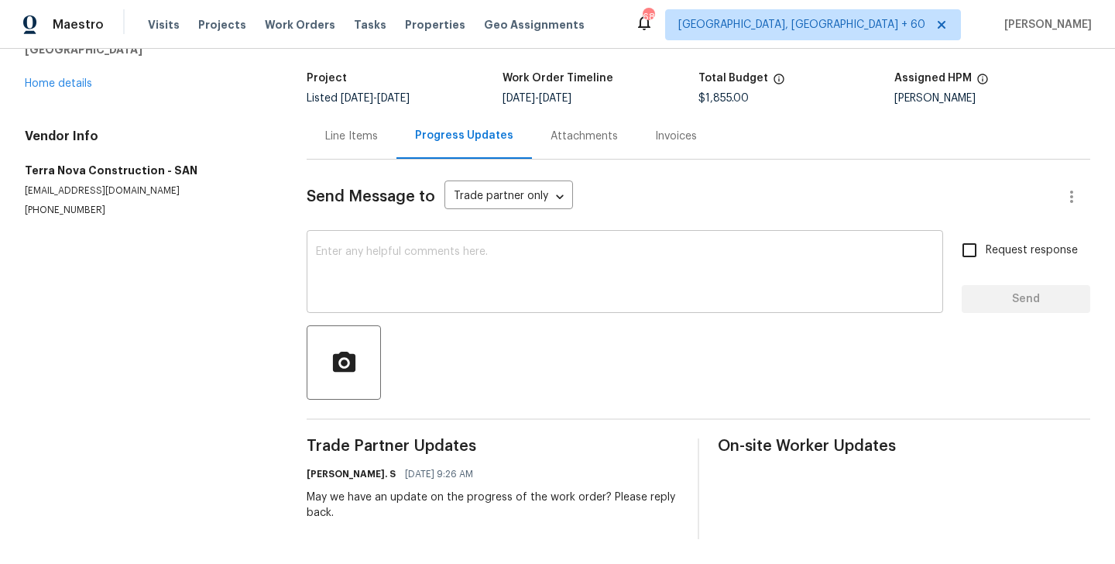
click at [380, 241] on div "x ​" at bounding box center [625, 273] width 637 height 79
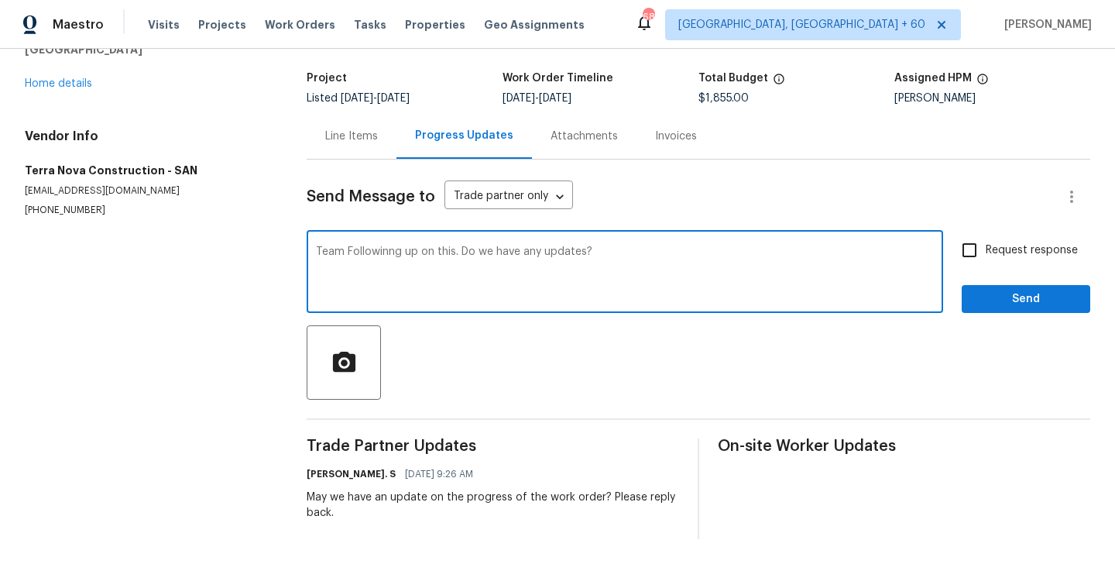
type textarea "Team Followinng up on this. Do we have any updates?"
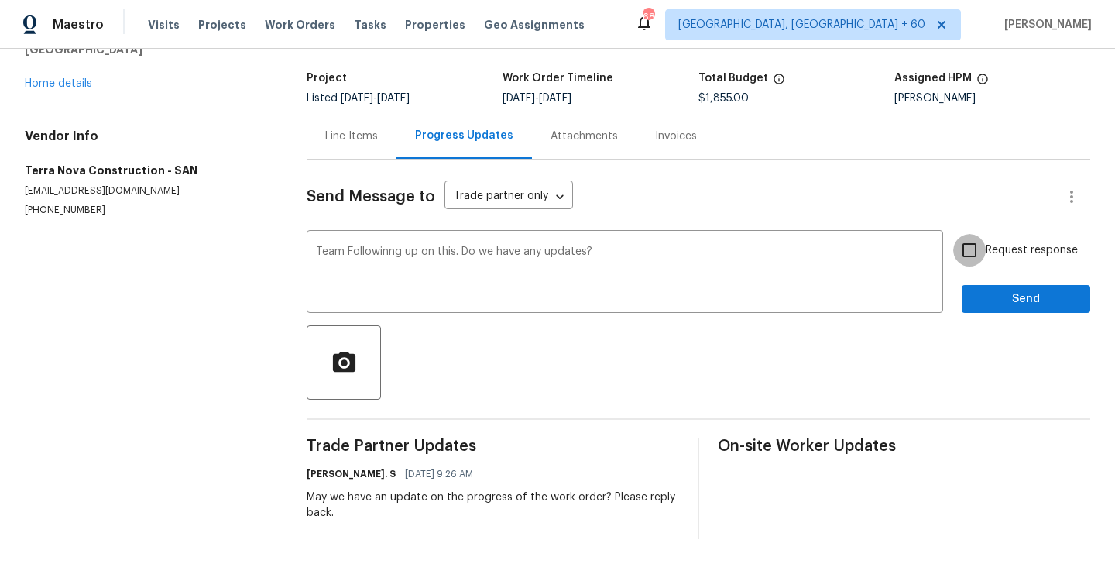
click at [986, 253] on input "Request response" at bounding box center [970, 250] width 33 height 33
checkbox input "true"
click at [986, 293] on span "Send" at bounding box center [1026, 299] width 104 height 19
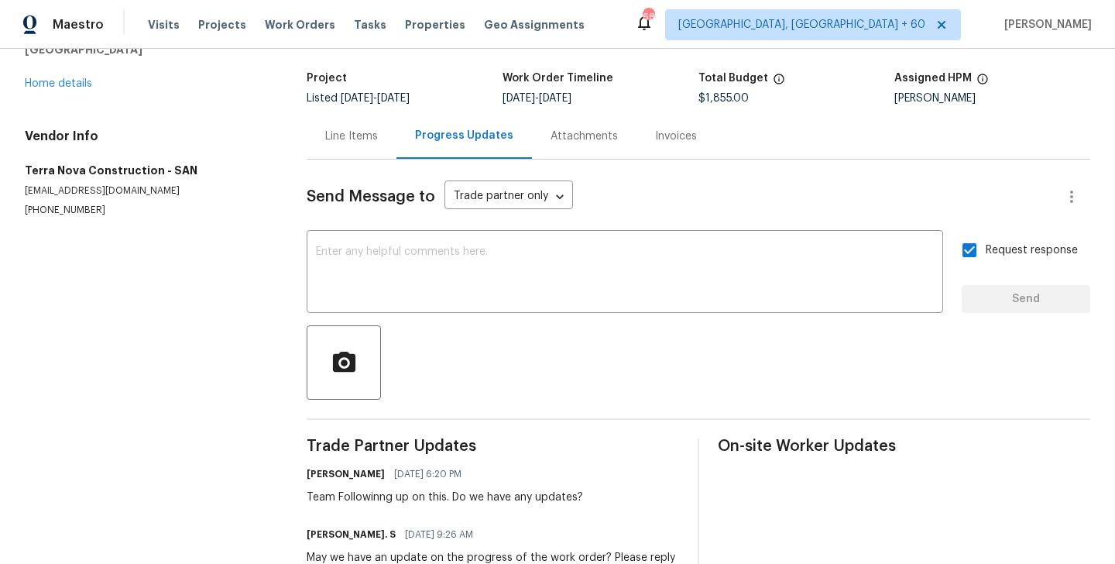
click at [343, 136] on div "Line Items" at bounding box center [351, 136] width 53 height 15
